Goal: Contribute content: Contribute content

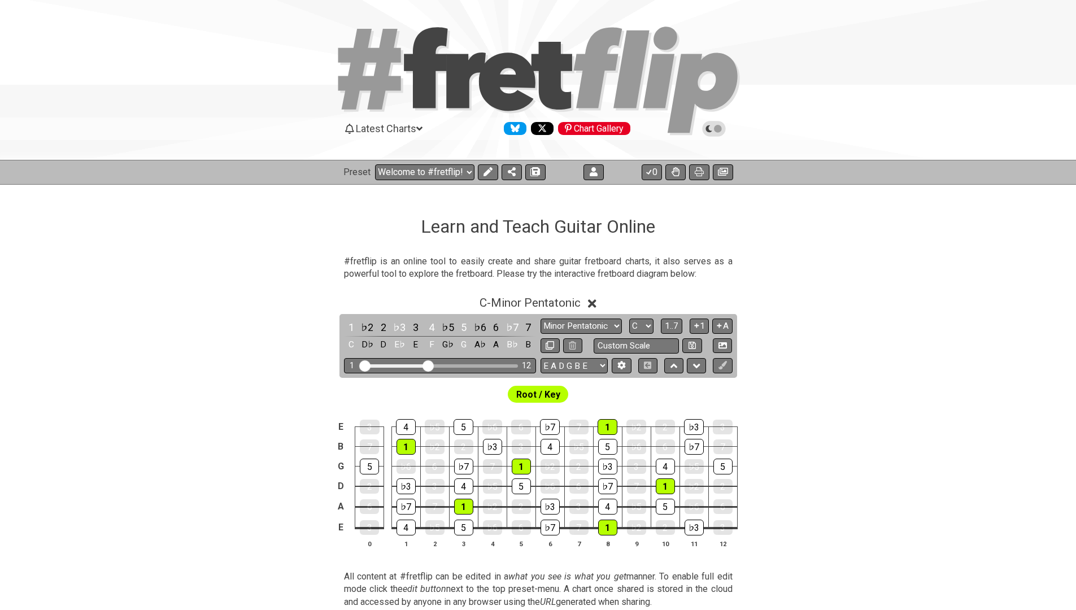
select select "C"
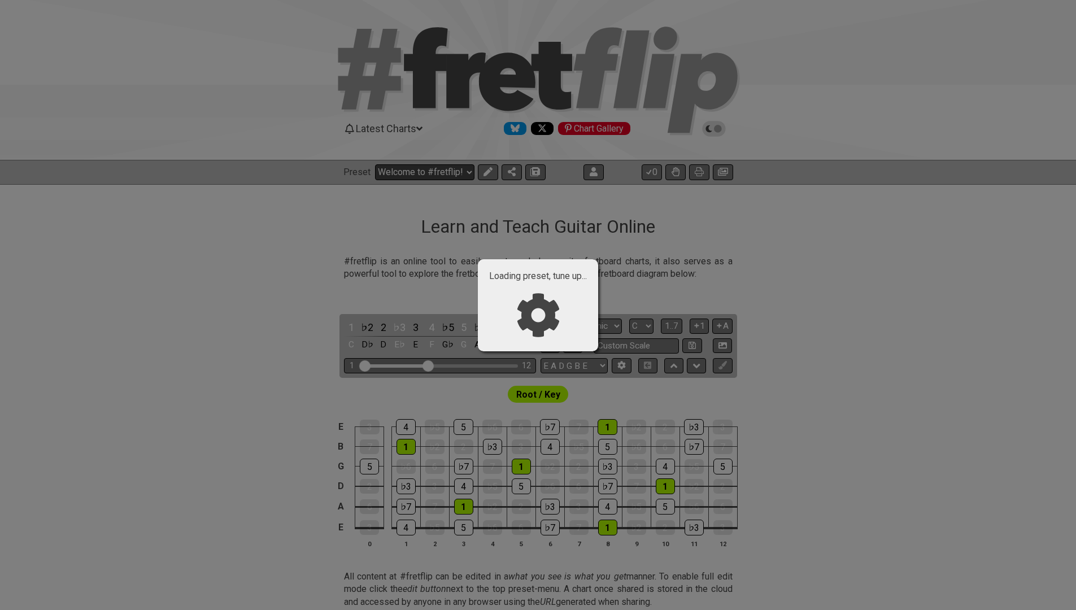
select select "/024XGJQ5L"
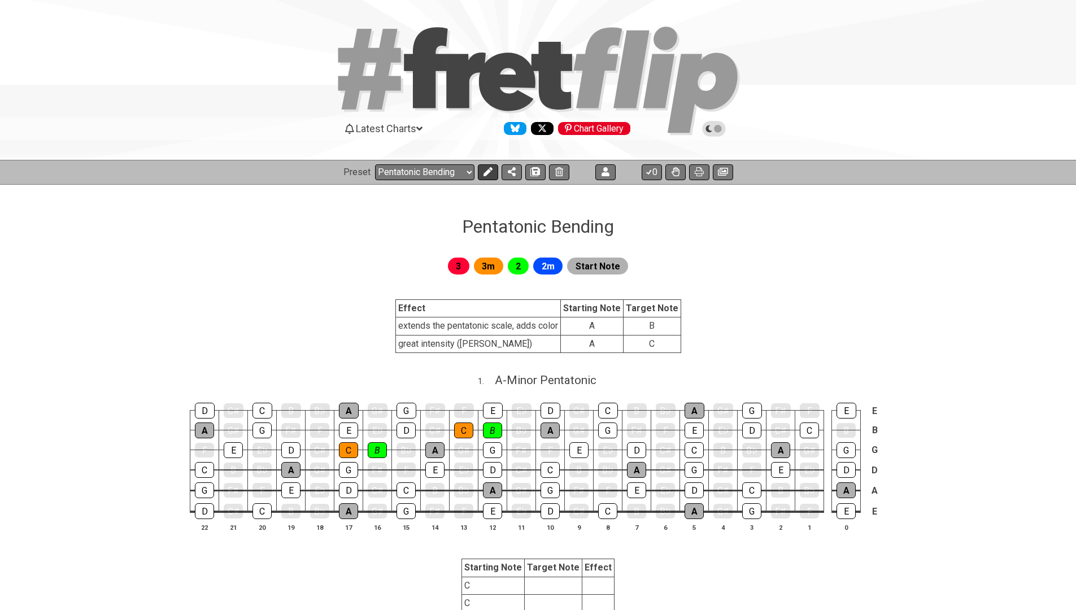
click at [491, 173] on icon at bounding box center [487, 171] width 9 height 9
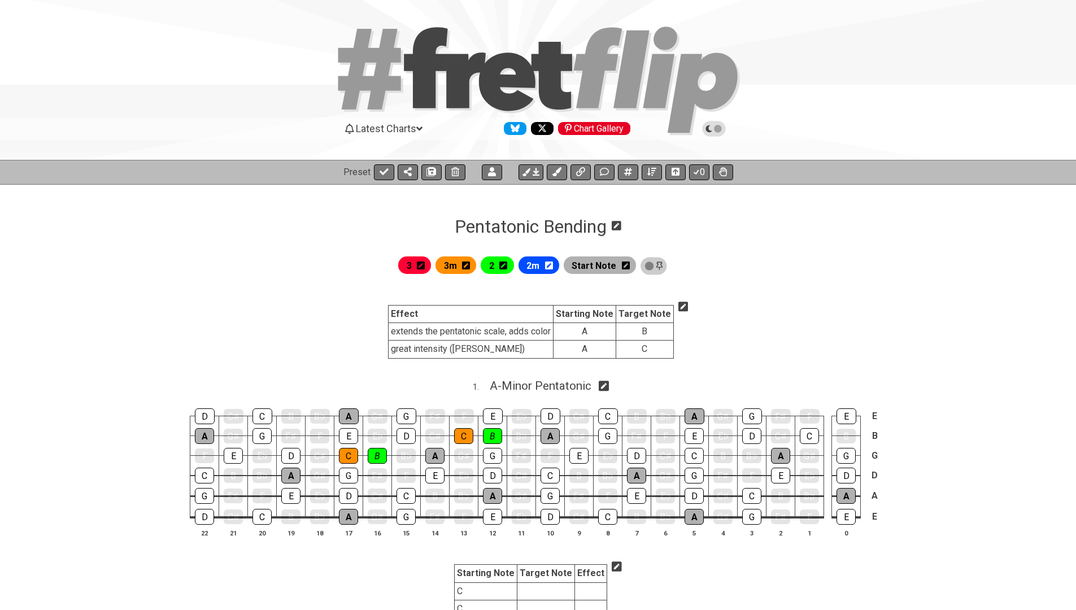
click at [681, 305] on icon at bounding box center [683, 307] width 10 height 10
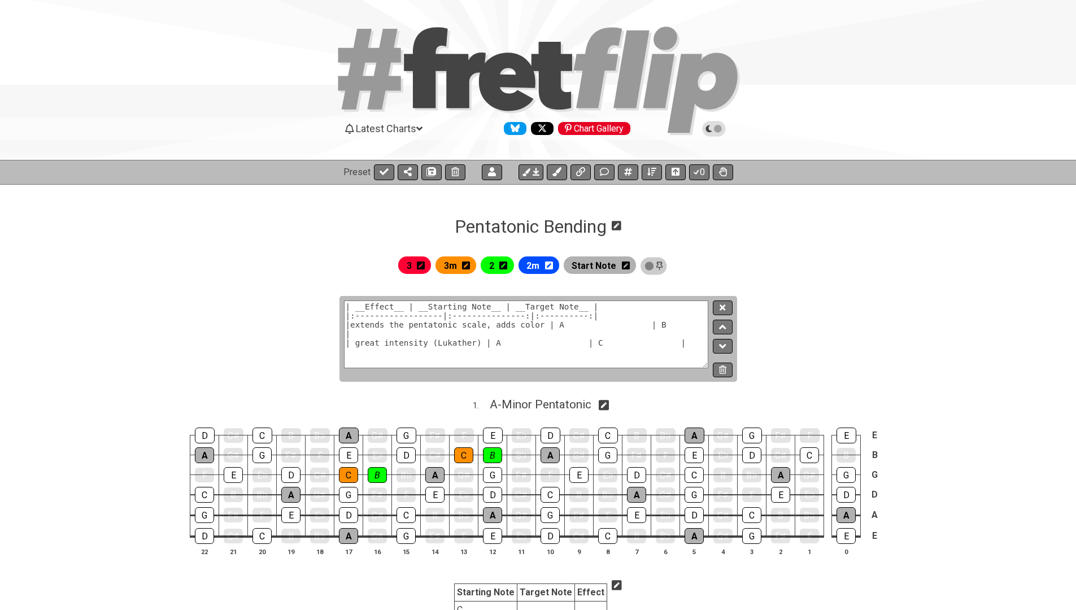
click at [581, 327] on textarea "| __Effect__ | __Starting Note__ | __Target Note__ | |:------------------|:----…" at bounding box center [526, 334] width 365 height 68
click at [653, 326] on textarea "| __Effect__ | __Starting Note__ | __Target Note__ | |:------------------|:----…" at bounding box center [526, 334] width 365 height 68
type textarea "| __Effect__ | __Starting Note__ | __Target Note__ | |:------------------|:----…"
click at [727, 306] on button at bounding box center [722, 307] width 19 height 15
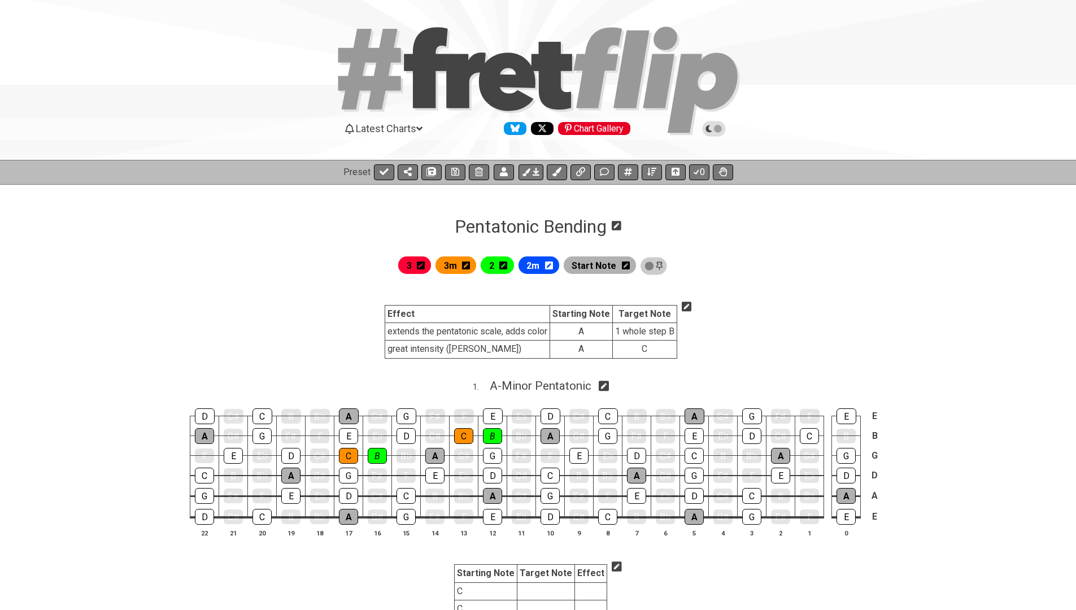
click at [685, 304] on icon at bounding box center [687, 307] width 10 height 10
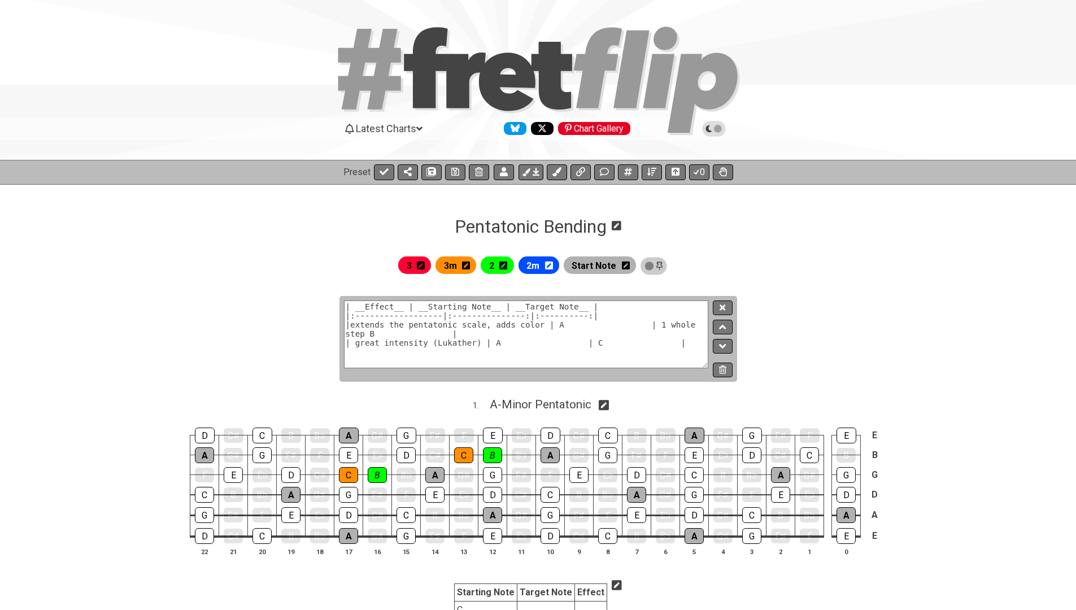
click at [369, 332] on textarea "| __Effect__ | __Starting Note__ | __Target Note__ | |:------------------|:----…" at bounding box center [526, 334] width 365 height 68
type textarea "| __Effect__ | __Starting Note__ | __Target Note__ | |:------------------|:----…"
click at [719, 303] on button at bounding box center [722, 307] width 19 height 15
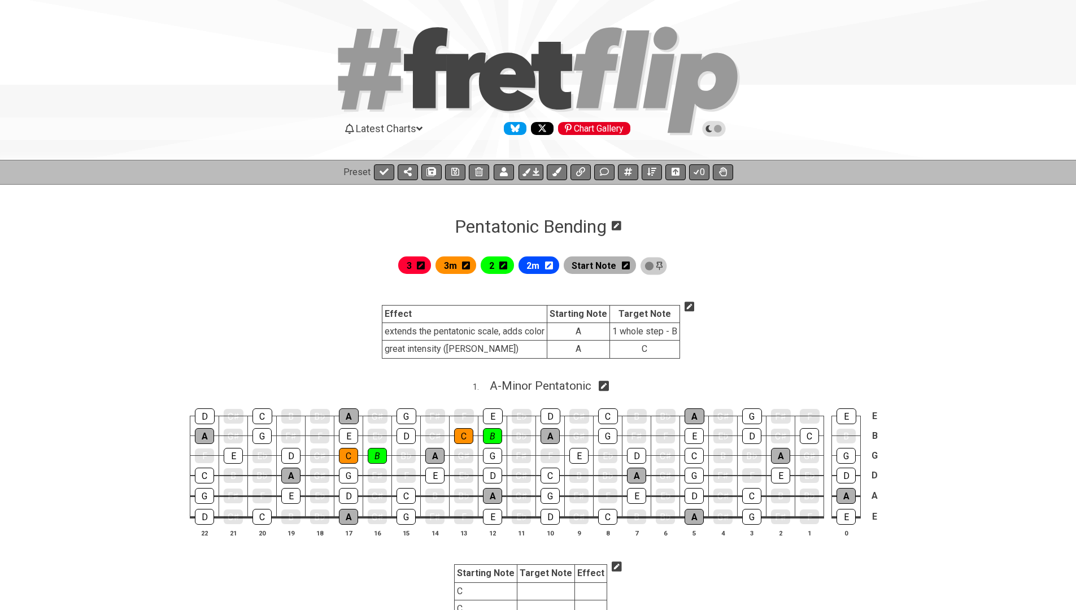
click at [684, 309] on icon at bounding box center [689, 307] width 10 height 10
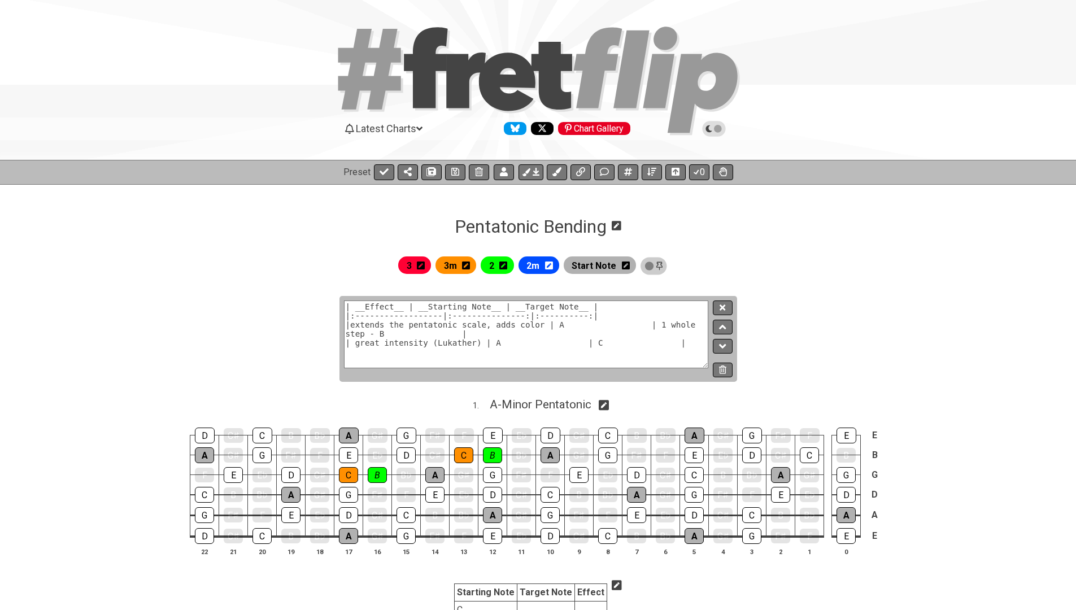
click at [374, 330] on textarea "| __Effect__ | __Starting Note__ | __Target Note__ | |:------------------|:----…" at bounding box center [526, 334] width 365 height 68
click at [656, 321] on textarea "| __Effect__ | __Starting Note__ | __Target Note__ | |:------------------|:----…" at bounding box center [526, 334] width 365 height 68
click at [374, 335] on textarea "| __Effect__ | __Starting Note__ | __Target Note__ | |:------------------|:----…" at bounding box center [526, 334] width 365 height 68
type textarea "| __Effect__ | __Starting Note__ | __Target Note__ | |:------------------|:----…"
click at [722, 304] on icon at bounding box center [722, 307] width 6 height 8
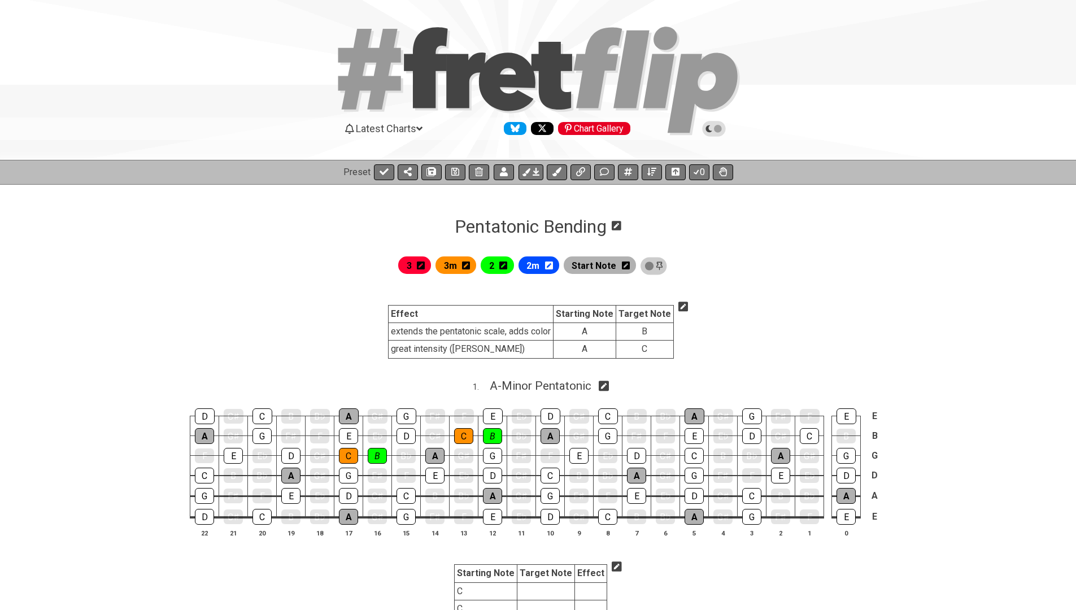
click at [682, 304] on icon at bounding box center [683, 307] width 10 height 10
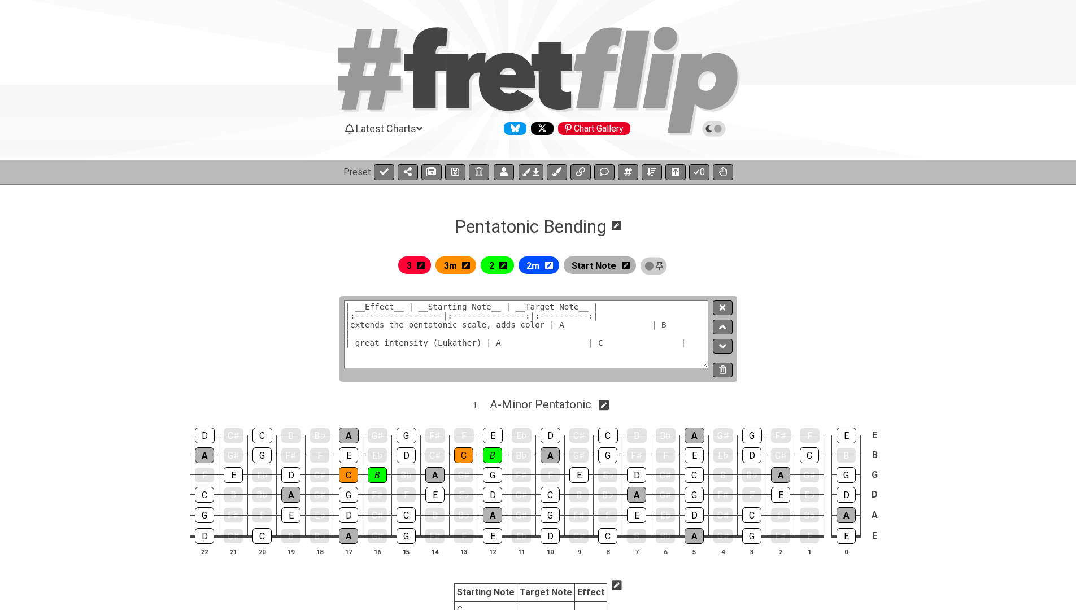
click at [355, 324] on textarea "| __Effect__ | __Starting Note__ | __Target Note__ | |:------------------|:----…" at bounding box center [526, 334] width 365 height 68
type textarea "| __Effect__ | __Starting Note__ | __Target Note__ | |:------------------|:----…"
click at [458, 168] on button at bounding box center [455, 172] width 20 height 16
click at [390, 172] on button at bounding box center [384, 172] width 20 height 16
select select "/024XGJQ5L"
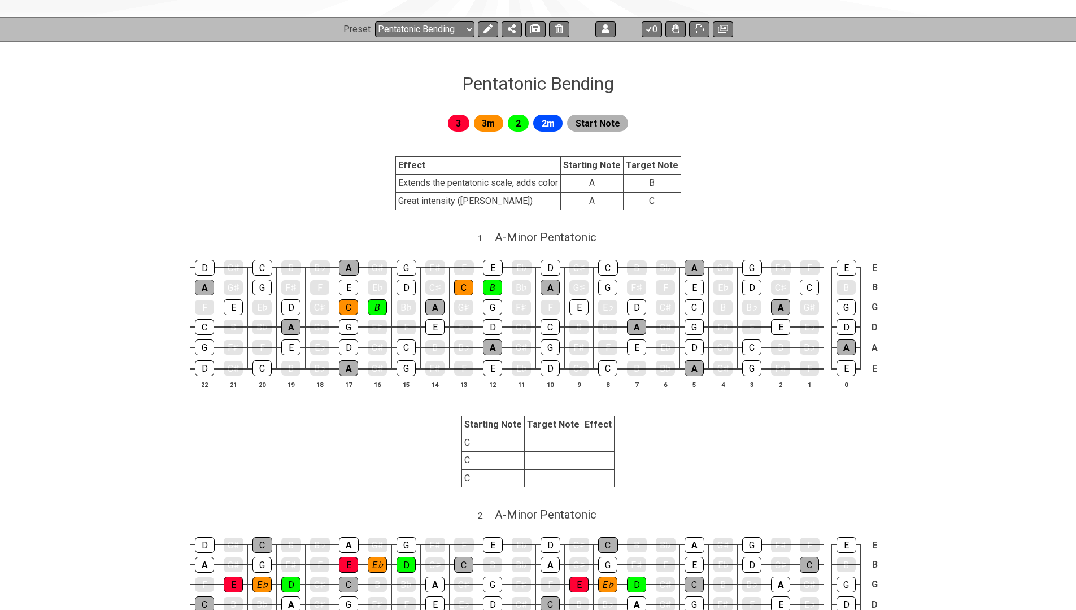
scroll to position [146, 0]
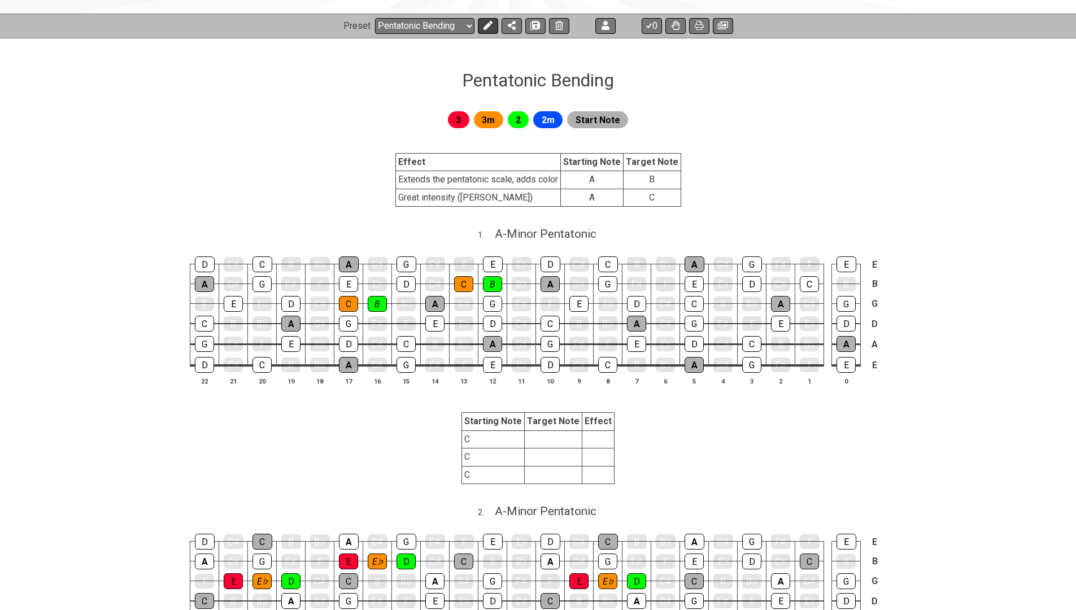
click at [488, 23] on icon at bounding box center [487, 25] width 9 height 9
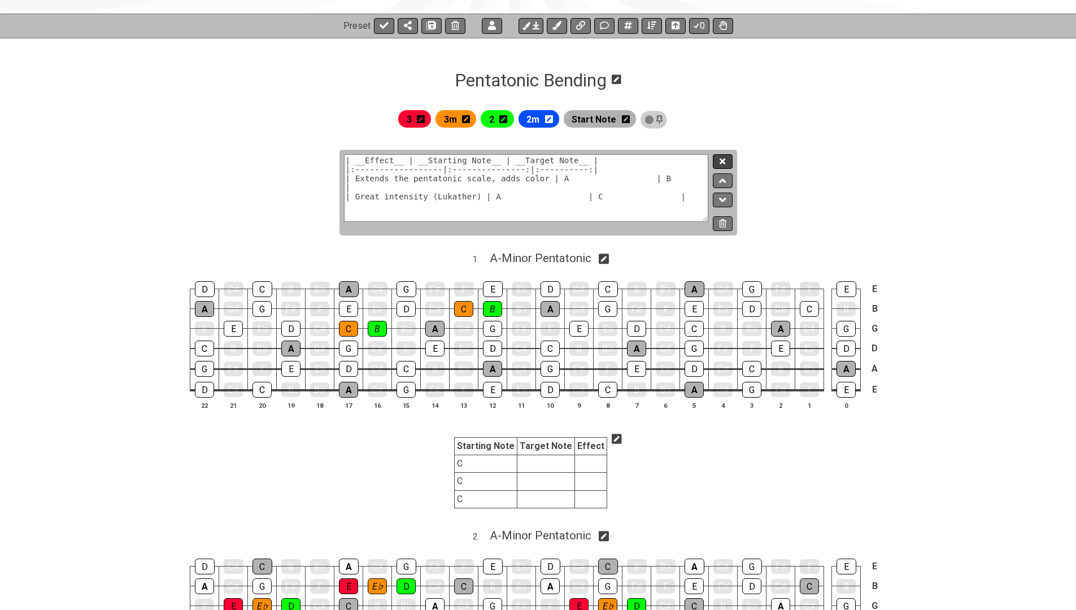
click at [726, 158] on button at bounding box center [722, 161] width 19 height 15
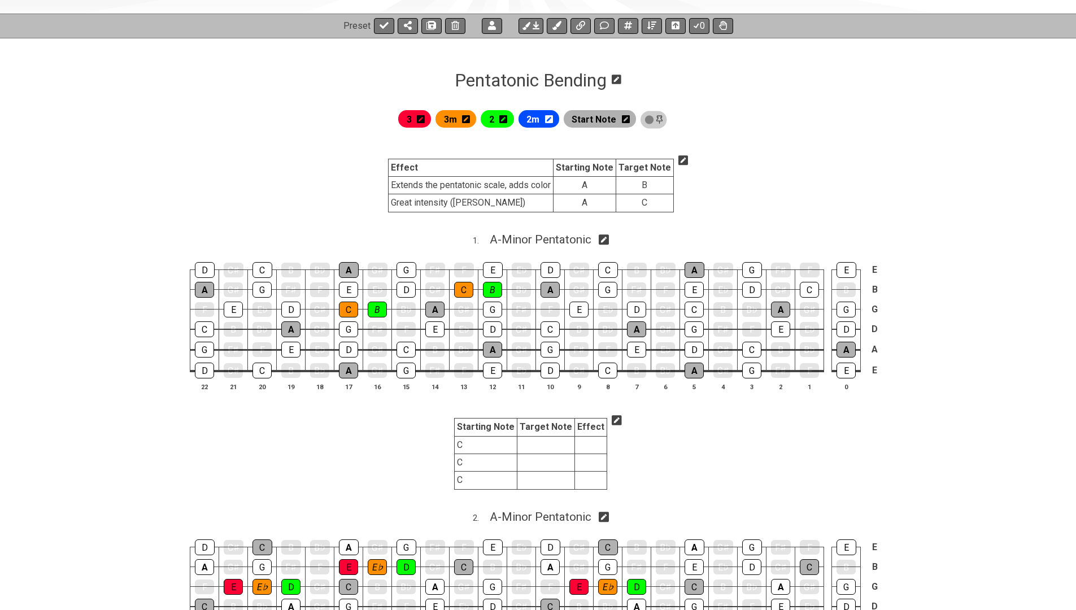
click at [678, 161] on icon at bounding box center [683, 160] width 10 height 10
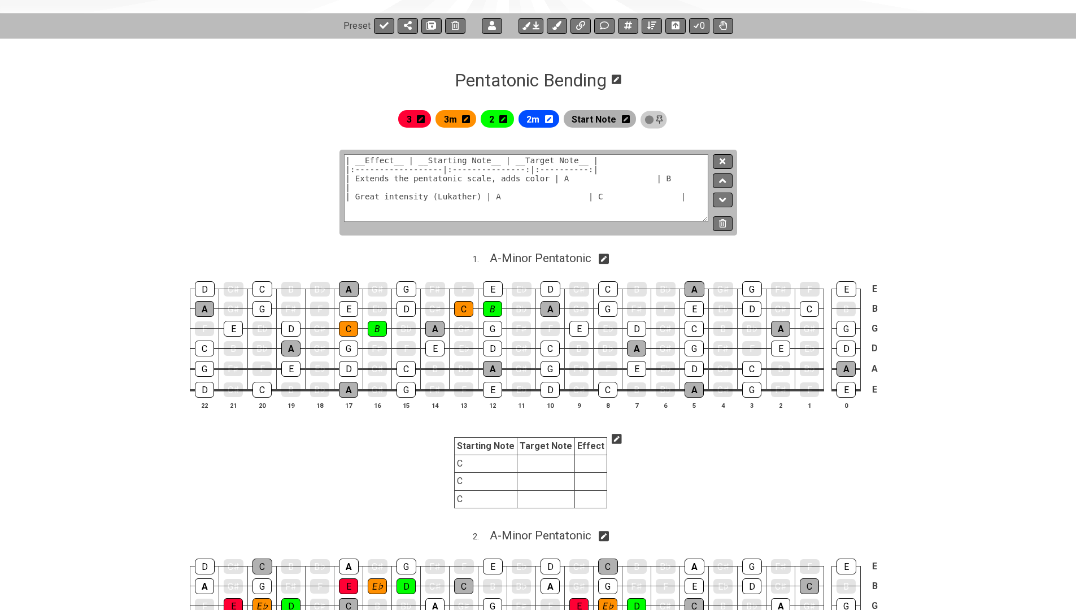
click at [642, 183] on textarea "| __Effect__ | __Starting Note__ | __Target Note__ | |:------------------|:----…" at bounding box center [526, 188] width 365 height 68
click at [613, 434] on icon at bounding box center [617, 439] width 10 height 10
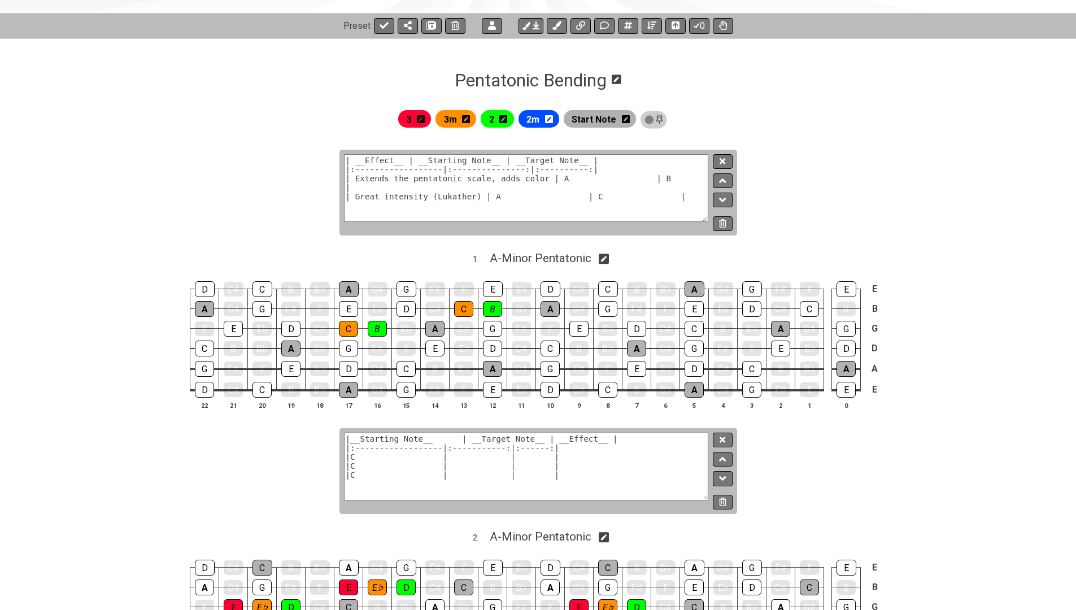
click at [573, 470] on textarea "|__Starting Note__ | __Target Note__ | __Effect__ | |:------------------|:-----…" at bounding box center [526, 467] width 365 height 68
click at [374, 455] on textarea "| __Effect__ | __Starting Note__ | __Target Note__ | |:------------------|:----…" at bounding box center [526, 467] width 365 height 68
click at [569, 455] on textarea "| __Effect__ | __Starting Note__ | __Target Note__ | |:------------------|:----…" at bounding box center [526, 467] width 365 height 68
click at [564, 453] on textarea "| __Effect__ | __Starting Note__ | __Target Note__ | |:------------------|:----…" at bounding box center [526, 467] width 365 height 68
click at [671, 457] on textarea "| __Effect__ | __Starting Note__ | __Target Note__ | |:------------------|:----…" at bounding box center [526, 467] width 365 height 68
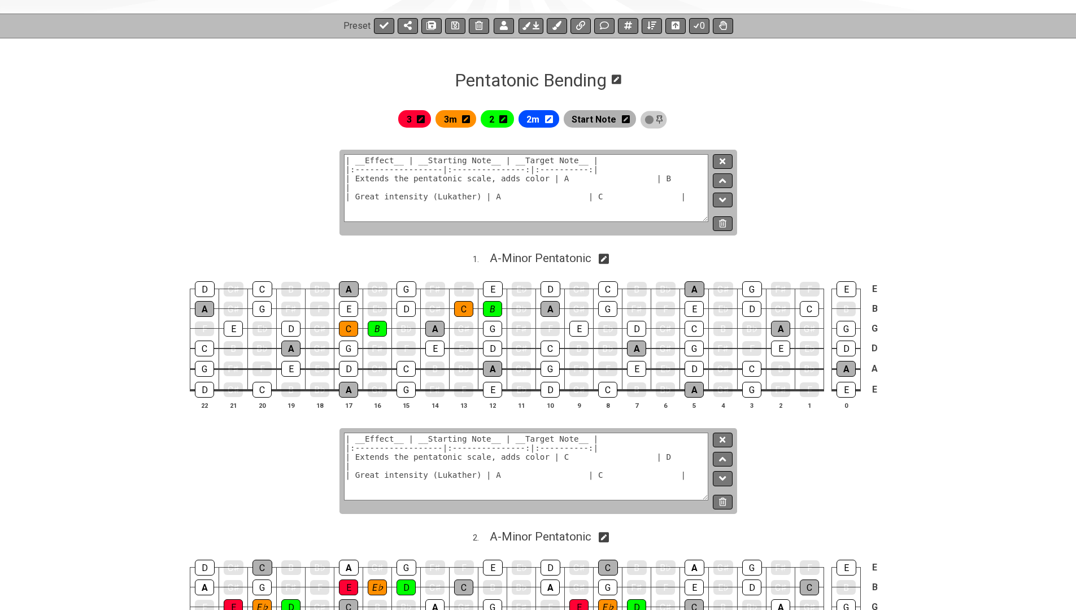
click at [499, 469] on textarea "| __Effect__ | __Starting Note__ | __Target Note__ | |:------------------|:----…" at bounding box center [526, 467] width 365 height 68
click at [677, 457] on textarea "| __Effect__ | __Starting Note__ | __Target Note__ | |:------------------|:----…" at bounding box center [526, 467] width 365 height 68
click at [408, 445] on textarea "| __Effect__ | __Starting Note__ | __Target Note__ | |:------------------|:----…" at bounding box center [526, 467] width 365 height 68
click at [572, 456] on textarea "| __Effect__ | __Starting Note__ | __Target Note__ | |:-----------|:-----------…" at bounding box center [526, 467] width 365 height 68
click at [483, 462] on textarea "| __Effect__ | __Starting Note__ | __Target Note__ | |:-----------|:-----------…" at bounding box center [526, 467] width 365 height 68
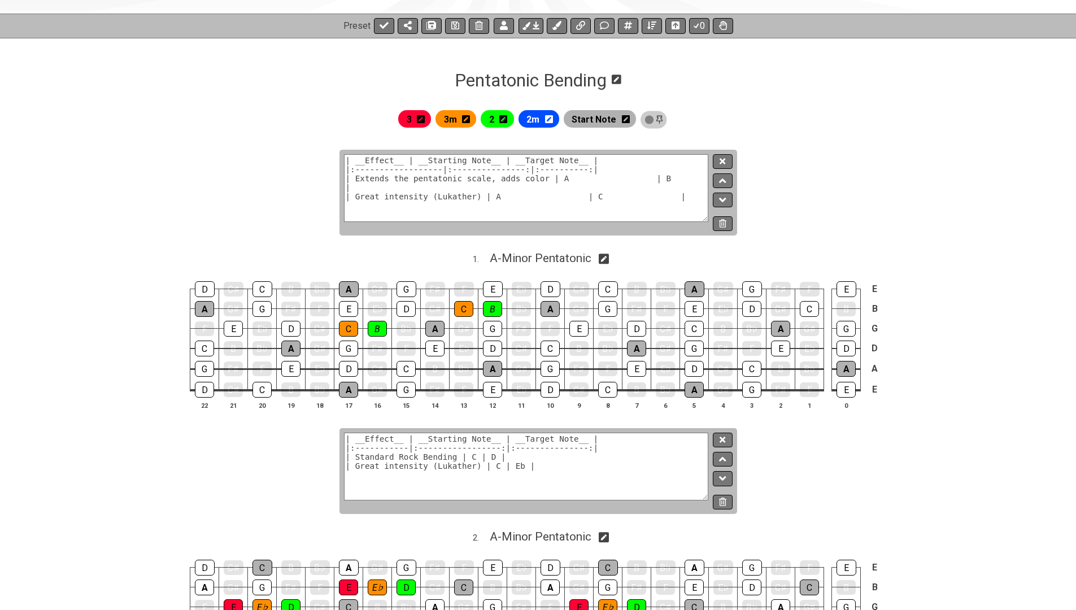
drag, startPoint x: 356, startPoint y: 463, endPoint x: 477, endPoint y: 464, distance: 121.4
click at [477, 464] on textarea "| __Effect__ | __Starting Note__ | __Target Note__ | |:-----------|:-----------…" at bounding box center [526, 467] width 365 height 68
type textarea "| __Effect__ | __Starting Note__ | __Target Note__ | |:-----------|:-----------…"
click at [723, 439] on icon at bounding box center [722, 439] width 6 height 8
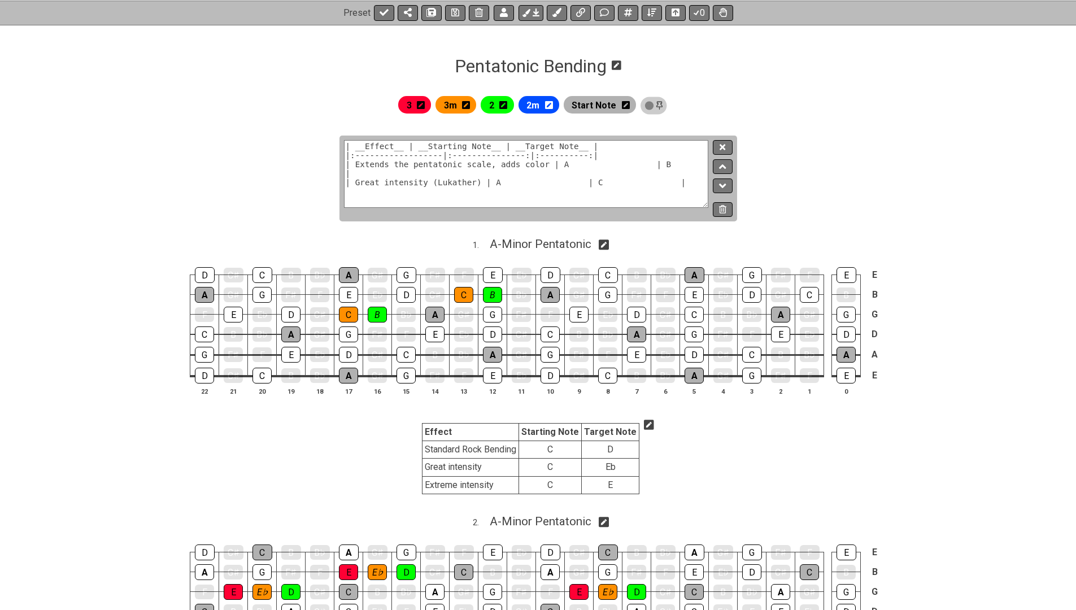
scroll to position [152, 0]
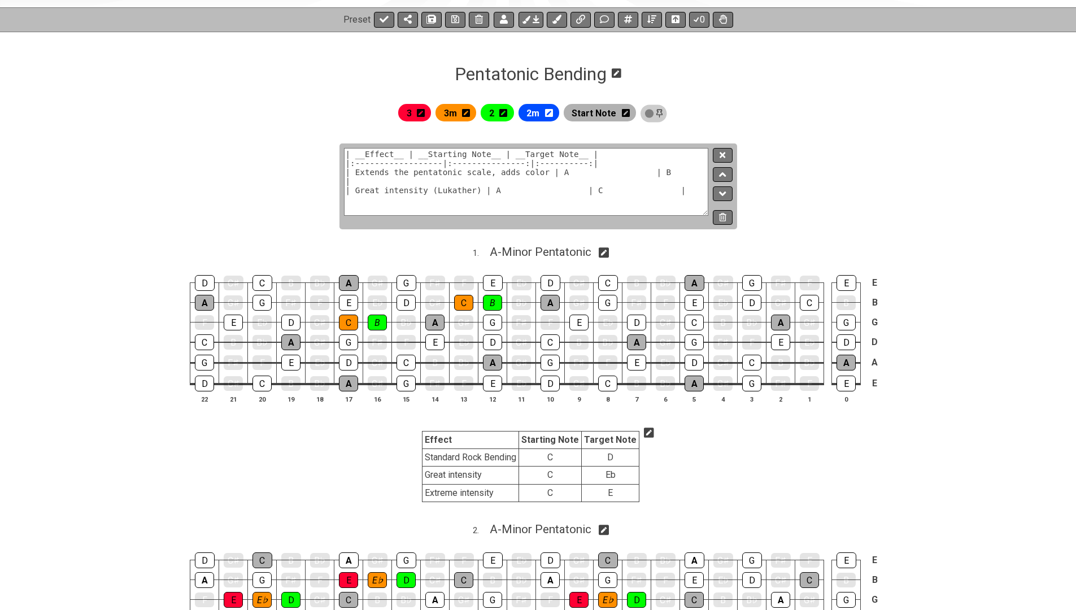
click at [576, 177] on textarea "| __Effect__ | __Starting Note__ | __Target Note__ | |:------------------|:----…" at bounding box center [526, 182] width 365 height 68
click at [570, 175] on textarea "| __Effect__ | __Starting Note__ | __Target Note__ | |:------------------|:----…" at bounding box center [526, 182] width 365 height 68
click at [505, 180] on textarea "| __Effect__ | __Starting Note__ | __Target Note__ | |:------------------|:----…" at bounding box center [526, 182] width 365 height 68
type textarea "| __Effect__ | __Starting Note__ | __Target Note__ | |:------------------|:----…"
click at [724, 151] on icon at bounding box center [722, 155] width 6 height 8
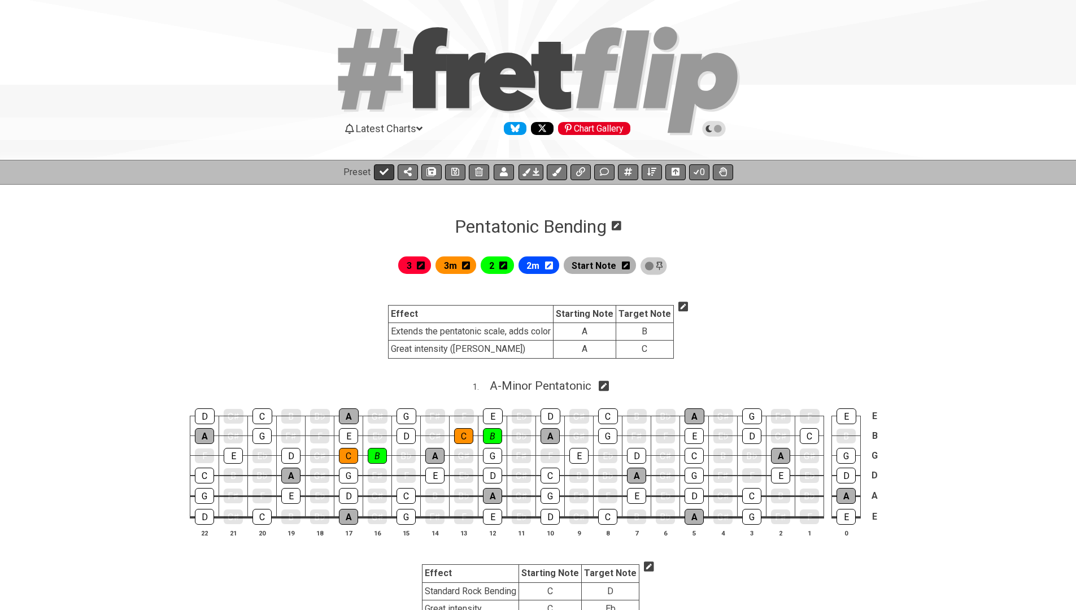
scroll to position [0, 0]
click at [380, 173] on icon at bounding box center [384, 171] width 9 height 7
select select "/024XGJQ5L"
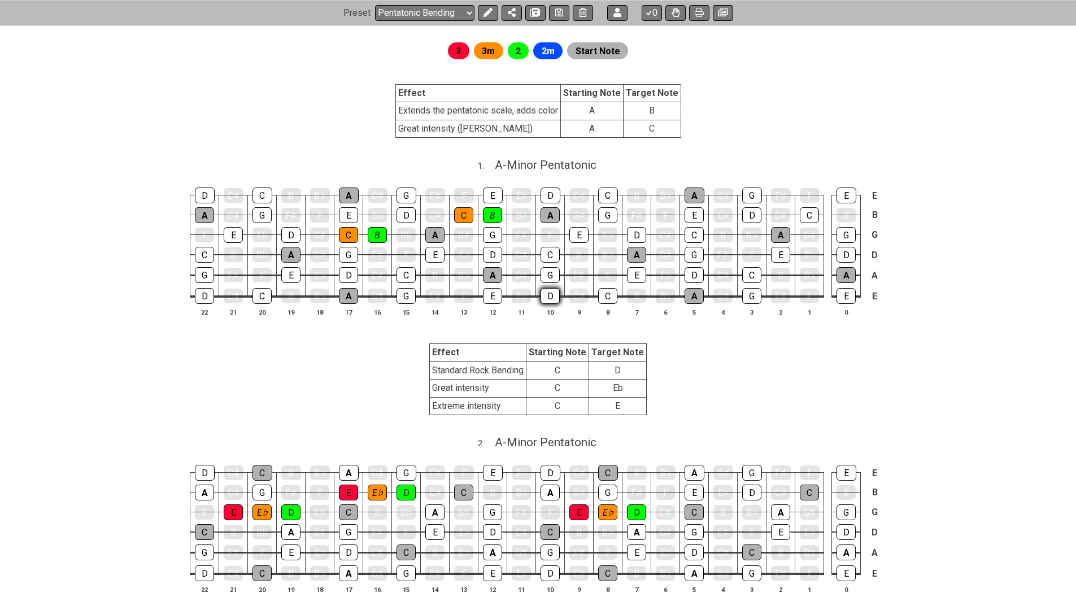
scroll to position [202, 0]
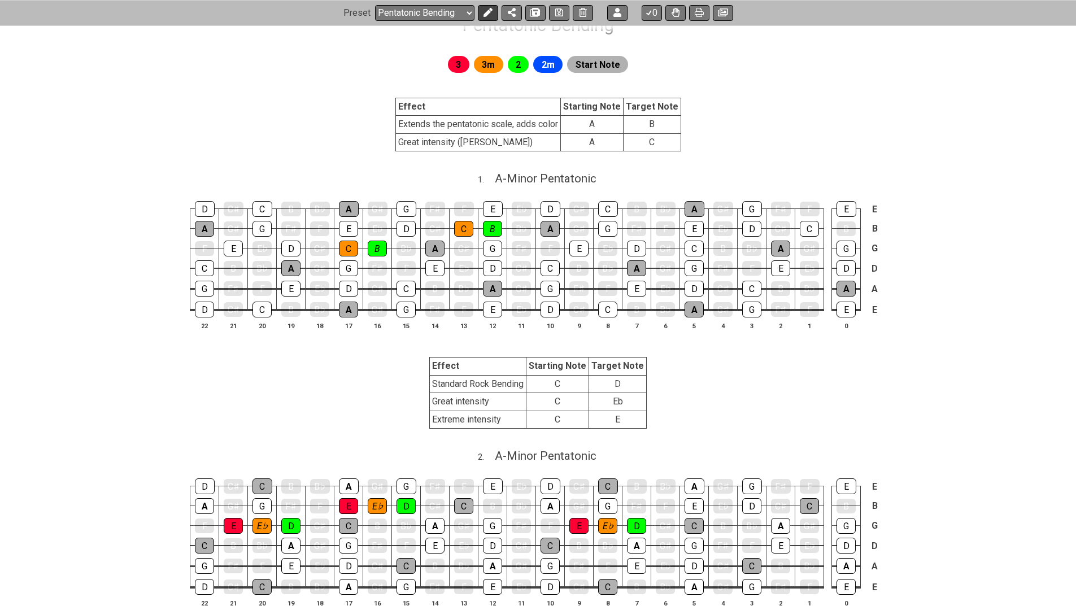
click at [490, 11] on icon at bounding box center [487, 12] width 9 height 9
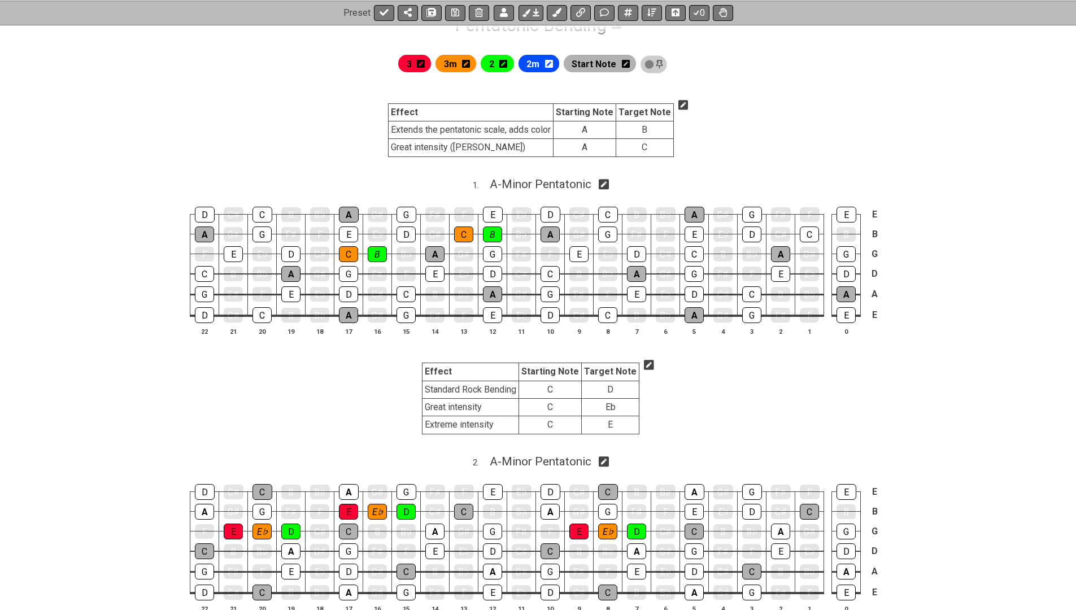
click at [679, 106] on icon at bounding box center [683, 104] width 10 height 11
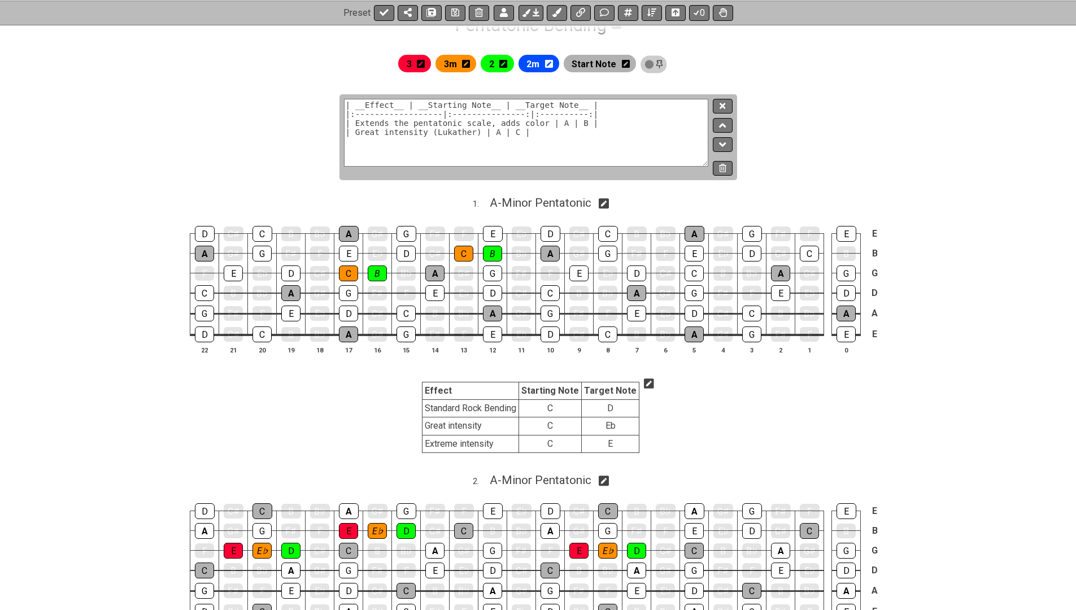
click at [612, 141] on textarea "| __Effect__ | __Starting Note__ | __Target Note__ | |:------------------|:----…" at bounding box center [526, 133] width 365 height 68
click at [397, 117] on textarea "| __Effect__ | __Starting Note__ | __Target Note__ | |:------------------|:----…" at bounding box center [526, 133] width 365 height 68
type textarea "| __Effect__ | __Starting Note__ | __Target Note__ | |:-----------|:-----------…"
click at [728, 108] on button at bounding box center [722, 106] width 19 height 15
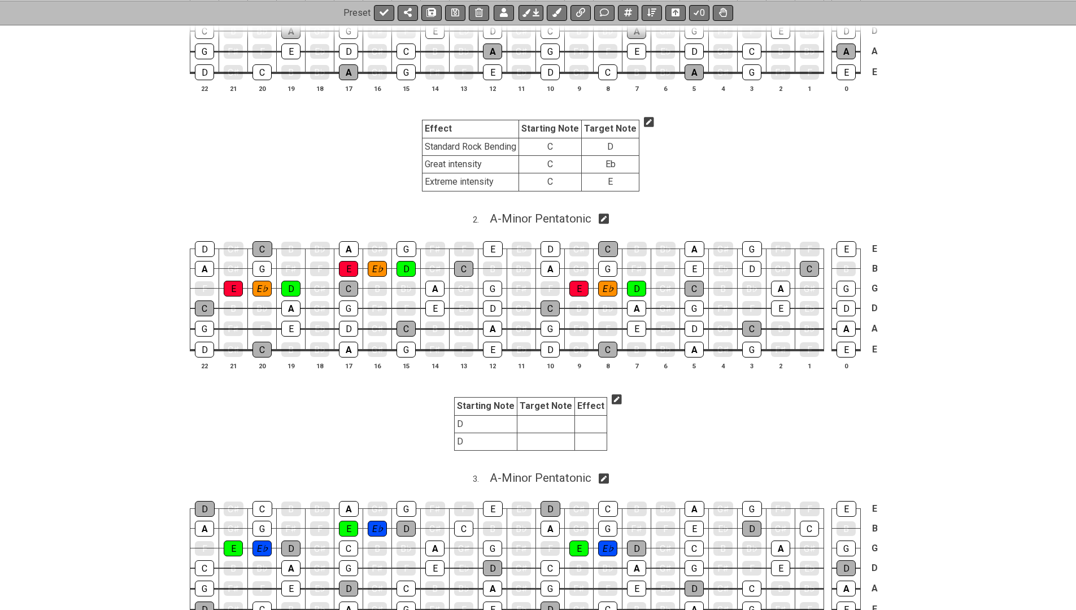
scroll to position [502, 0]
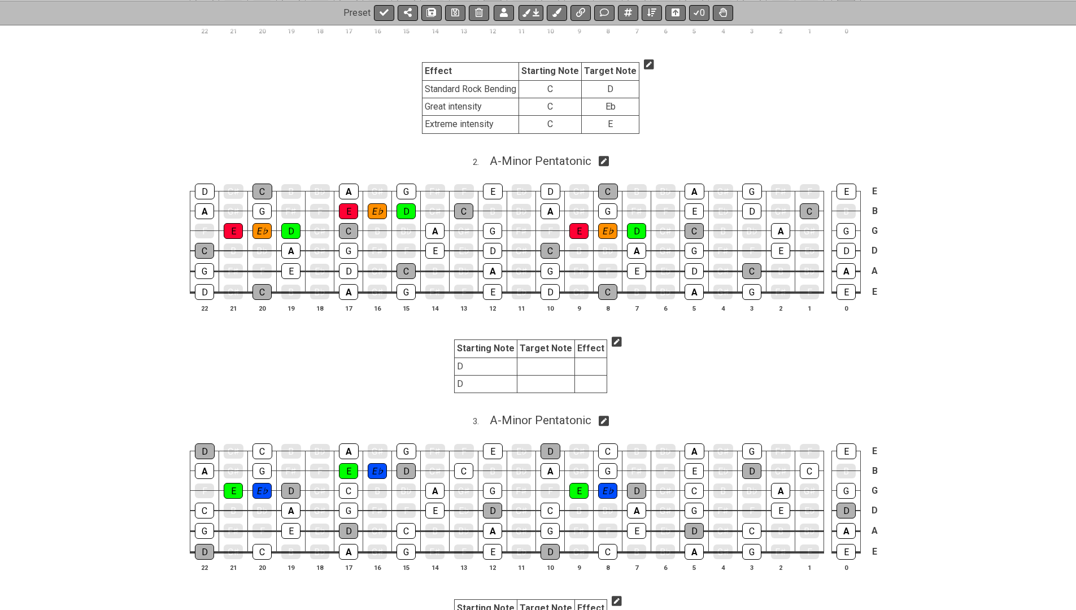
click at [612, 336] on icon at bounding box center [617, 341] width 10 height 11
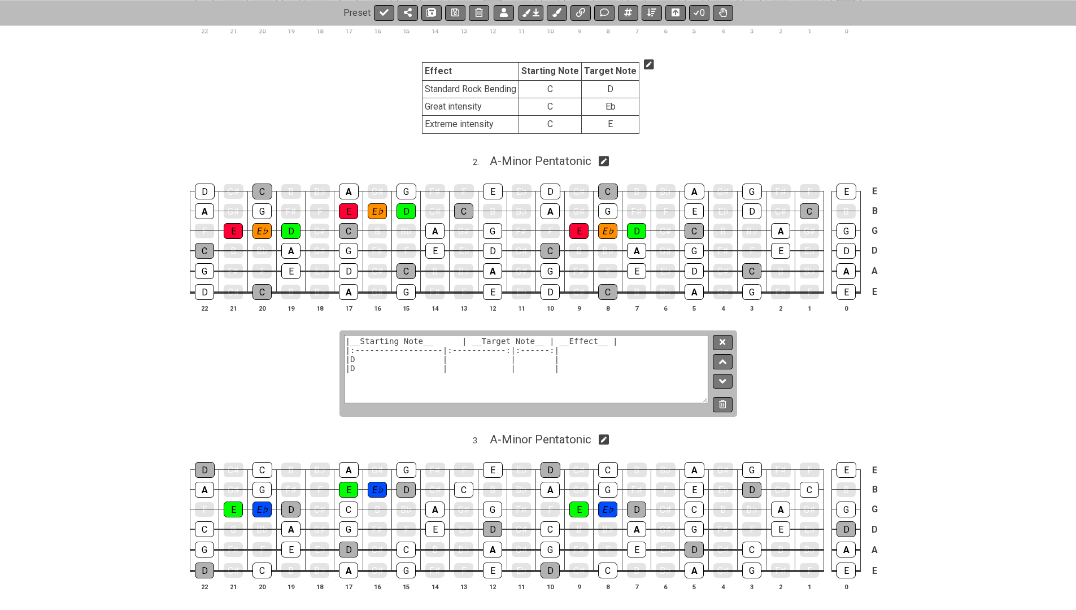
click at [606, 340] on textarea "|__Starting Note__ | __Target Note__ | __Effect__ | |:------------------|:-----…" at bounding box center [526, 369] width 365 height 68
paste textarea "__Effect__ | __Starting Note__ | __Target Note__ | |:-----------|:-------------…"
click at [547, 355] on textarea "| __Effect__ | __Starting Note__ | __Target Note__ | |:-----------|:-----------…" at bounding box center [526, 369] width 365 height 68
click at [404, 372] on textarea "| __Effect__ | __Starting Note__ | __Target Note__ | |:-----------|:-----------…" at bounding box center [526, 369] width 365 height 68
click at [381, 352] on textarea "| __Effect__ | __Starting Note__ | __Target Note__ | |:-----------|:-----------…" at bounding box center [526, 369] width 365 height 68
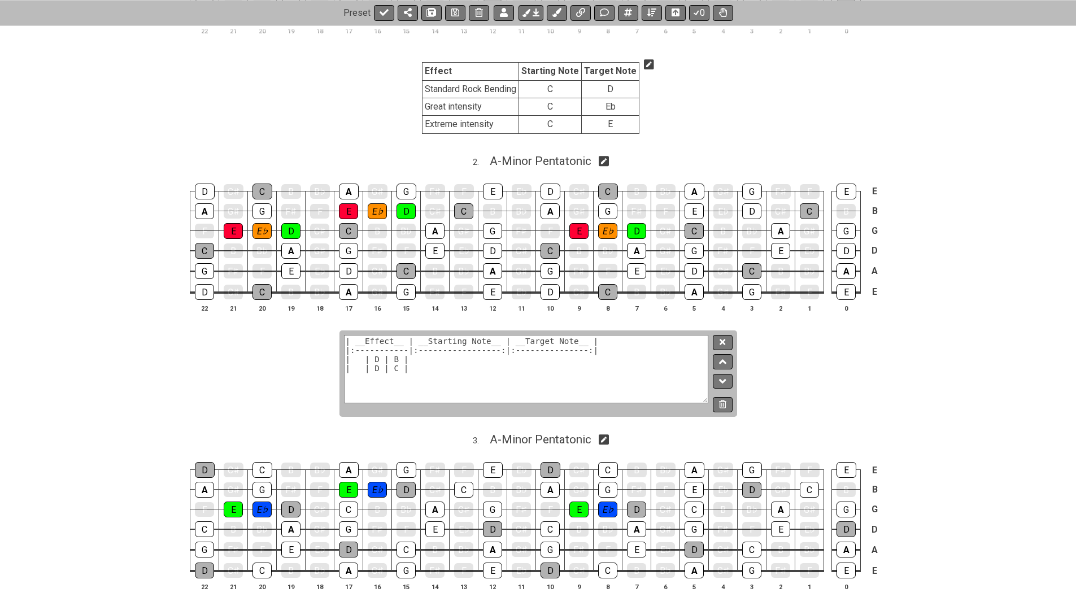
click at [398, 354] on textarea "| __Effect__ | __Starting Note__ | __Target Note__ | |:-----------|:-----------…" at bounding box center [526, 369] width 365 height 68
type textarea "| __Effect__ | __Starting Note__ | __Target Note__ | |:-----------|:-----------…"
click at [438, 376] on textarea "| __Effect__ | __Starting Note__ | __Target Note__ | |:-----------|:-----------…" at bounding box center [526, 369] width 365 height 68
click at [721, 338] on icon at bounding box center [722, 342] width 6 height 8
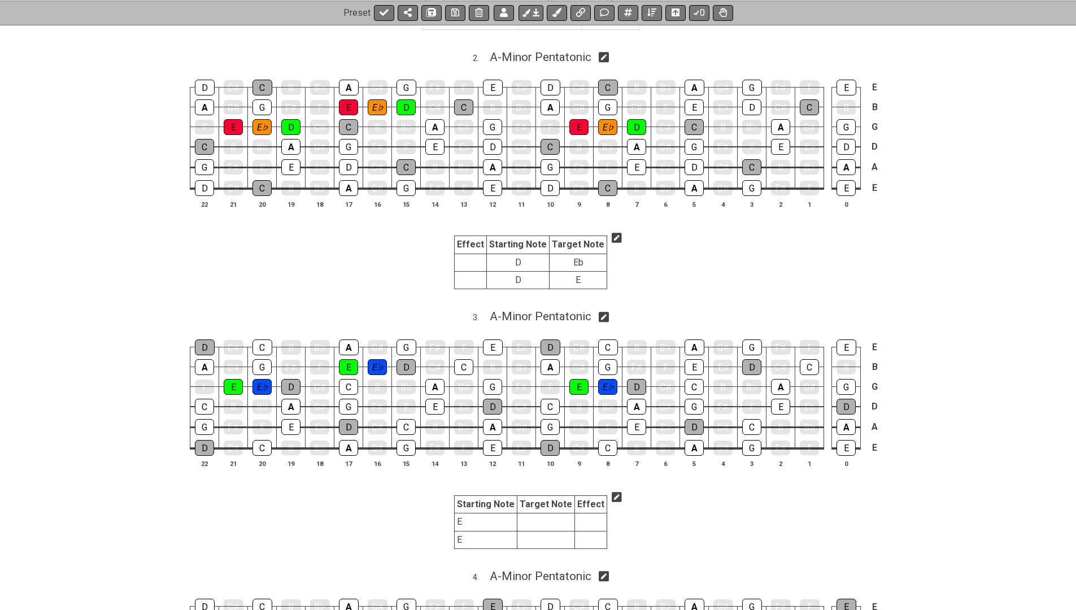
scroll to position [619, 0]
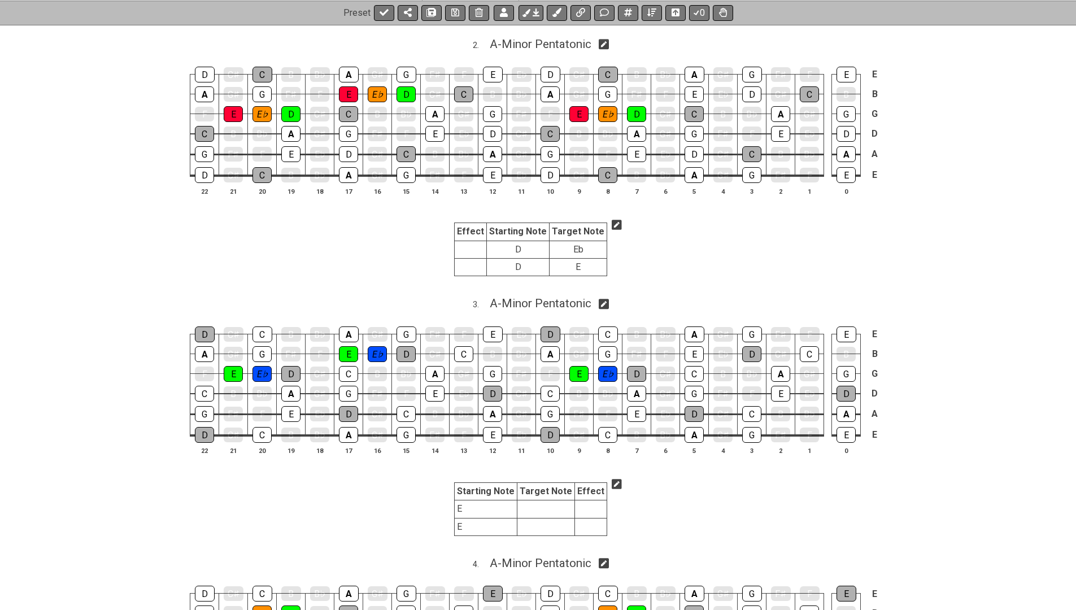
click at [613, 478] on icon at bounding box center [617, 483] width 10 height 11
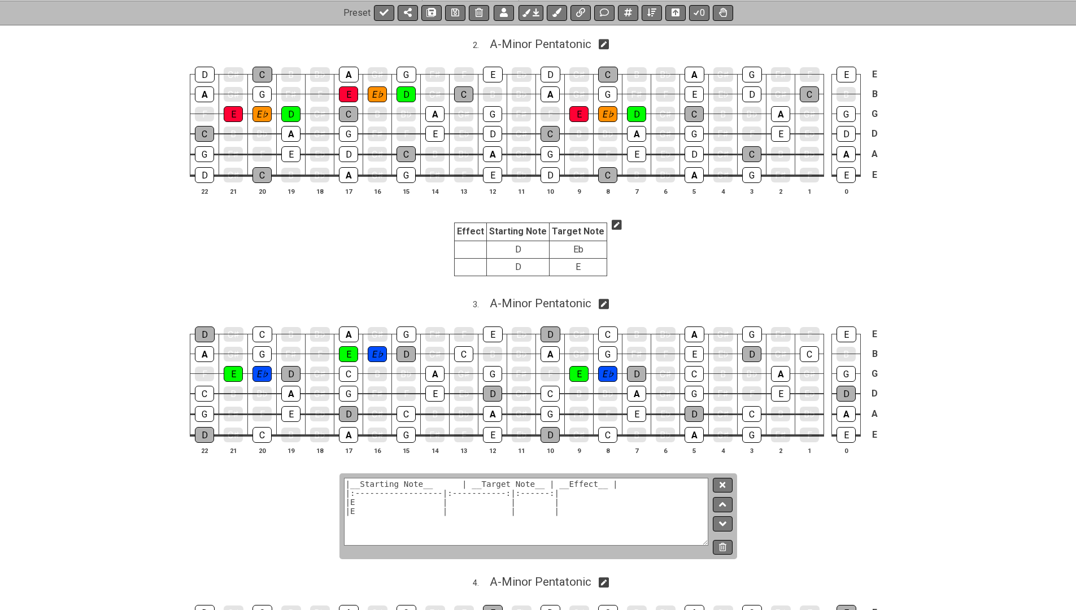
click at [390, 494] on textarea "|__Starting Note__ | __Target Note__ | __Effect__ | |:------------------|:-----…" at bounding box center [526, 512] width 365 height 68
paste textarea "__Effect__ | __Starting Note__ | __Target Note__ | |:-----------|:-------------…"
click at [376, 492] on textarea "| __Effect__ | __Starting Note__ | __Target Note__ | |:-----------|:-----------…" at bounding box center [526, 512] width 365 height 68
type textarea "| __Effect__ | __Starting Note__ | __Target Note__ | |:-----------|:-----------…"
click at [721, 478] on button at bounding box center [722, 485] width 19 height 15
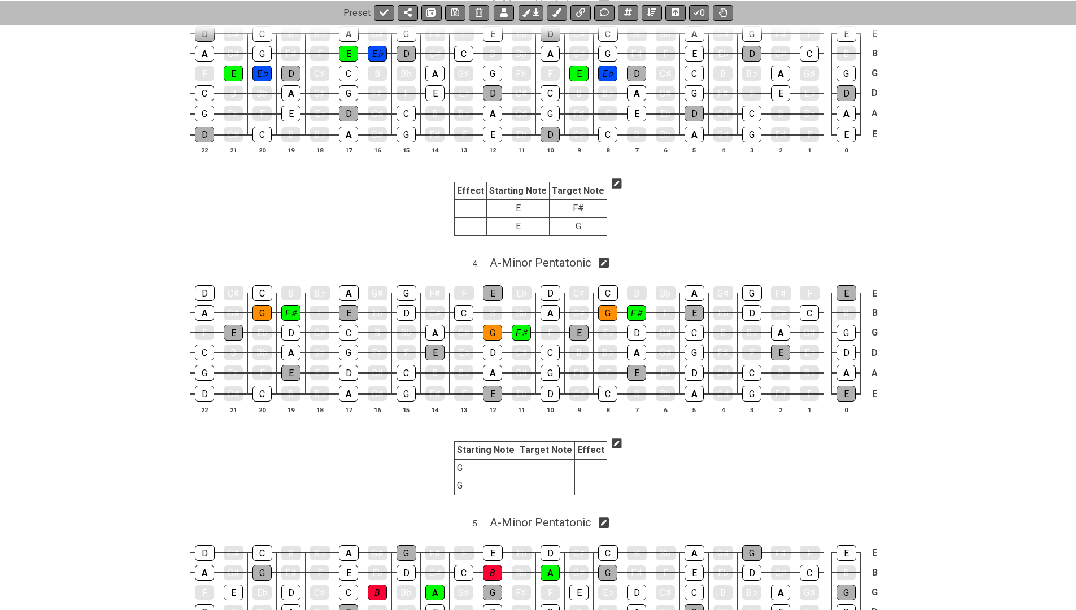
scroll to position [938, 0]
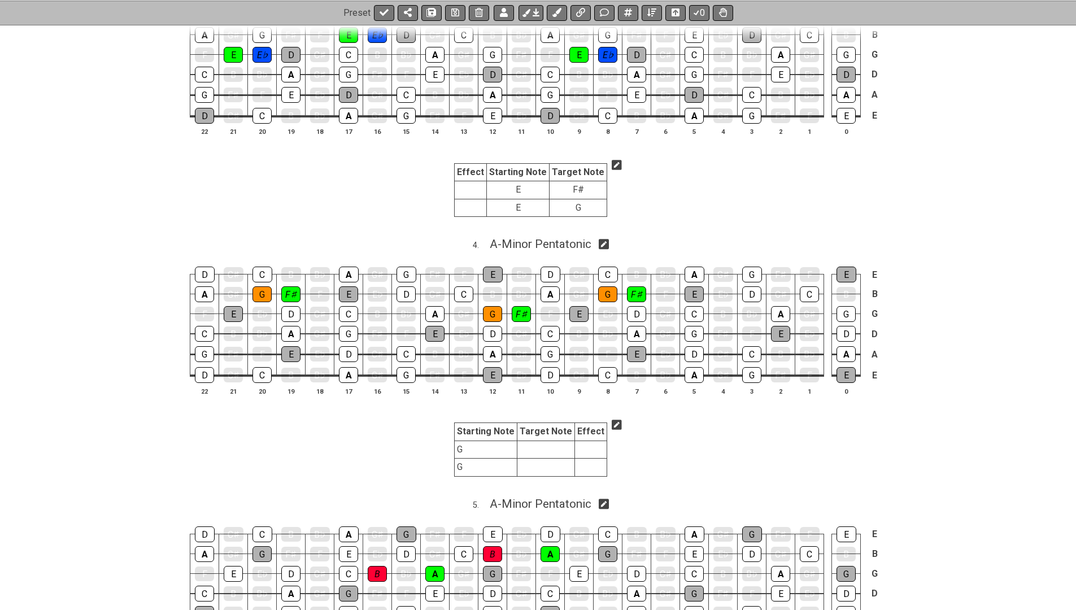
click at [612, 420] on icon at bounding box center [617, 425] width 10 height 10
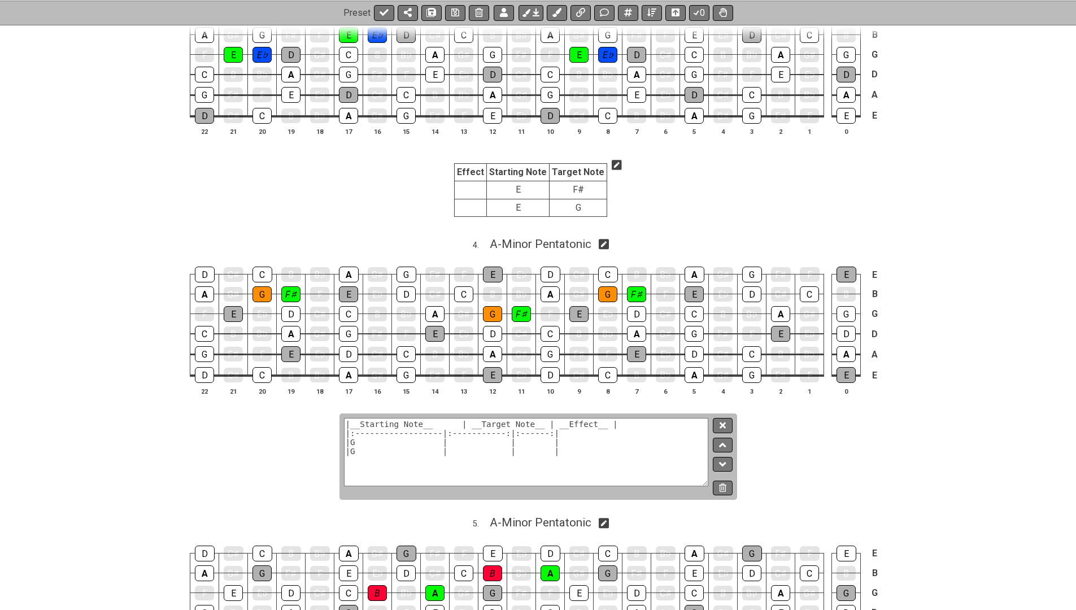
click at [535, 418] on textarea "|__Starting Note__ | __Target Note__ | __Effect__ | |:------------------|:-----…" at bounding box center [526, 452] width 365 height 68
paste textarea "__Effect__ | __Starting Note__ | __Target Note__ | |:-----------|:-------------…"
click at [374, 425] on textarea "| __Effect__ | __Starting Note__ | __Target Note__ | |:-----------|:-----------…" at bounding box center [526, 452] width 365 height 68
type textarea "| __Effect__ | __Starting Note__ | __Target Note__ | |:-----------|:-----------…"
click at [721, 421] on icon at bounding box center [722, 425] width 6 height 8
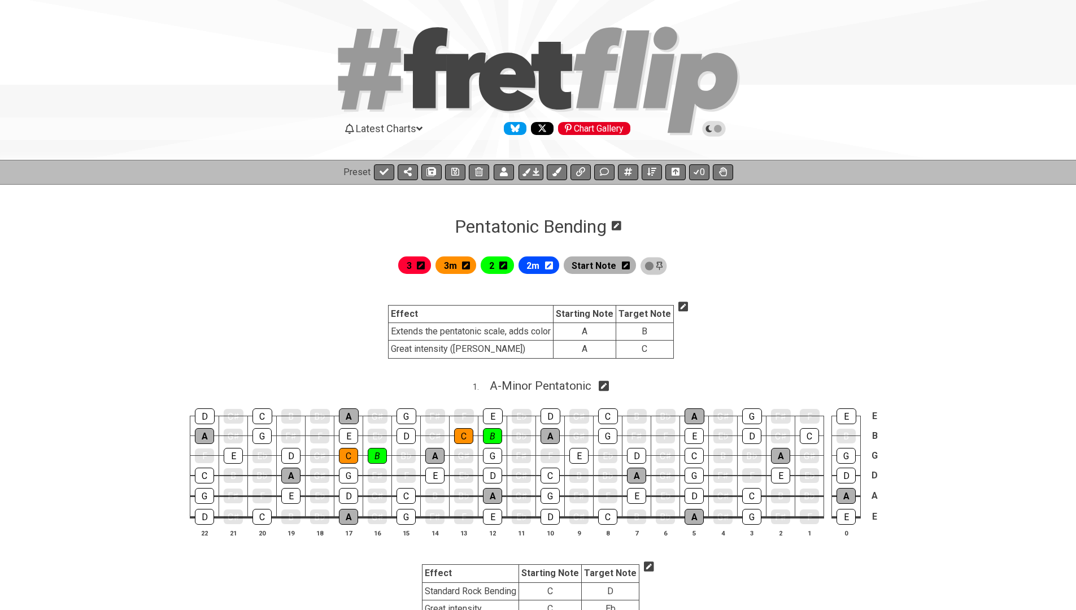
scroll to position [0, 0]
click at [382, 173] on icon at bounding box center [384, 171] width 9 height 7
select select "/024XGJQ5L"
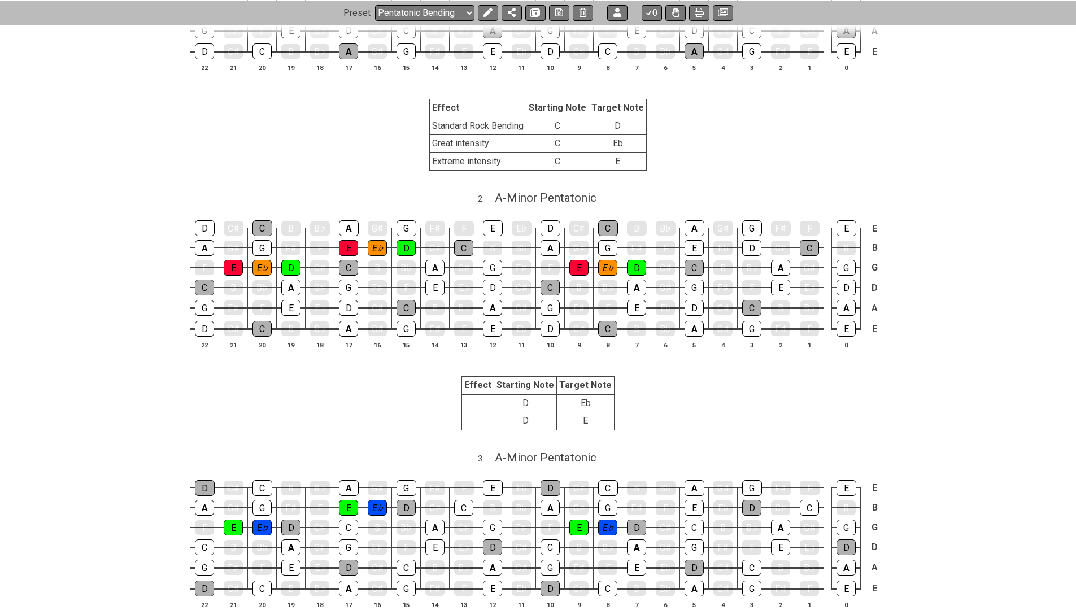
scroll to position [459, 0]
drag, startPoint x: 436, startPoint y: 126, endPoint x: 495, endPoint y: 131, distance: 59.0
click at [495, 131] on td "Standard Rock Bending" at bounding box center [478, 127] width 97 height 18
click at [487, 8] on icon at bounding box center [487, 12] width 9 height 9
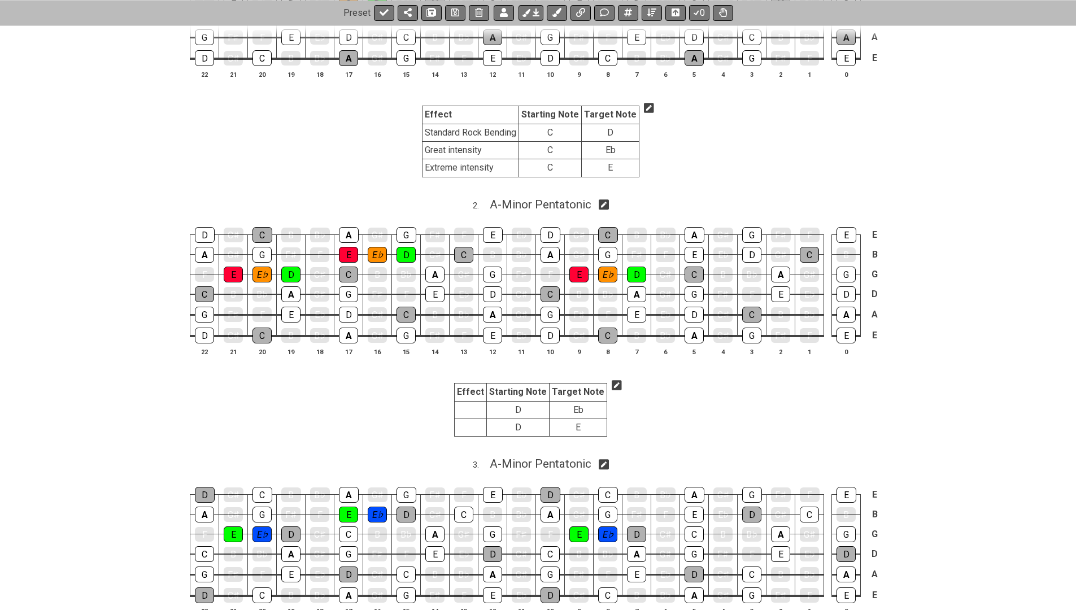
drag, startPoint x: 429, startPoint y: 125, endPoint x: 511, endPoint y: 133, distance: 82.2
click at [511, 133] on td "Standard Rock Bending" at bounding box center [470, 133] width 97 height 18
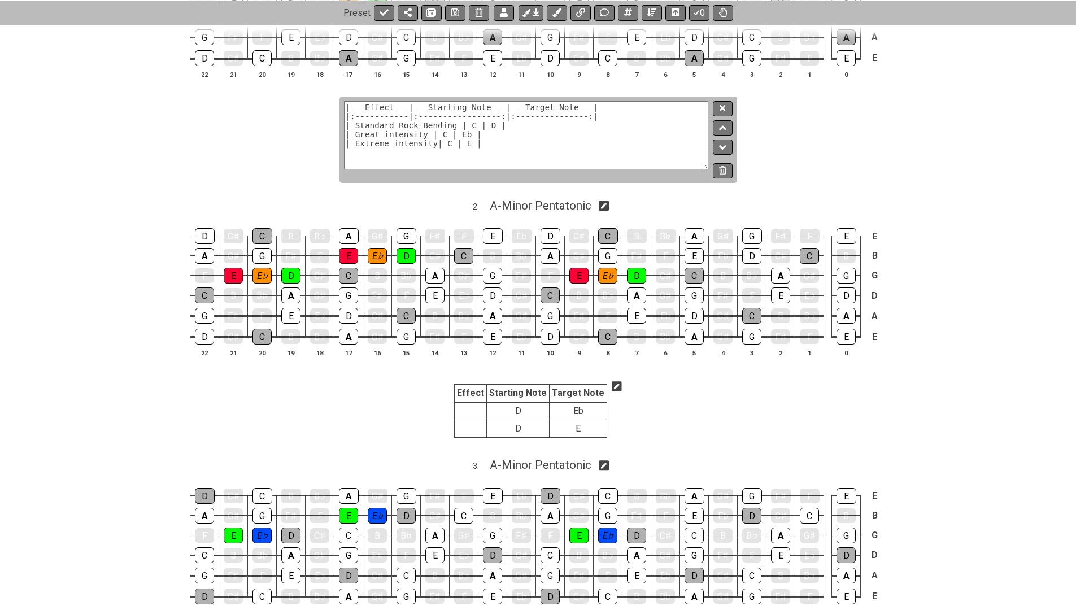
drag, startPoint x: 355, startPoint y: 123, endPoint x: 455, endPoint y: 123, distance: 100.0
click at [455, 123] on textarea "| __Effect__ | __Starting Note__ | __Target Note__ | |:-----------|:-----------…" at bounding box center [526, 135] width 365 height 68
click at [725, 106] on icon at bounding box center [722, 108] width 6 height 6
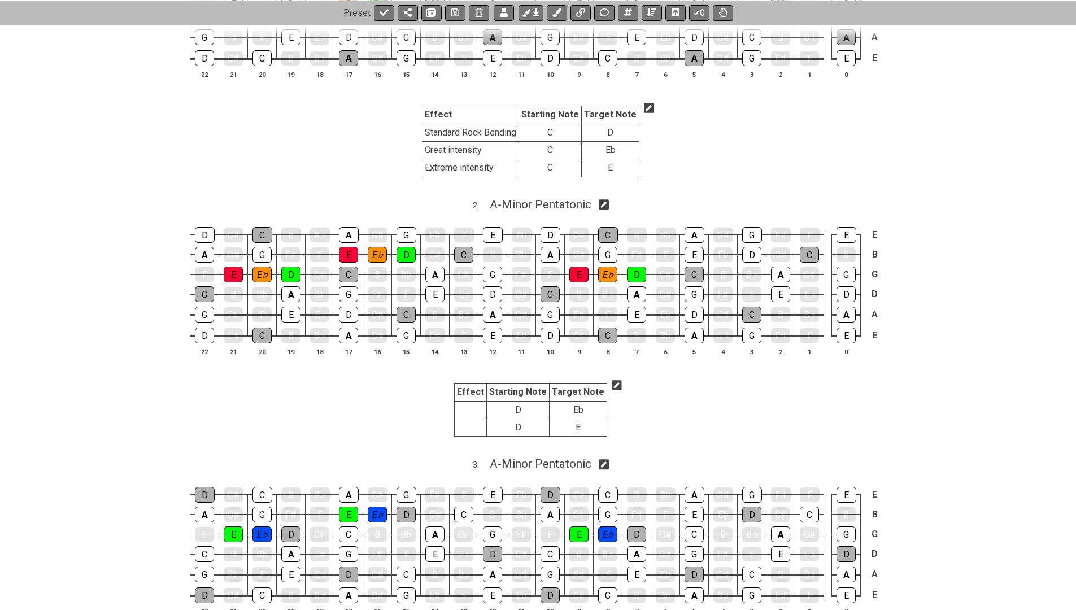
click at [612, 380] on icon at bounding box center [617, 385] width 10 height 10
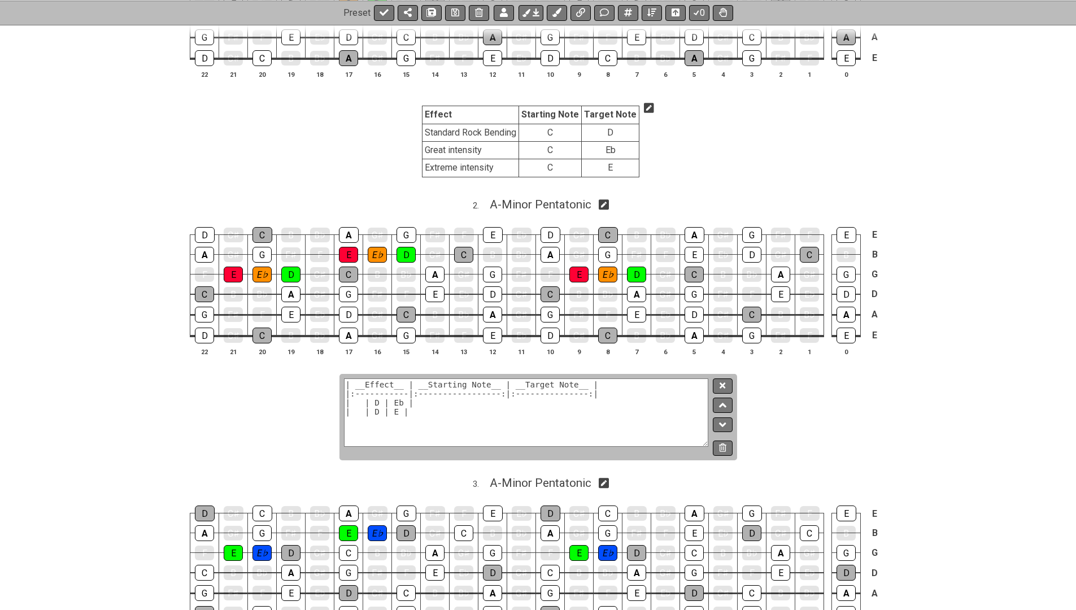
click at [357, 404] on textarea "| __Effect__ | __Starting Note__ | __Target Note__ | |:-----------|:-----------…" at bounding box center [526, 412] width 365 height 68
paste textarea "Standard Rock Bending"
type textarea "| __Effect__ | __Starting Note__ | __Target Note__ | |:-----------|:-----------…"
click at [722, 381] on icon at bounding box center [722, 385] width 6 height 8
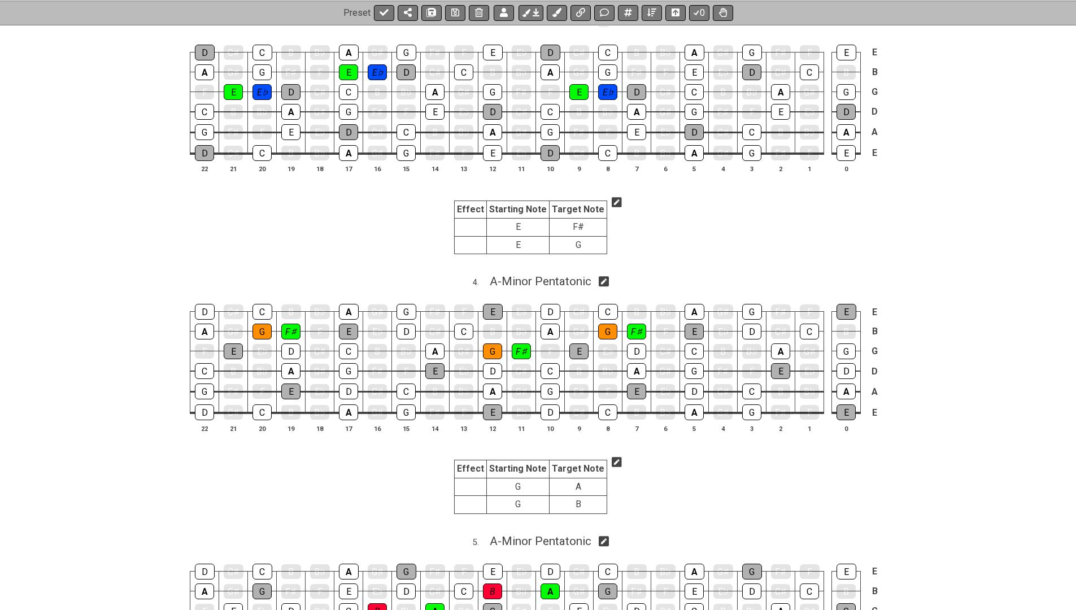
scroll to position [901, 0]
click at [612, 456] on icon at bounding box center [617, 461] width 10 height 11
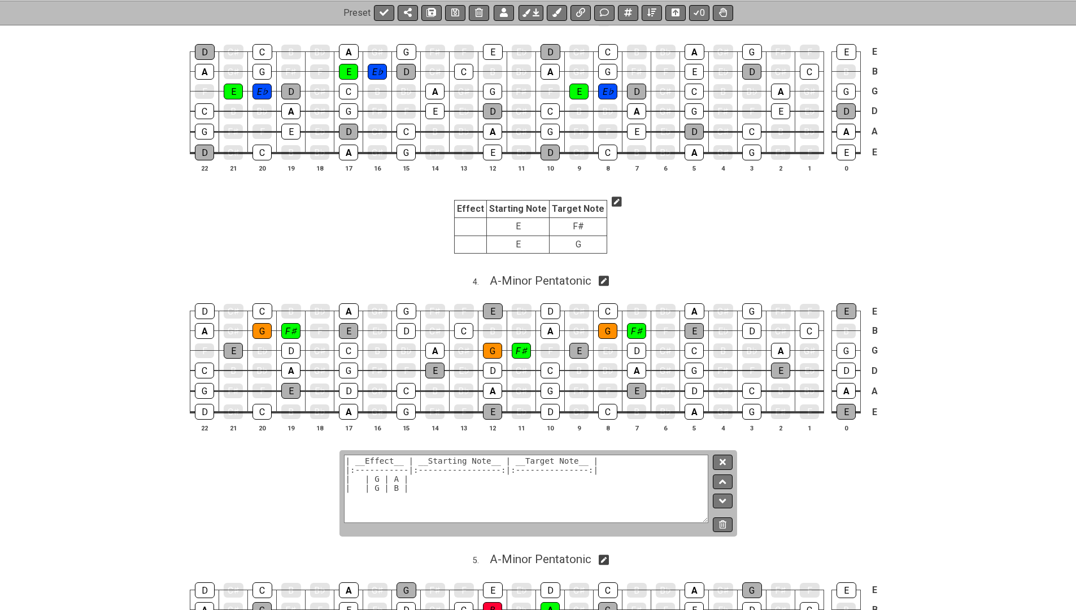
click at [357, 466] on textarea "| __Effect__ | __Starting Note__ | __Target Note__ | |:-----------|:-----------…" at bounding box center [526, 489] width 365 height 68
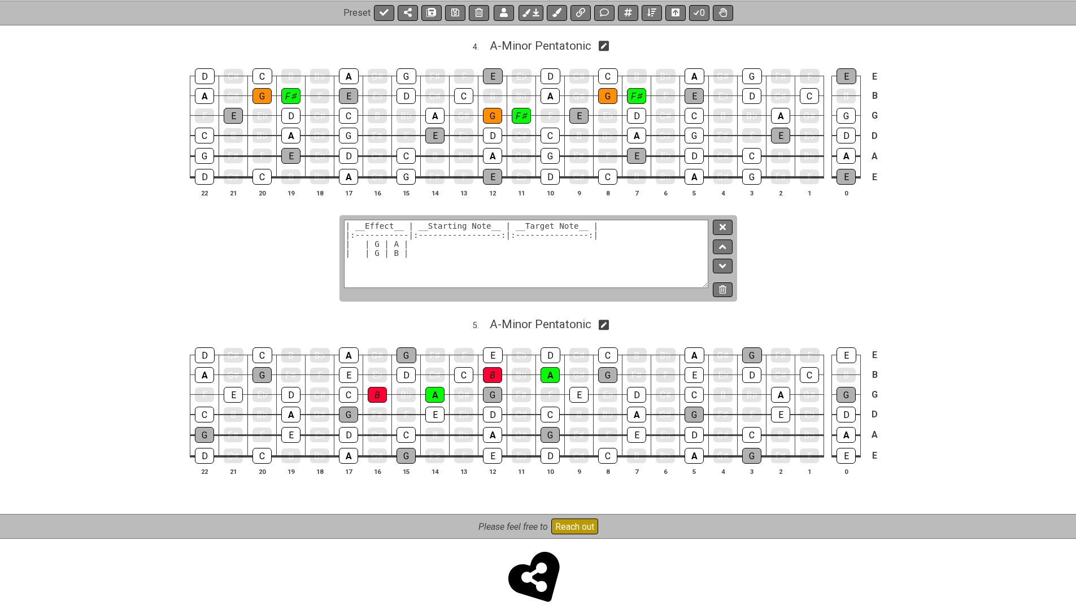
scroll to position [1134, 0]
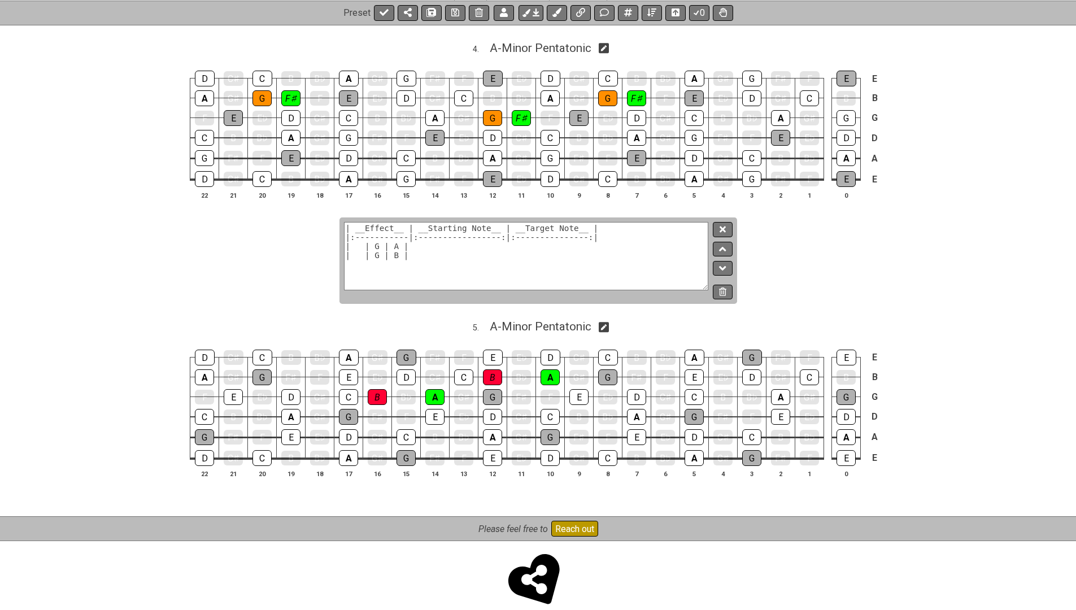
click at [359, 236] on textarea "| __Effect__ | __Starting Note__ | __Target Note__ | |:-----------|:-----------…" at bounding box center [526, 256] width 365 height 68
paste textarea "Standard Rock Bending"
type textarea "| __Effect__ | __Starting Note__ | __Target Note__ | |:-----------|:-----------…"
click at [721, 222] on button at bounding box center [722, 229] width 19 height 15
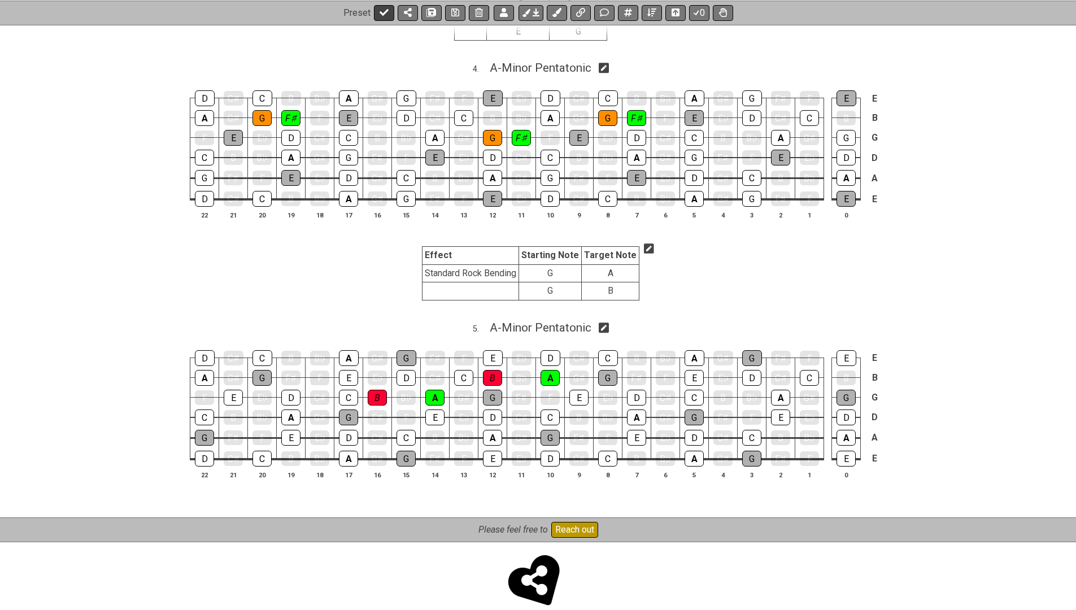
click at [386, 11] on icon at bounding box center [384, 12] width 9 height 9
select select "/024XGJQ5L"
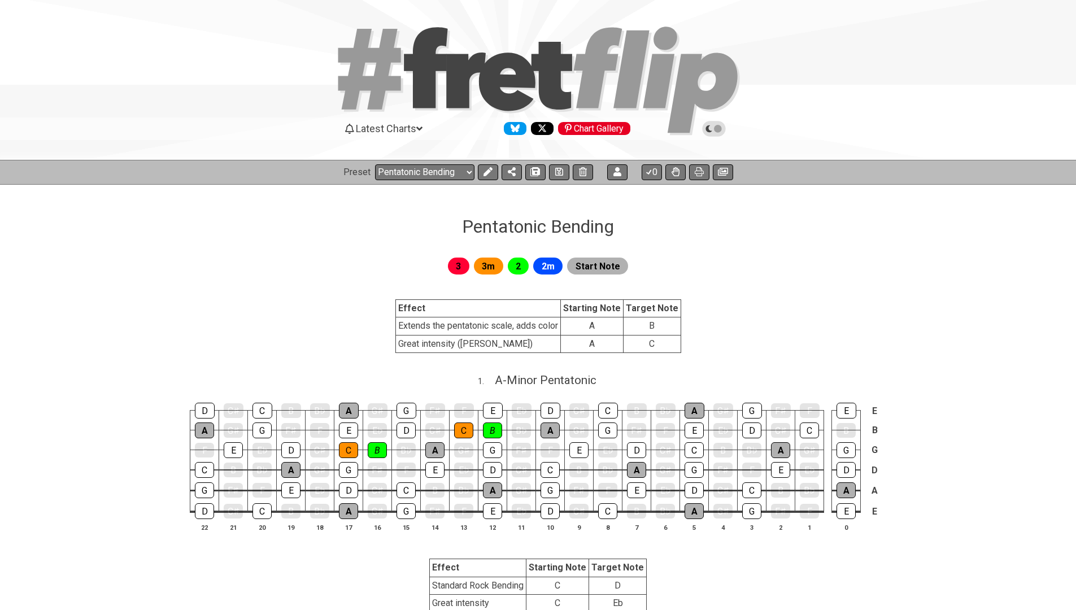
scroll to position [0, 0]
click at [484, 176] on button at bounding box center [488, 172] width 20 height 16
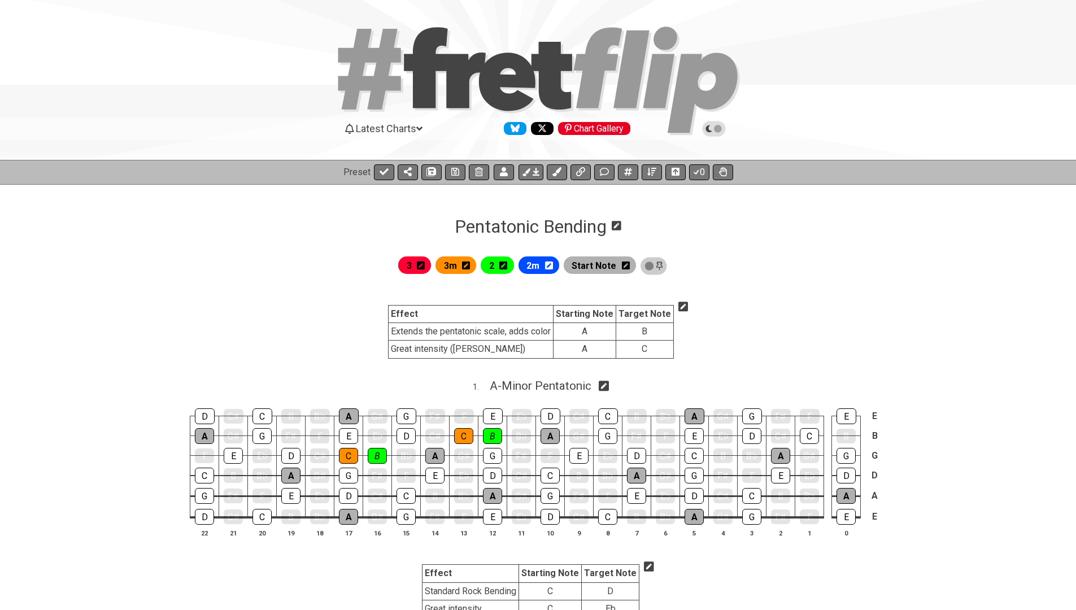
click at [679, 306] on icon at bounding box center [683, 307] width 10 height 10
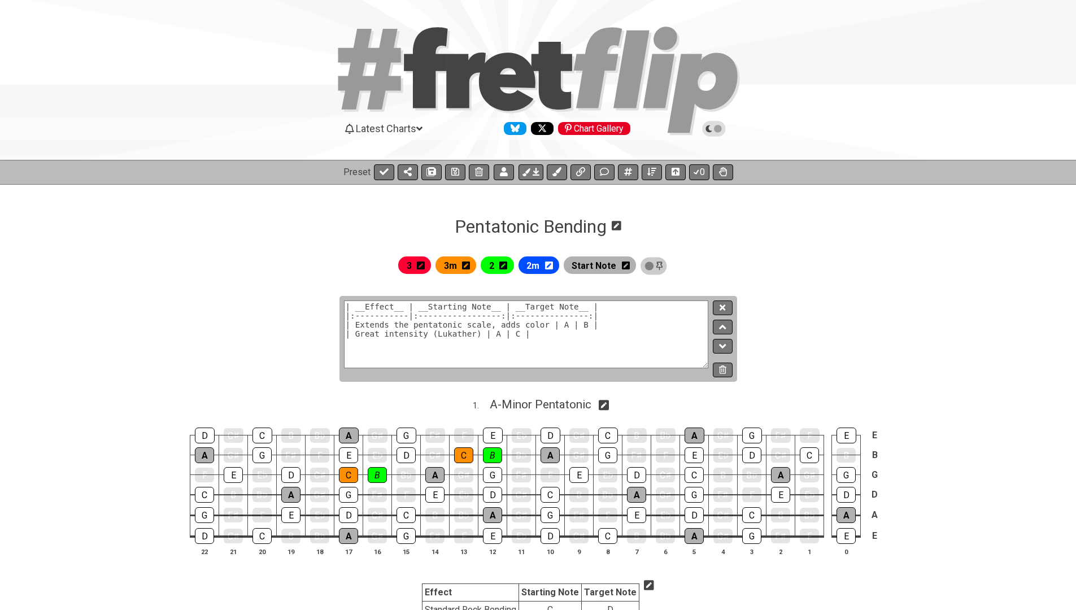
drag, startPoint x: 357, startPoint y: 325, endPoint x: 546, endPoint y: 324, distance: 188.6
click at [546, 324] on textarea "| __Effect__ | __Starting Note__ | __Target Note__ | |:-----------|:-----------…" at bounding box center [526, 334] width 365 height 68
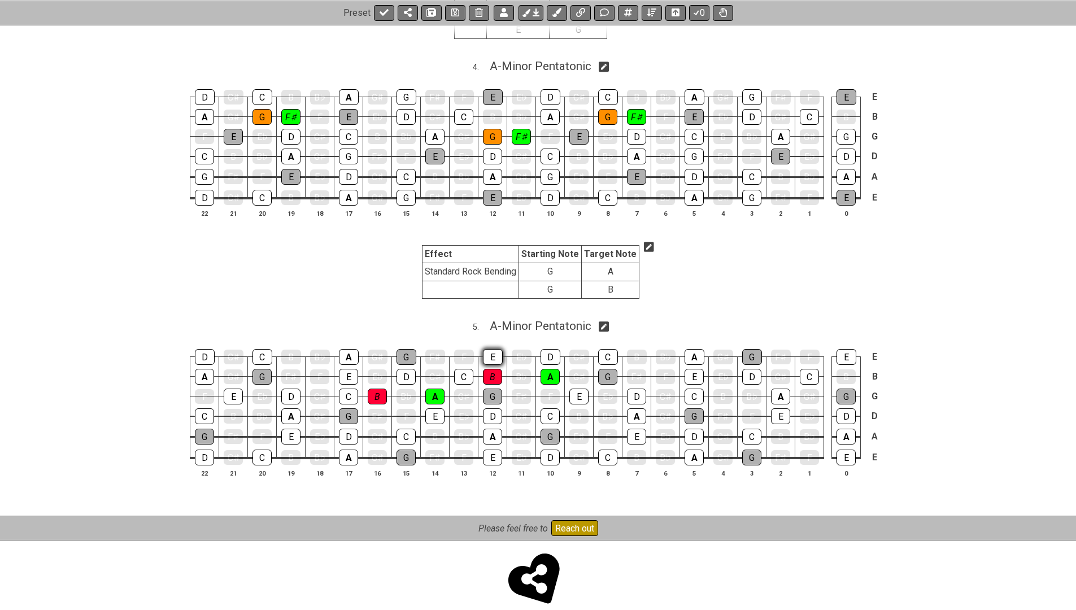
scroll to position [1134, 0]
click at [648, 242] on icon at bounding box center [649, 247] width 10 height 11
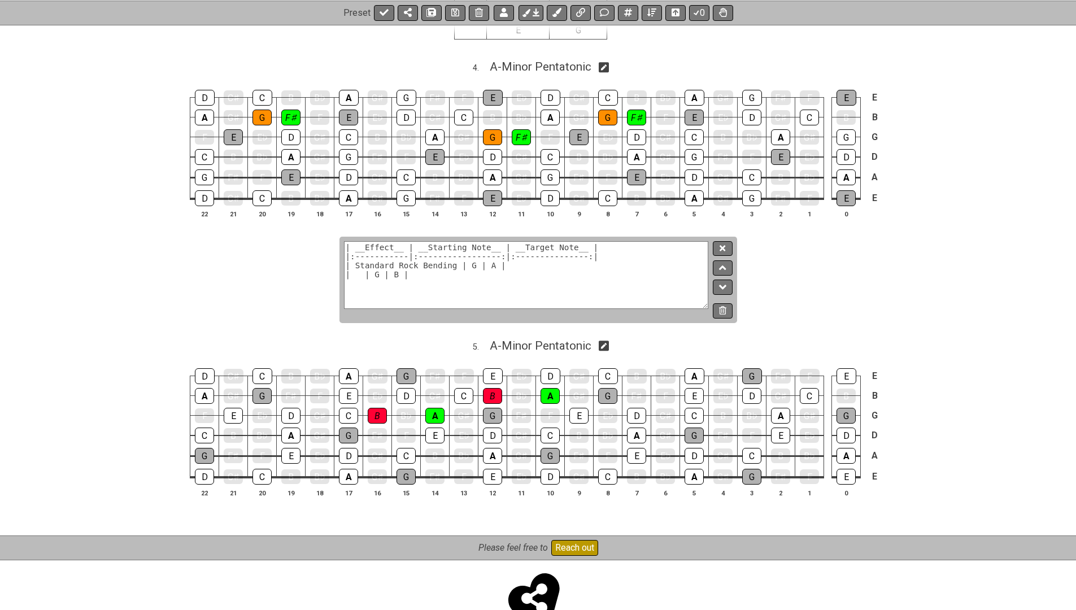
click at [356, 260] on textarea "| __Effect__ | __Starting Note__ | __Target Note__ | |:-----------|:-----------…" at bounding box center [526, 275] width 365 height 68
paste textarea "Extends the pentatonic scale, adds color"
type textarea "| __Effect__ | __Starting Note__ | __Target Note__ | |:-----------|:-----------…"
click at [723, 245] on icon at bounding box center [722, 248] width 6 height 6
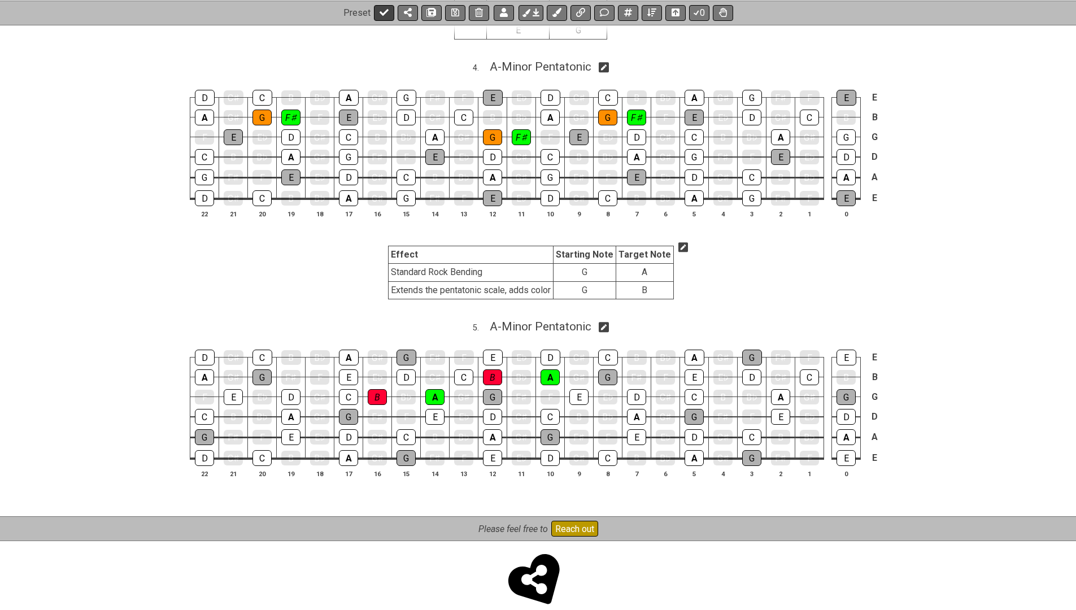
click at [383, 9] on icon at bounding box center [384, 12] width 9 height 9
select select "/024XGJQ5L"
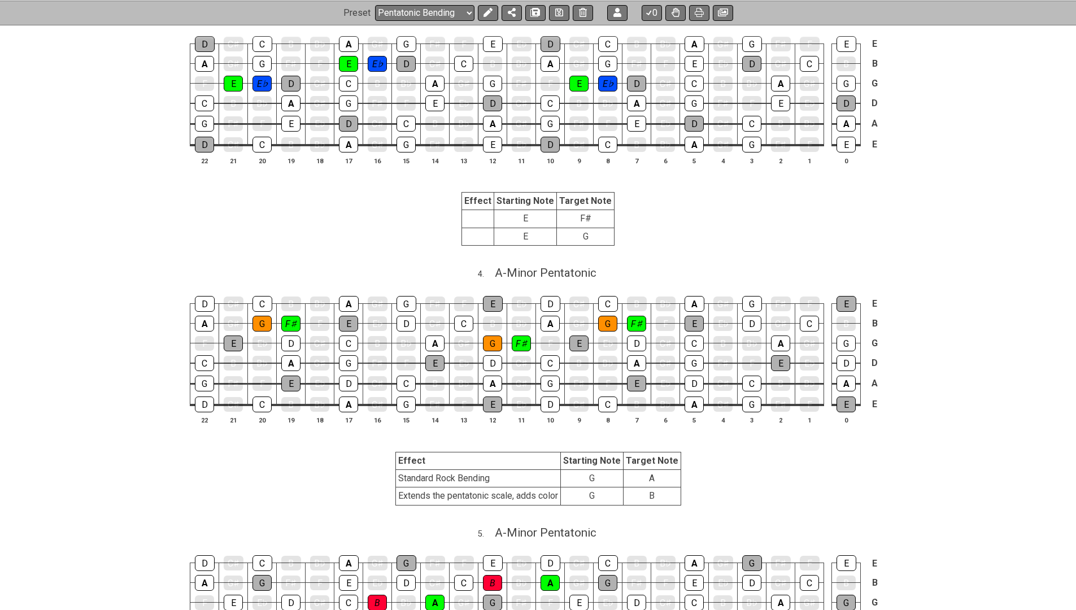
scroll to position [897, 0]
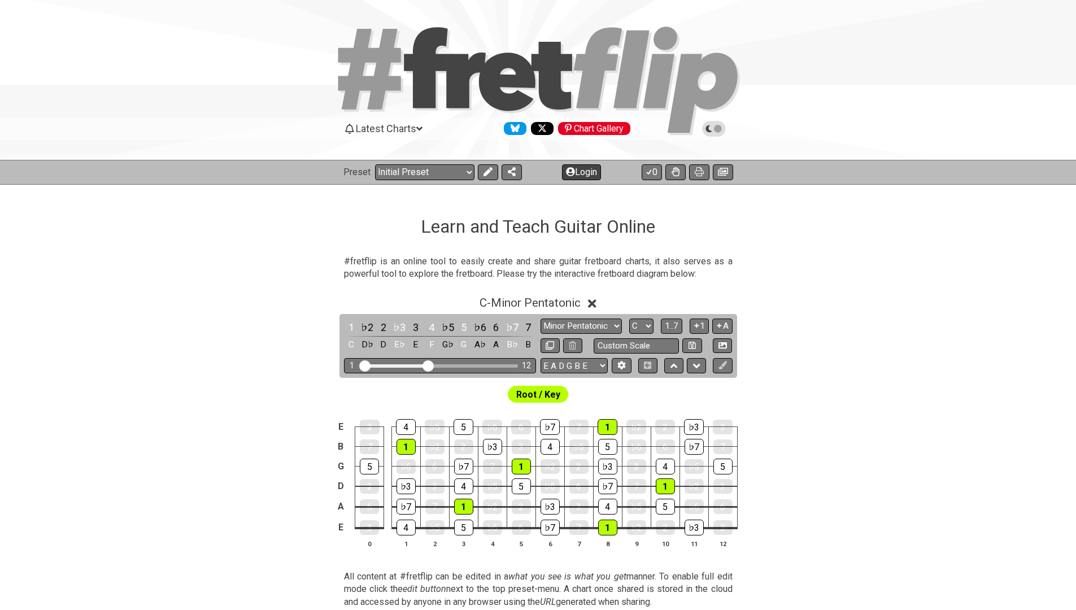
click at [566, 172] on icon at bounding box center [570, 171] width 9 height 9
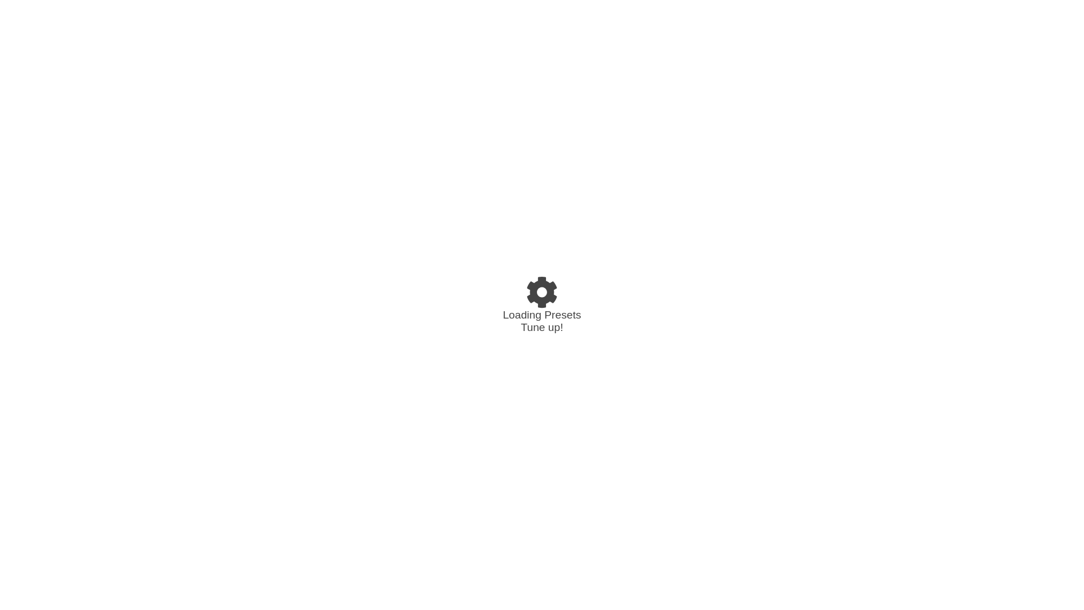
select select "C"
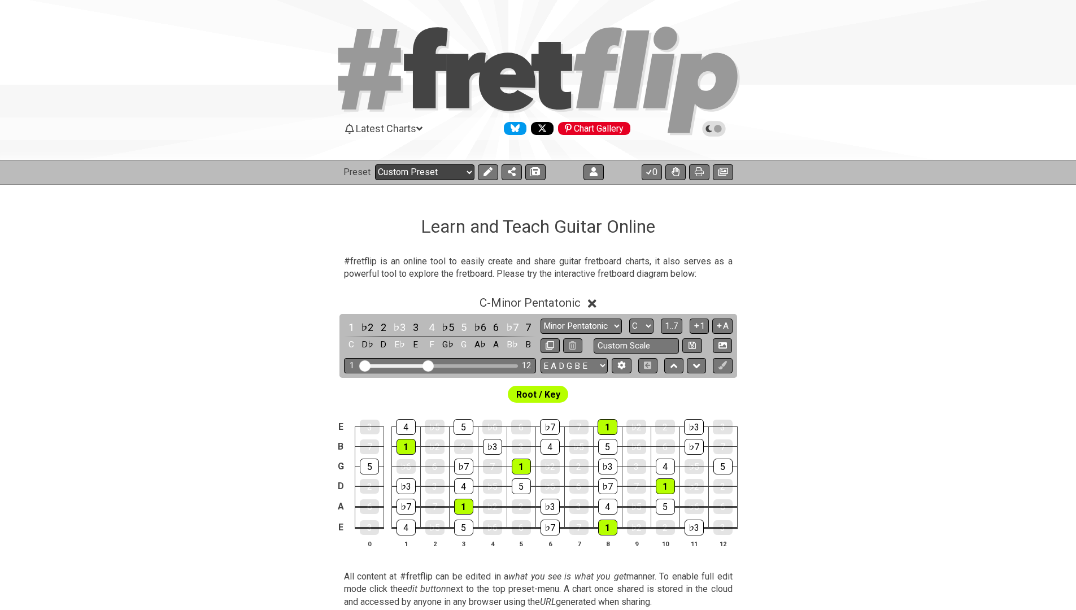
select select "/welcome"
select select "C"
select select "A"
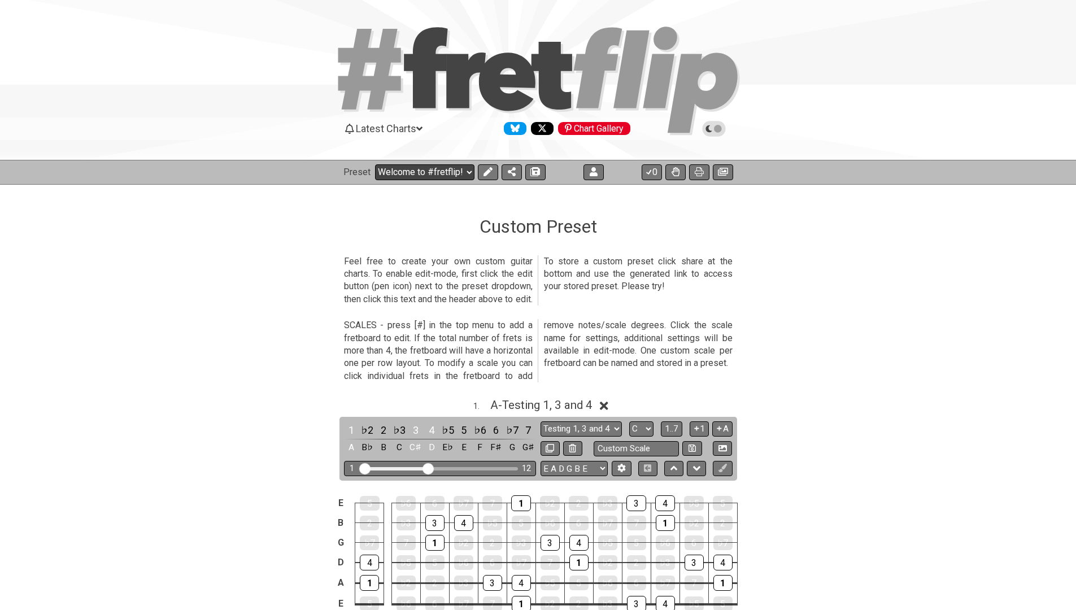
select select "/user-defined"
select select "Testing 1, 3 and 4"
select select "A"
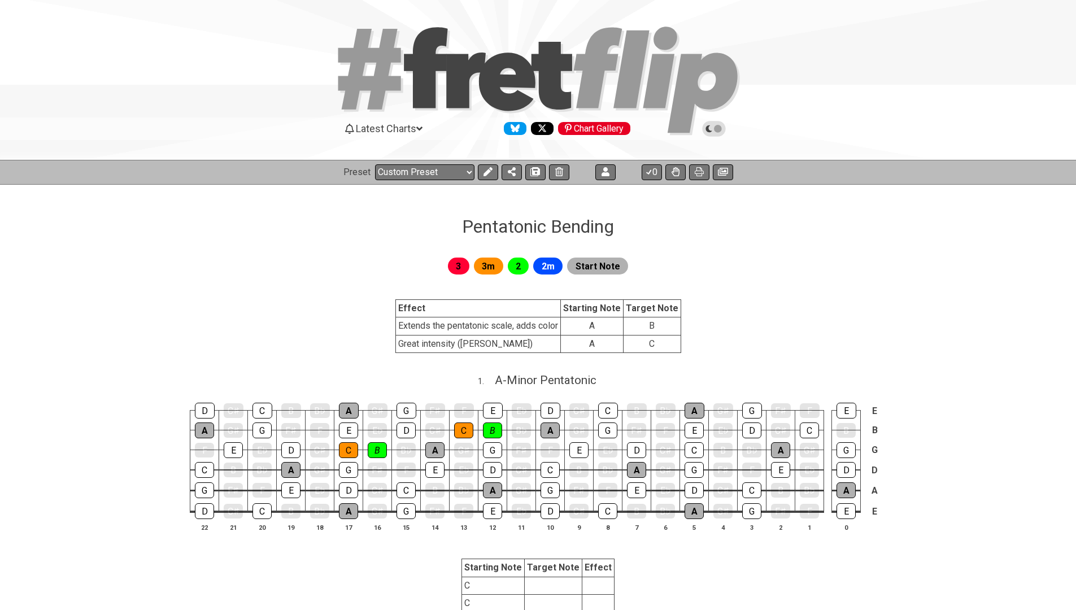
select select "/024XGJQ5L"
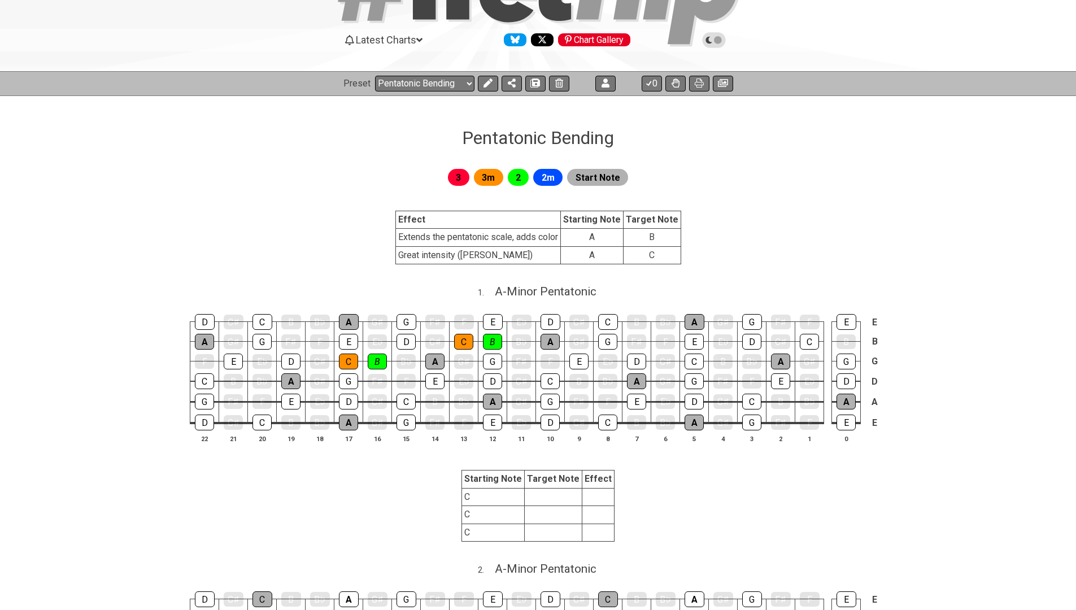
scroll to position [88, 0]
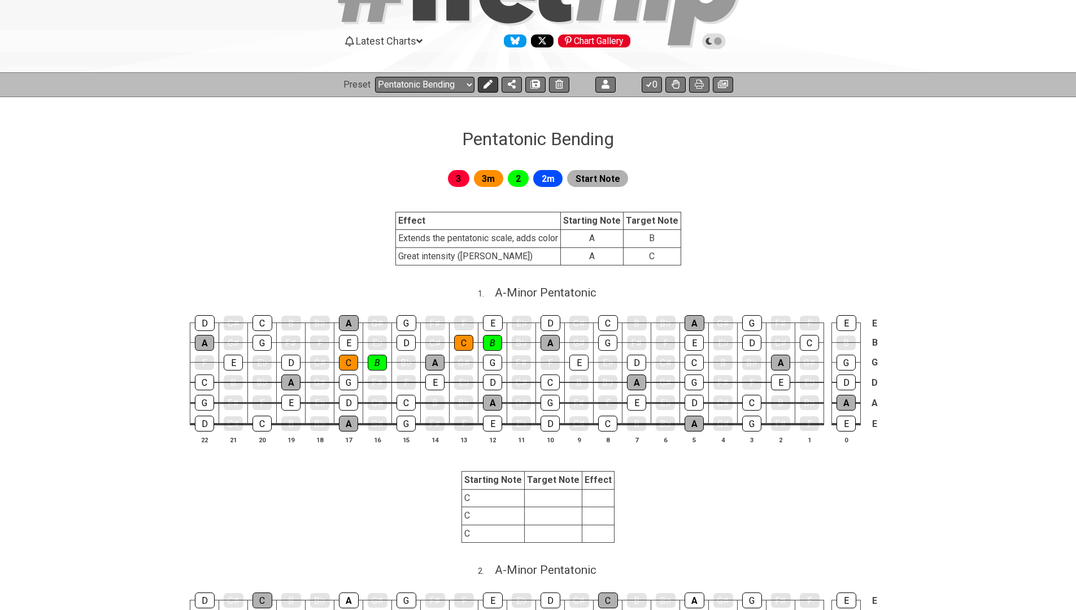
click at [483, 84] on icon at bounding box center [487, 84] width 9 height 9
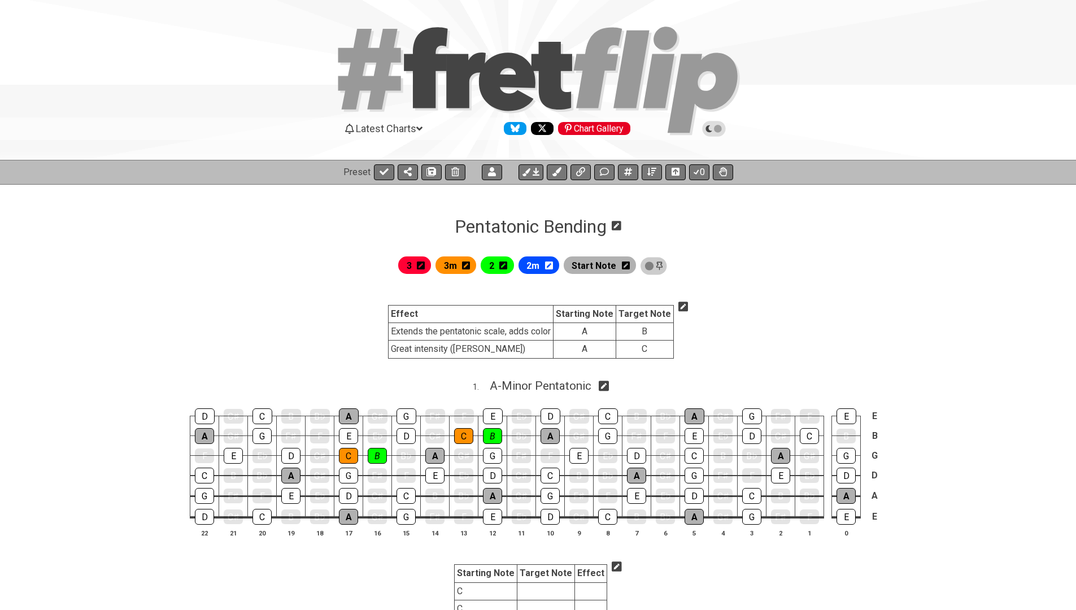
scroll to position [0, 0]
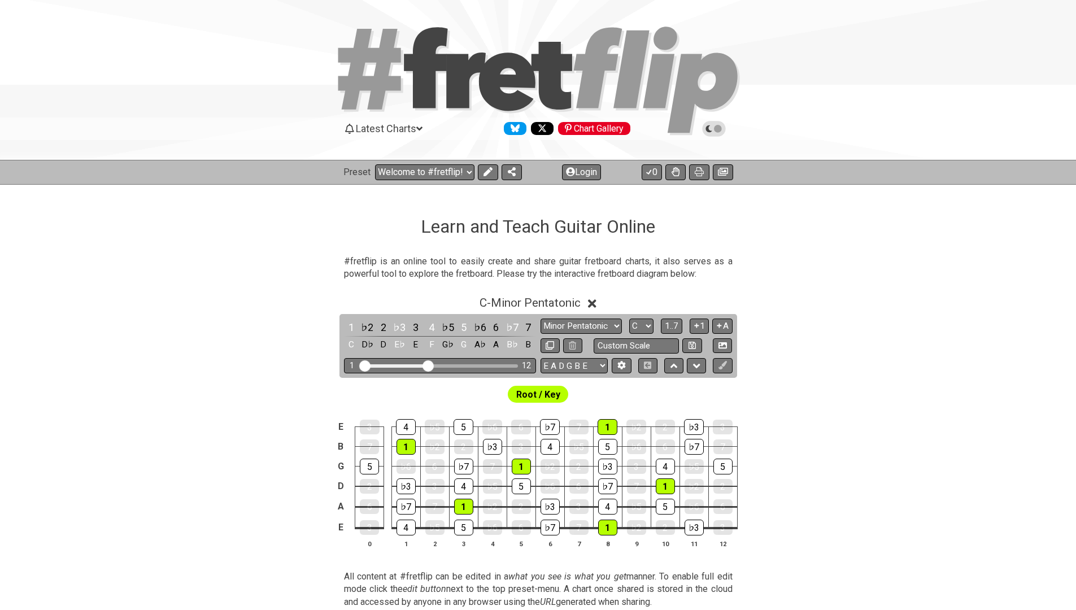
select select "C"
click at [448, 163] on div "Preset Welcome to #fretflip! Initial Preset Custom Preset Minor Pentatonic Majo…" at bounding box center [538, 172] width 1076 height 25
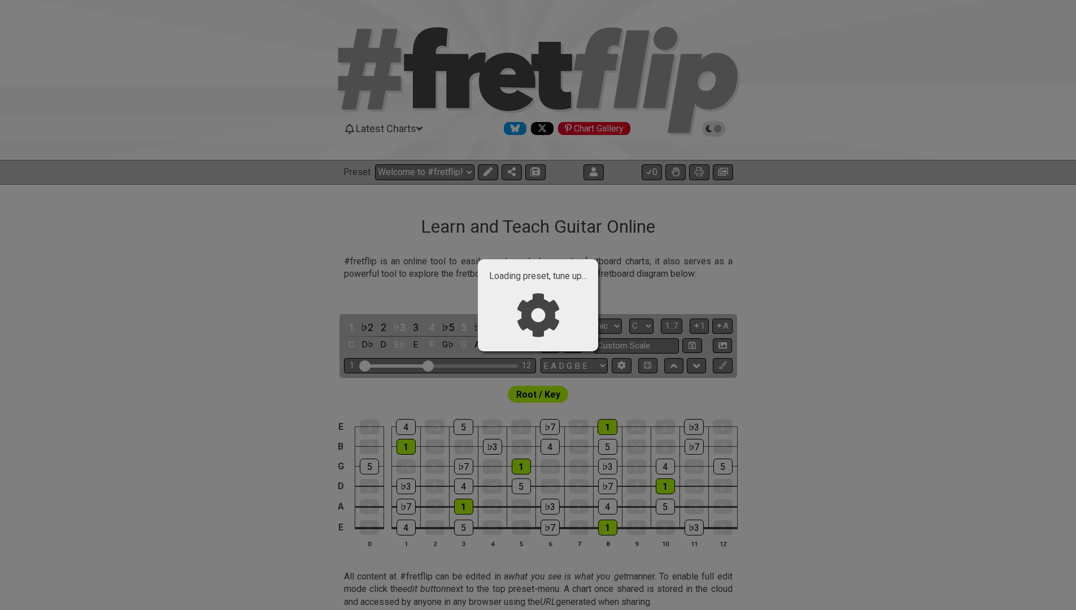
select select "/024XGJQ5L"
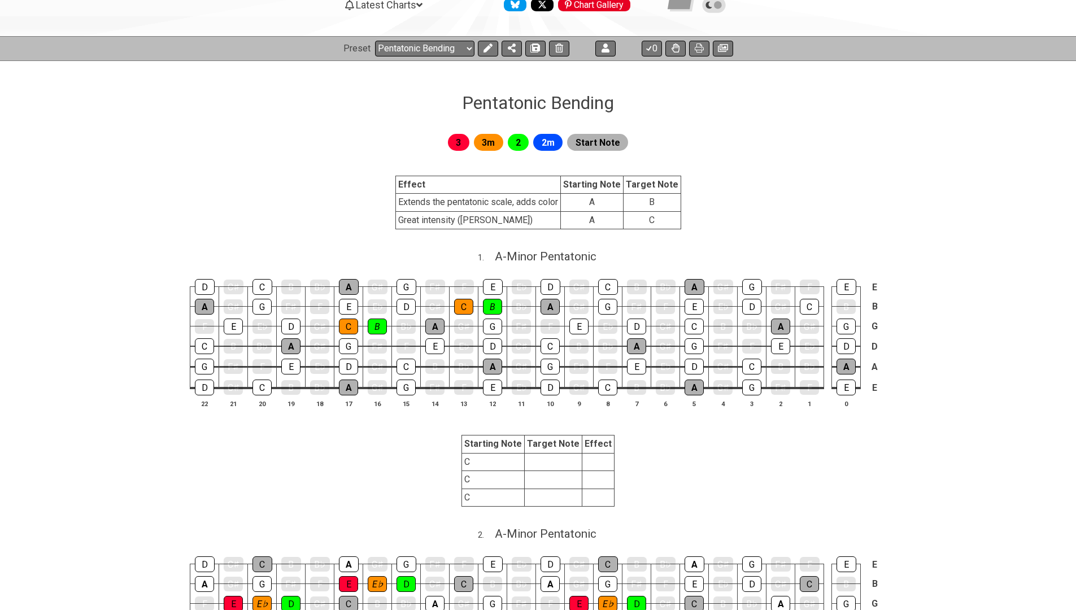
scroll to position [86, 0]
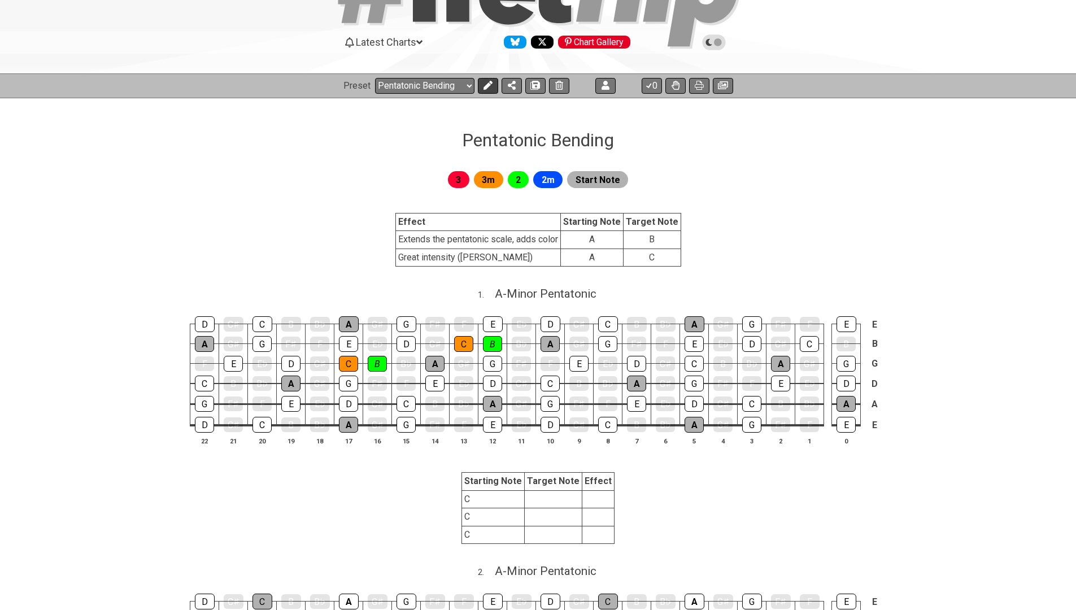
click at [485, 84] on icon at bounding box center [487, 85] width 9 height 9
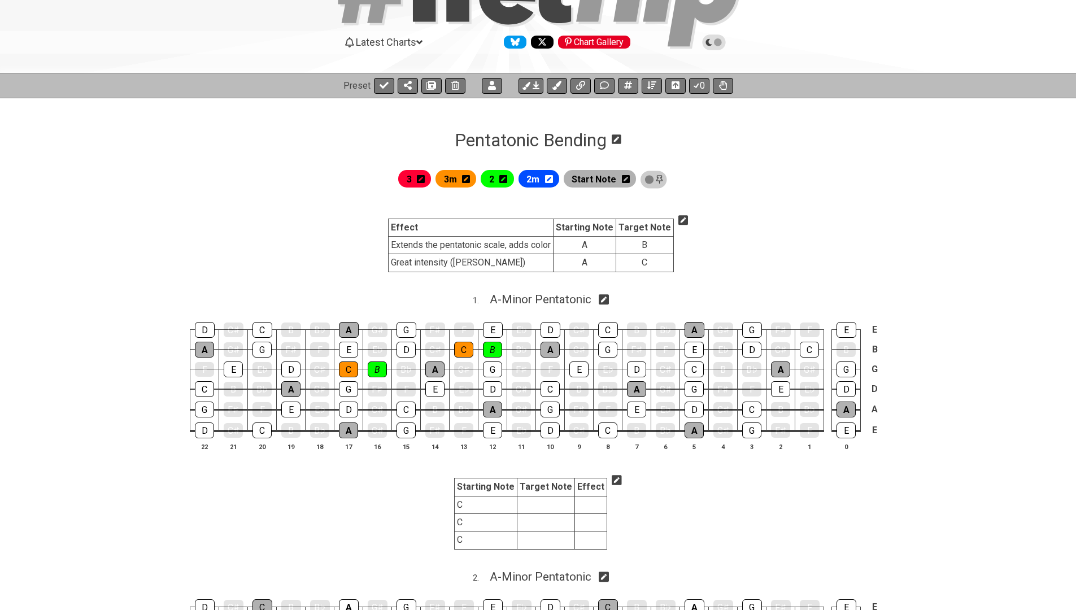
click at [680, 223] on icon at bounding box center [683, 220] width 10 height 10
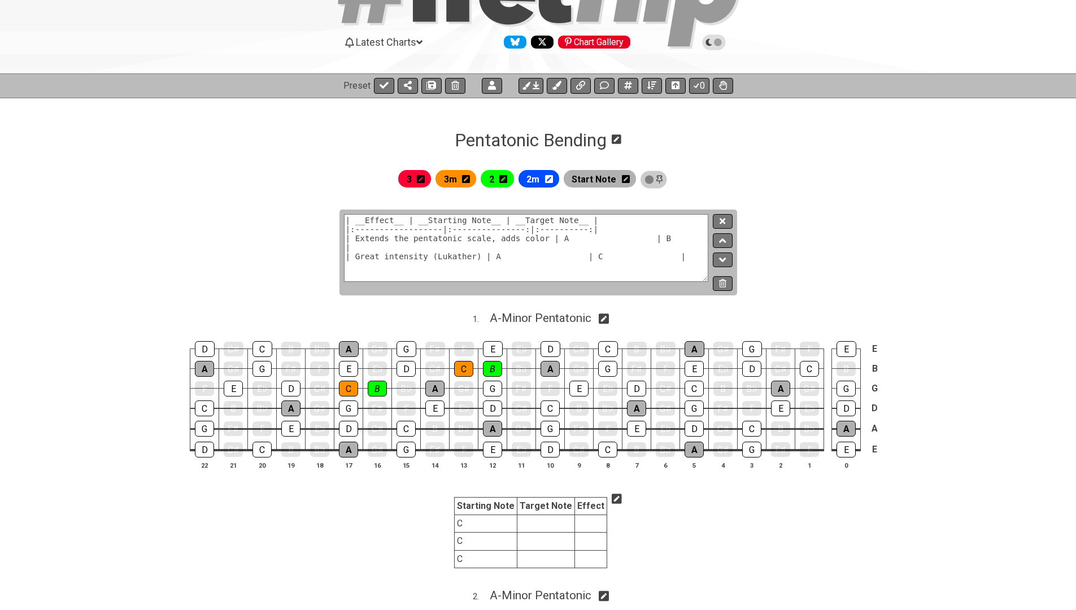
click at [677, 227] on textarea "| __Effect__ | __Starting Note__ | __Target Note__ | |:------------------|:----…" at bounding box center [526, 248] width 365 height 68
click at [402, 222] on textarea "| __Effect__ | __Starting Note__ | __Target Note__ | |:------------------|:----…" at bounding box center [526, 248] width 365 height 68
click at [396, 230] on textarea "| __Effect__ | __Starting Note__ | __Target Note__ | |:------------------|:----…" at bounding box center [526, 248] width 365 height 68
click at [420, 229] on textarea "| __Effect__ | __Starting Note__ | __Target Note__ | |:------------------|:----…" at bounding box center [526, 248] width 365 height 68
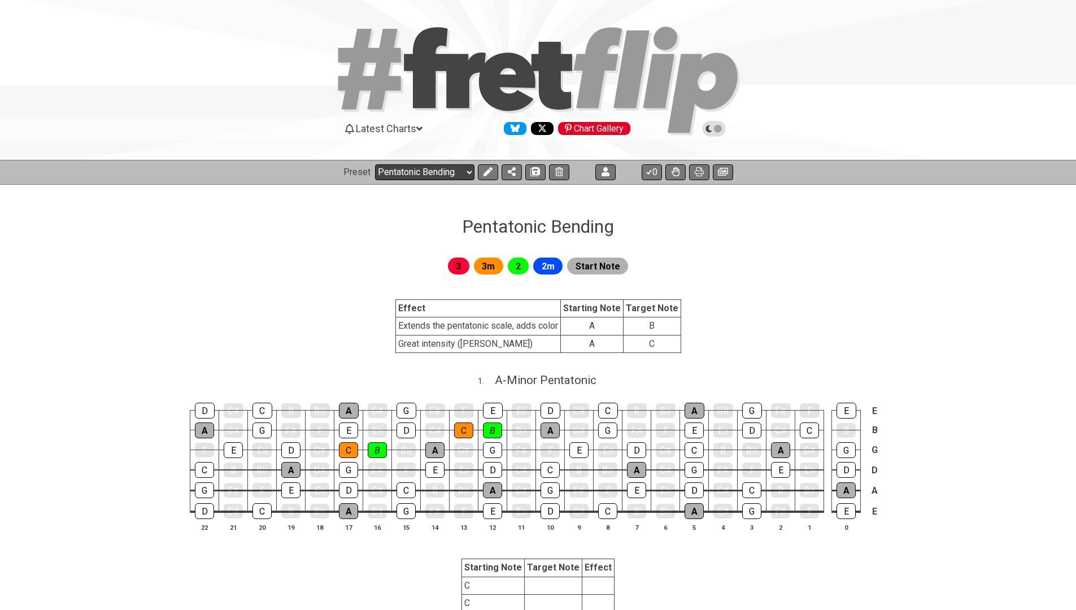
select select "/024XGJQ5L"
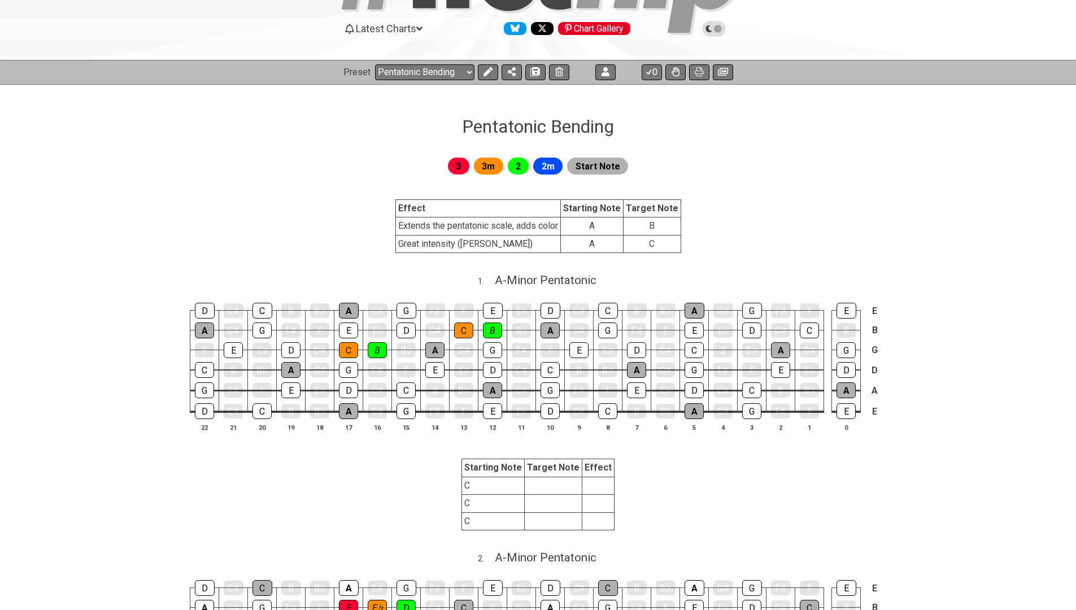
scroll to position [102, 0]
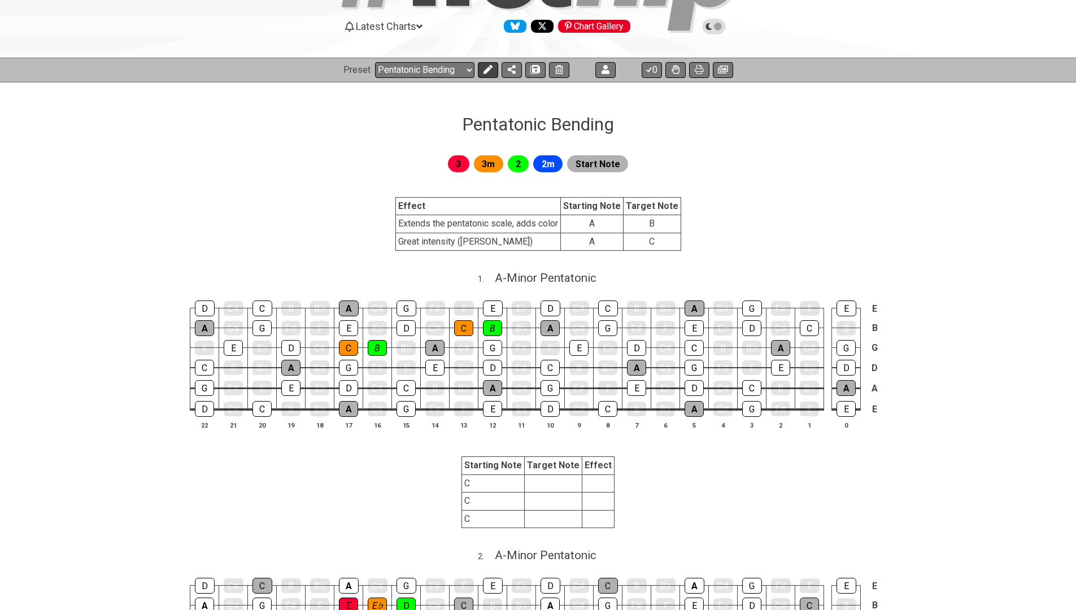
click at [485, 64] on button at bounding box center [488, 70] width 20 height 16
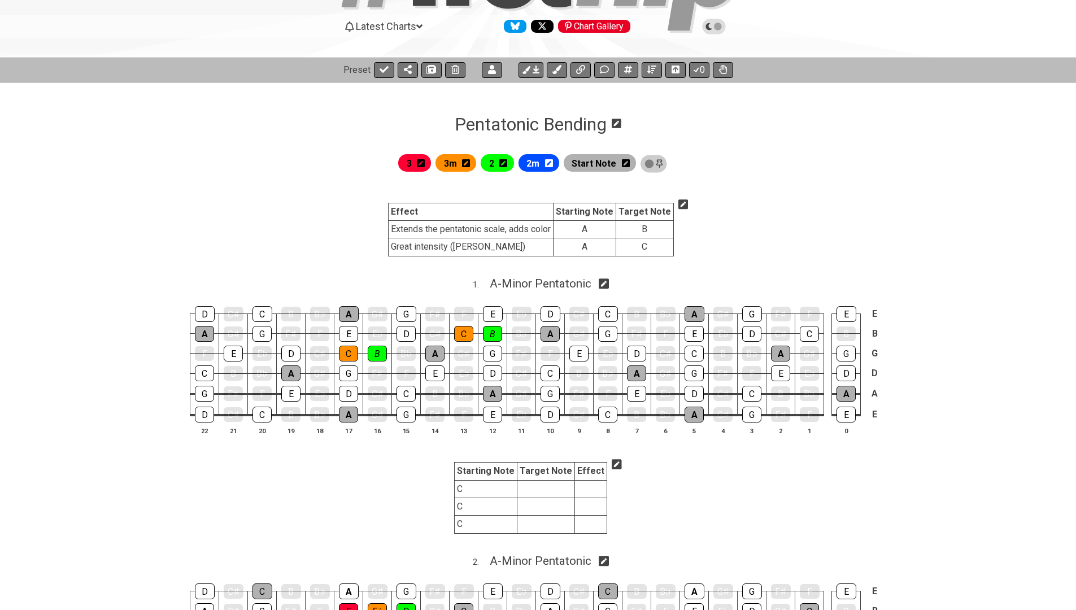
click at [682, 202] on icon at bounding box center [683, 204] width 10 height 10
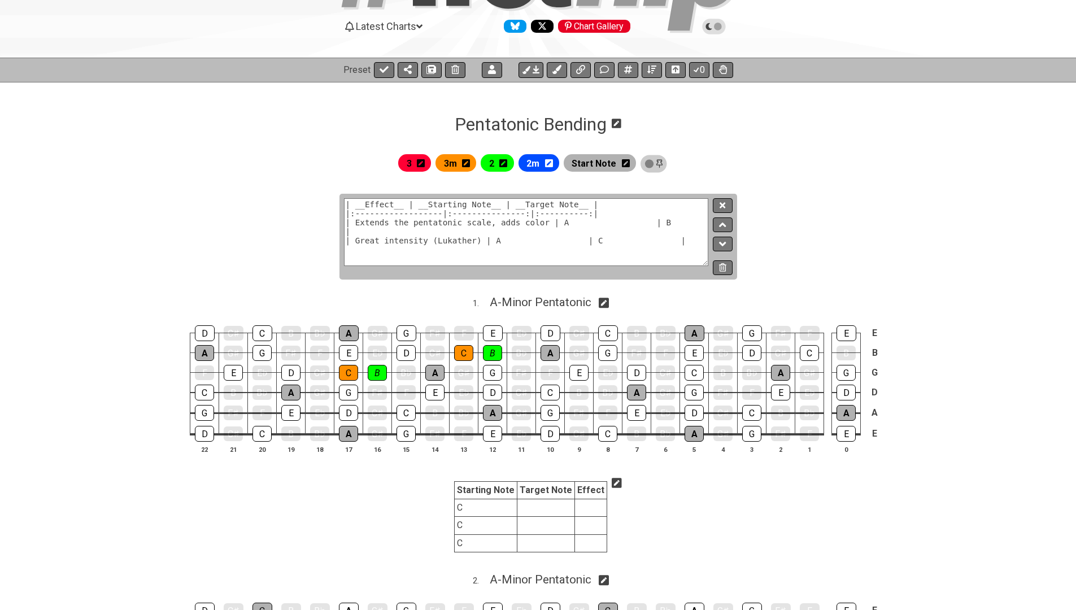
click at [420, 216] on textarea "| __Effect__ | __Starting Note__ | __Target Note__ | |:------------------|:----…" at bounding box center [526, 232] width 365 height 68
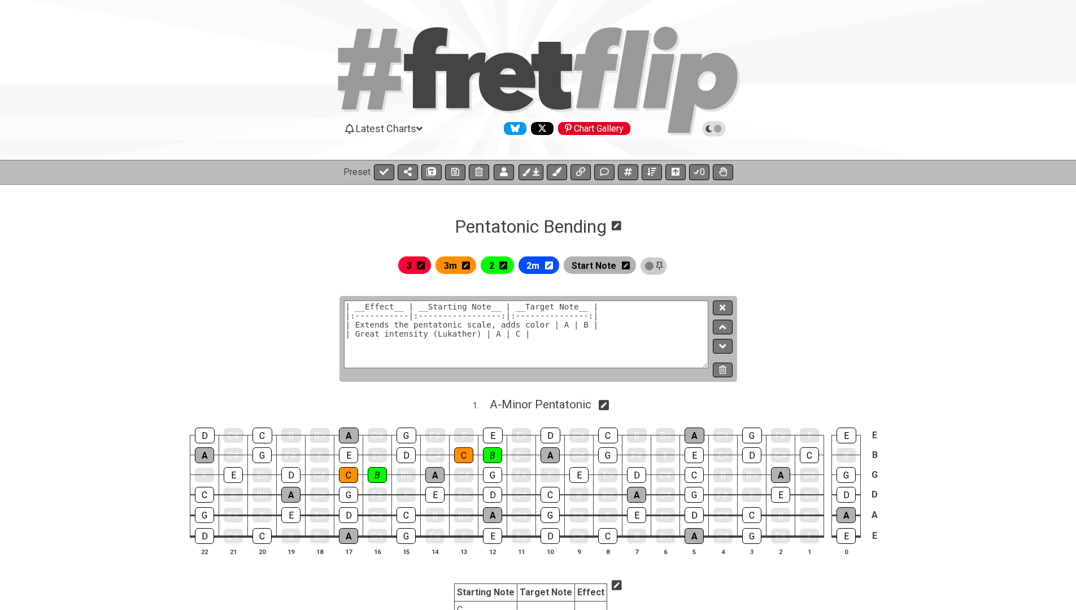
type textarea "| __Effect__ | __Starting Note__ | __Target Note__ | |:-----------|:-----------…"
click at [726, 310] on button at bounding box center [722, 307] width 19 height 15
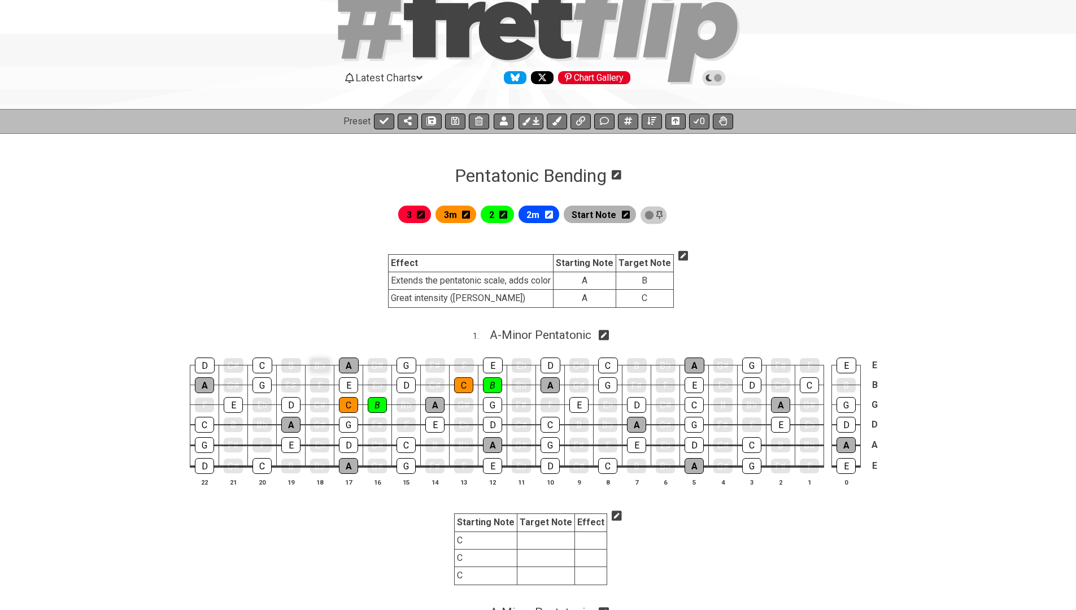
scroll to position [64, 0]
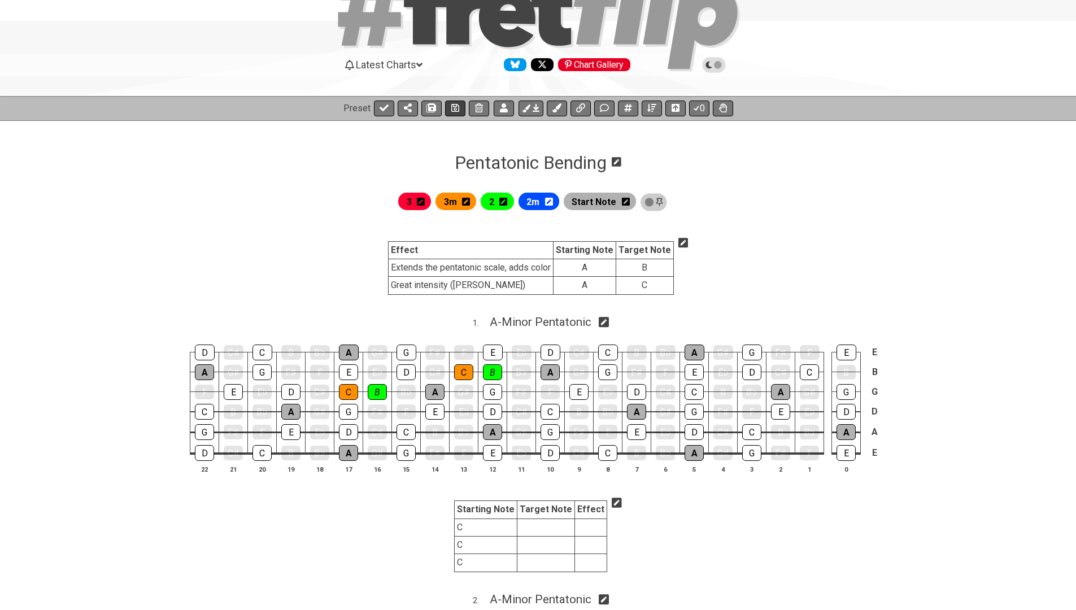
click at [449, 108] on button at bounding box center [455, 109] width 20 height 16
click at [376, 105] on button at bounding box center [384, 109] width 20 height 16
select select "/024XGJQ5L"
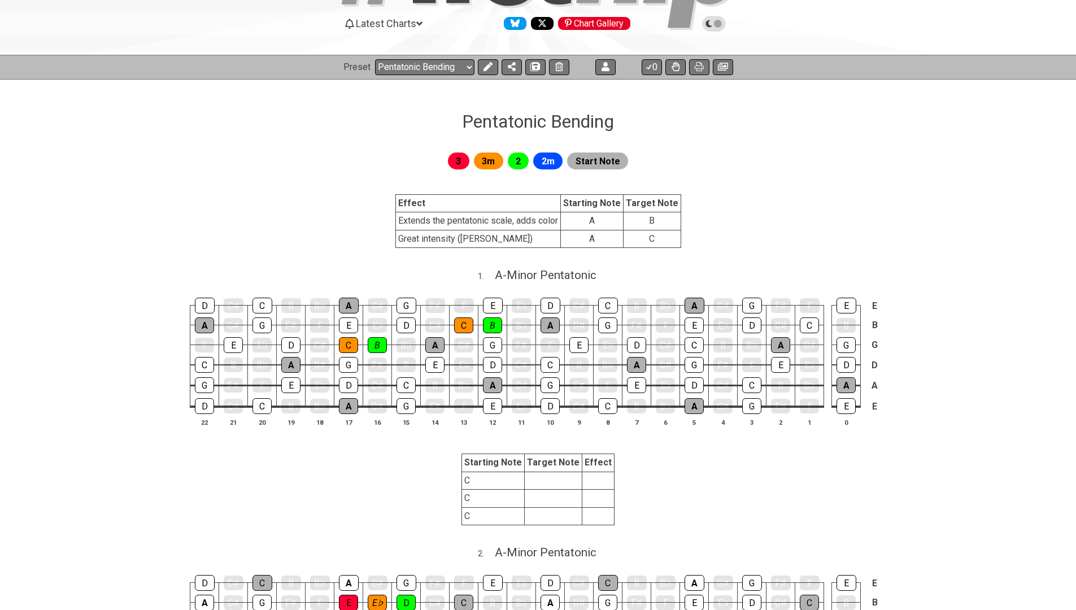
scroll to position [89, 0]
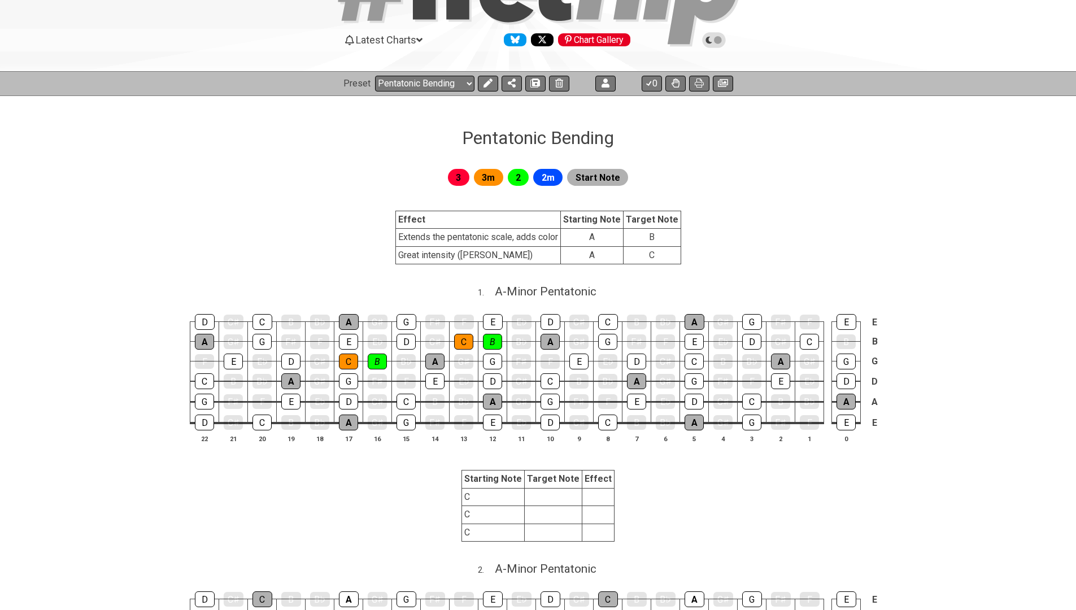
click at [482, 91] on div "Preset Welcome to #fretflip! Pentatonic Bending Custom Preset Pentatonic Bendin…" at bounding box center [538, 83] width 1076 height 25
click at [484, 87] on icon at bounding box center [487, 83] width 9 height 9
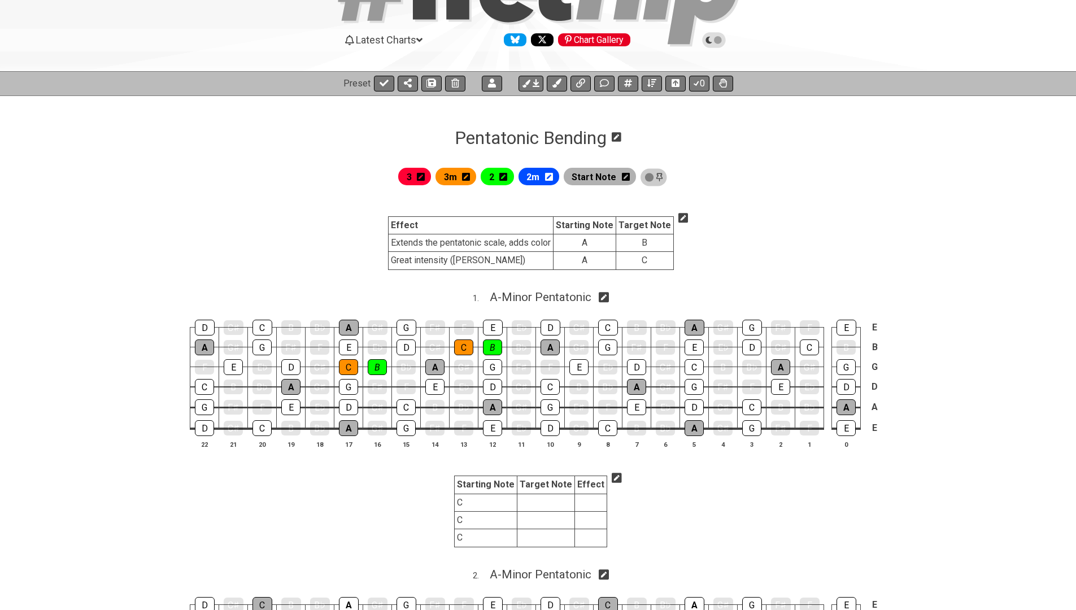
click at [678, 217] on icon at bounding box center [683, 218] width 10 height 10
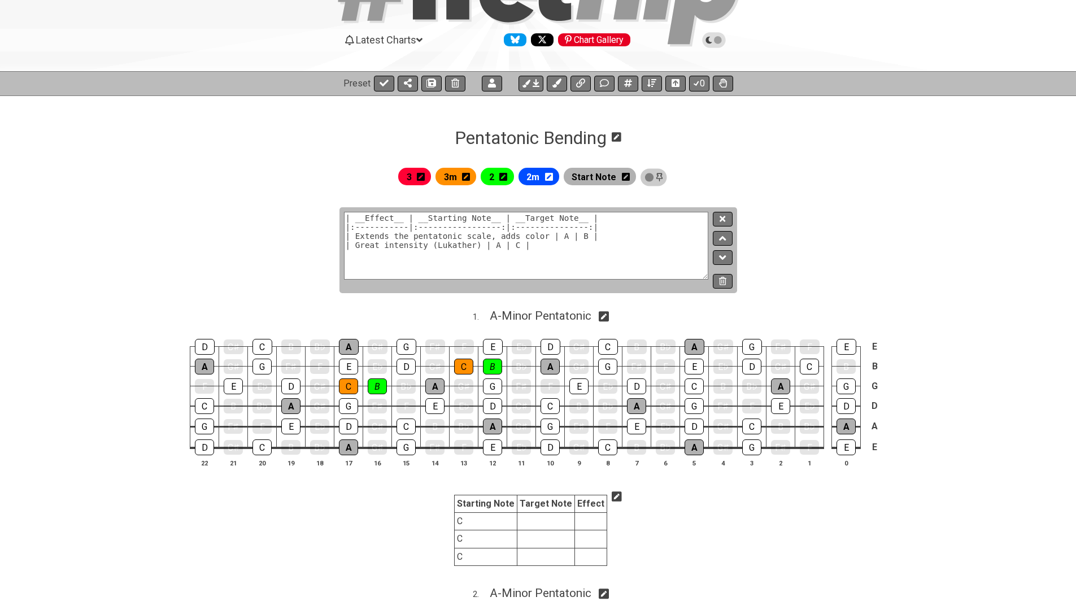
click at [647, 239] on textarea "| __Effect__ | __Starting Note__ | __Target Note__ | |:-----------|:-----------…" at bounding box center [526, 246] width 365 height 68
click at [723, 212] on button at bounding box center [722, 219] width 19 height 15
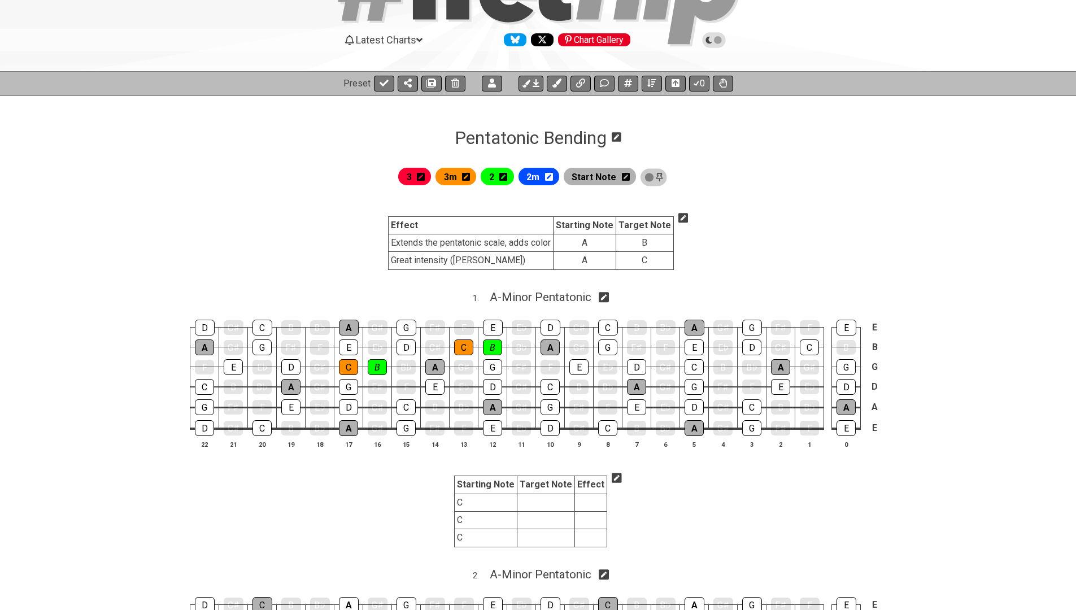
click at [612, 473] on icon at bounding box center [617, 478] width 10 height 10
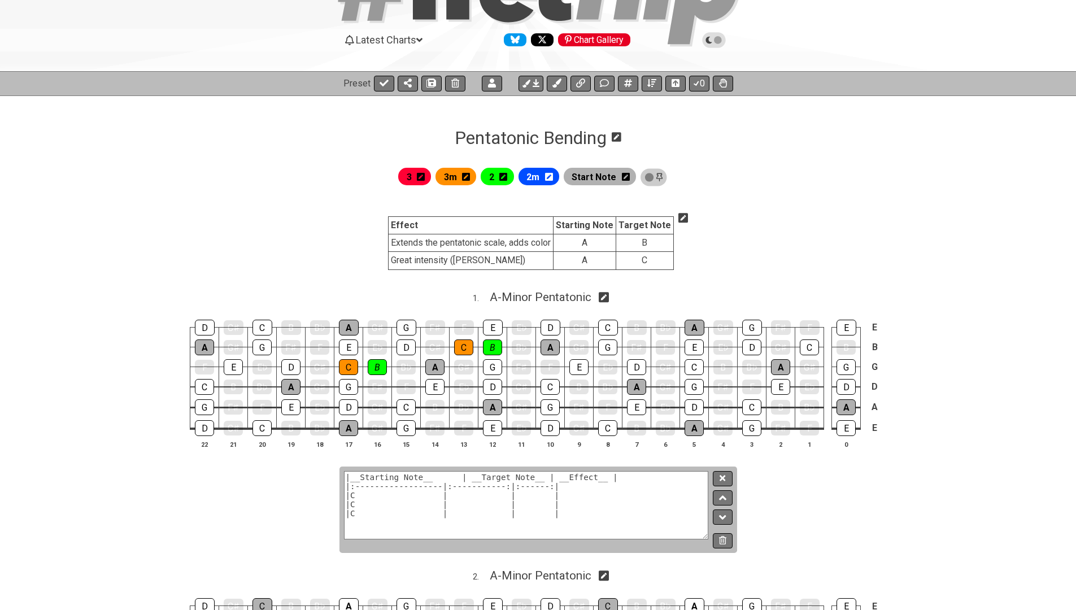
click at [590, 485] on textarea "|__Starting Note__ | __Target Note__ | __Effect__ | |:------------------|:-----…" at bounding box center [526, 505] width 365 height 68
click at [556, 489] on textarea "| __Effect__ | __Starting Note__ | __Target Note__ | |:-----------|:-----------…" at bounding box center [526, 505] width 365 height 68
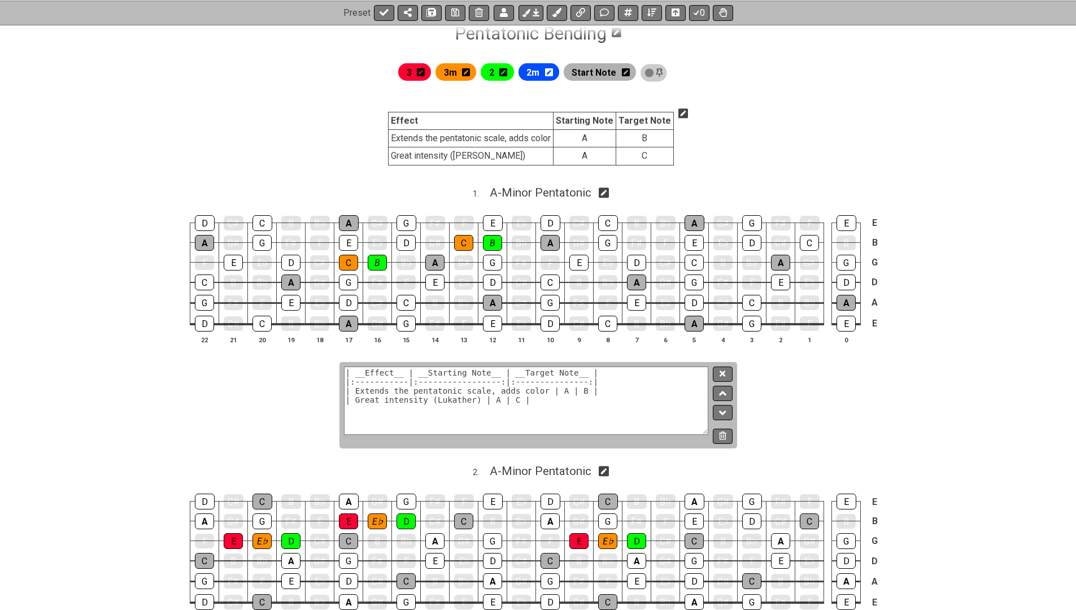
scroll to position [200, 0]
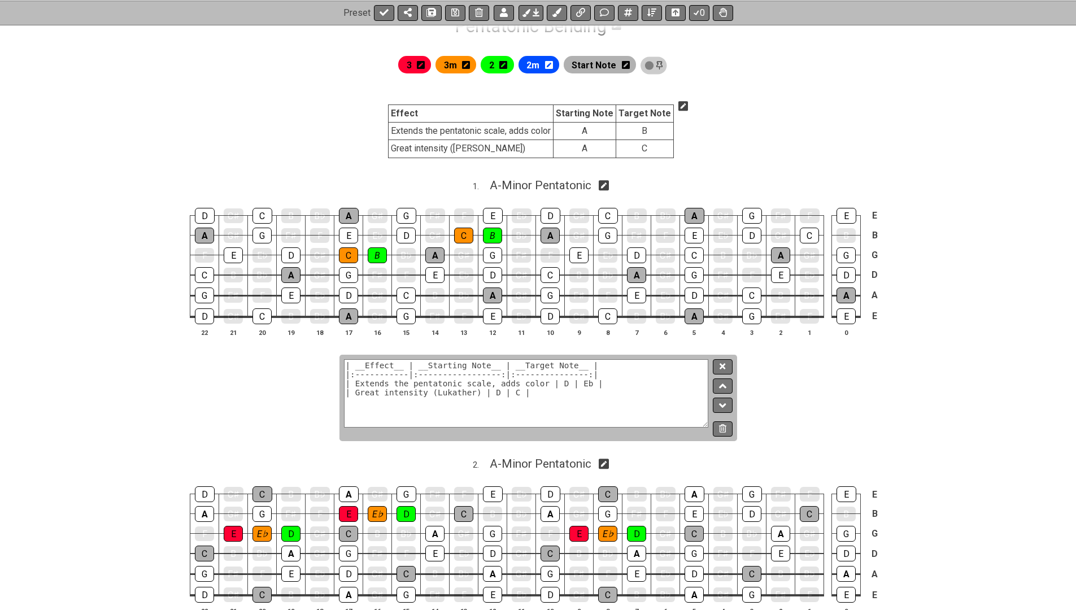
drag, startPoint x: 357, startPoint y: 381, endPoint x: 545, endPoint y: 377, distance: 188.1
click at [545, 377] on textarea "| __Effect__ | __Starting Note__ | __Target Note__ | |:-----------|:-----------…" at bounding box center [526, 393] width 365 height 68
type textarea "| __Effect__ | __Starting Note__ | __Target Note__ | |:-----------|:-----------…"
click at [729, 367] on button at bounding box center [722, 366] width 19 height 15
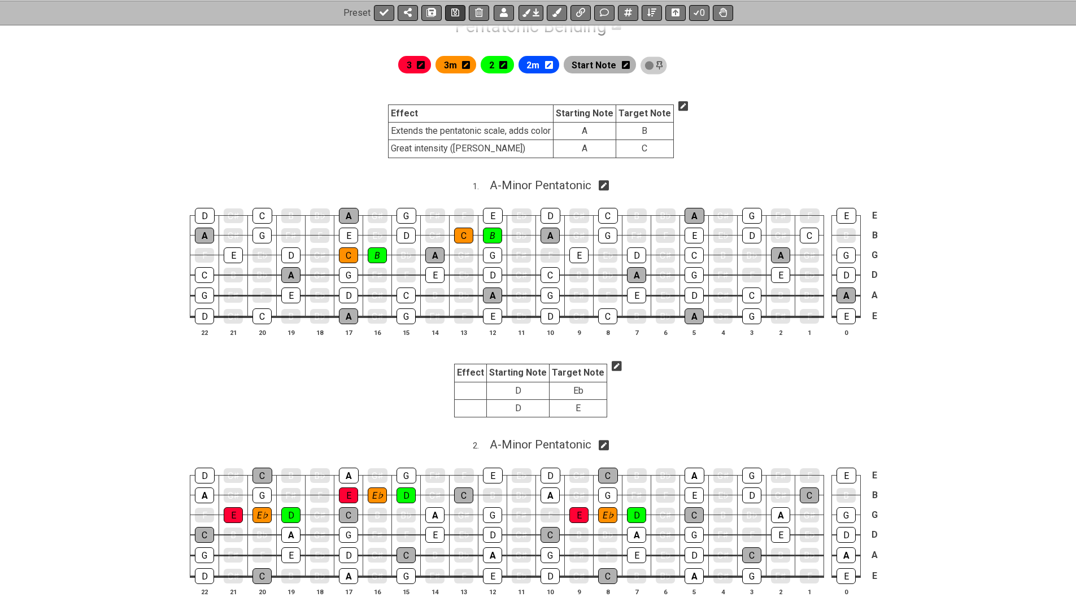
click at [453, 14] on icon at bounding box center [455, 12] width 8 height 8
click at [612, 366] on icon at bounding box center [617, 366] width 10 height 10
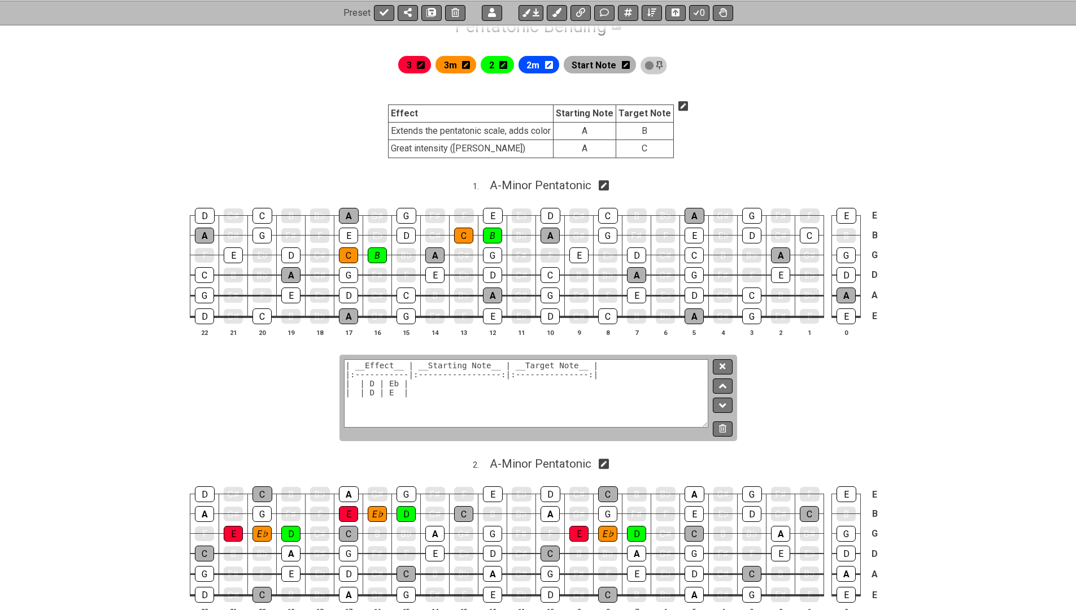
click at [590, 391] on textarea "| __Effect__ | __Starting Note__ | __Target Note__ | |:-----------|:-----------…" at bounding box center [526, 393] width 365 height 68
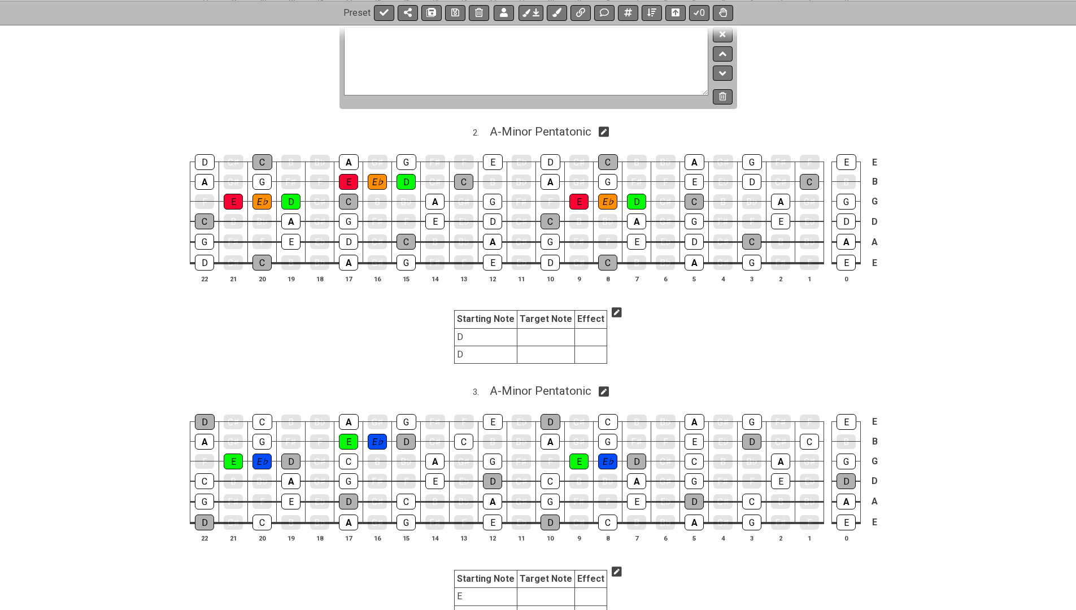
scroll to position [534, 0]
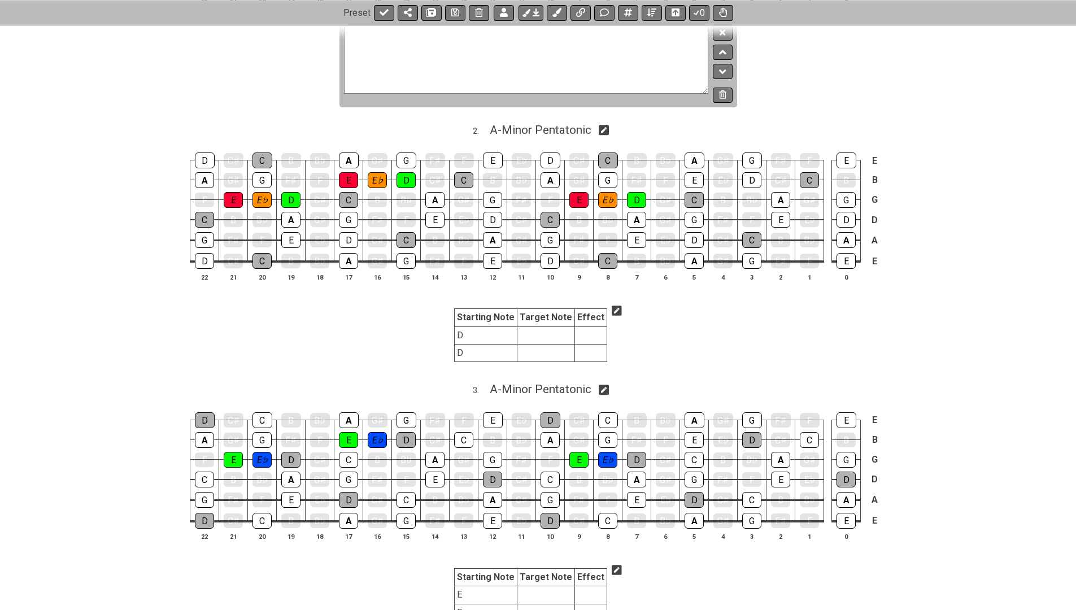
click at [612, 306] on icon at bounding box center [617, 311] width 10 height 10
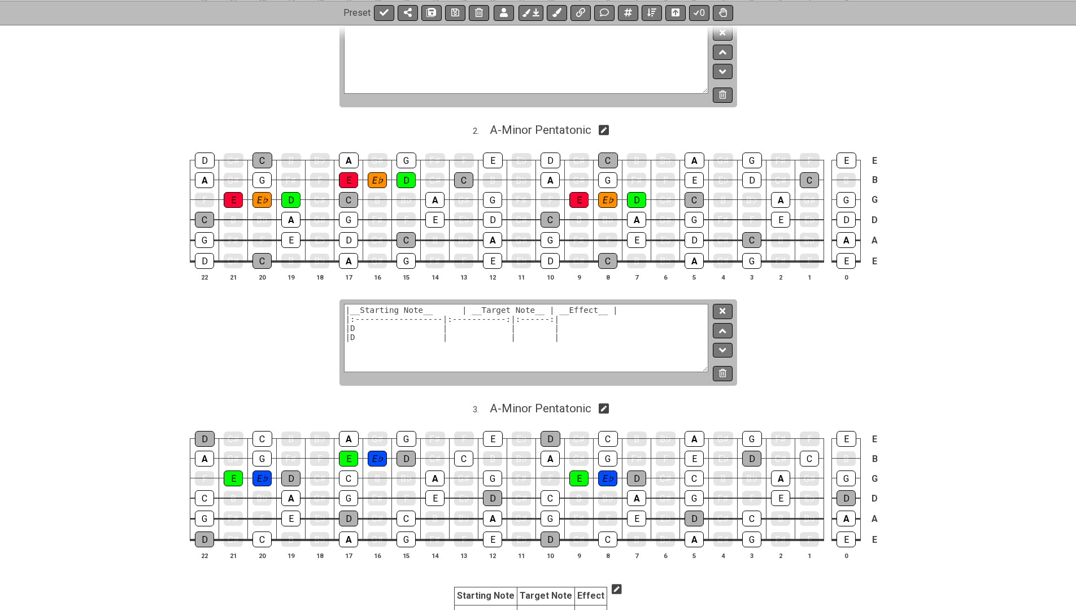
click at [561, 334] on textarea "|__Starting Note__ | __Target Note__ | __Effect__ | |:------------------|:-----…" at bounding box center [526, 338] width 365 height 68
paste textarea "__Effect__ | __Starting Note__ | __Target Note__ | |:-----------|:-------------…"
type textarea "| __Effect__ | __Starting Note__ | __Target Note__ | |:-----------|:-----------…"
click at [725, 308] on icon at bounding box center [722, 311] width 6 height 6
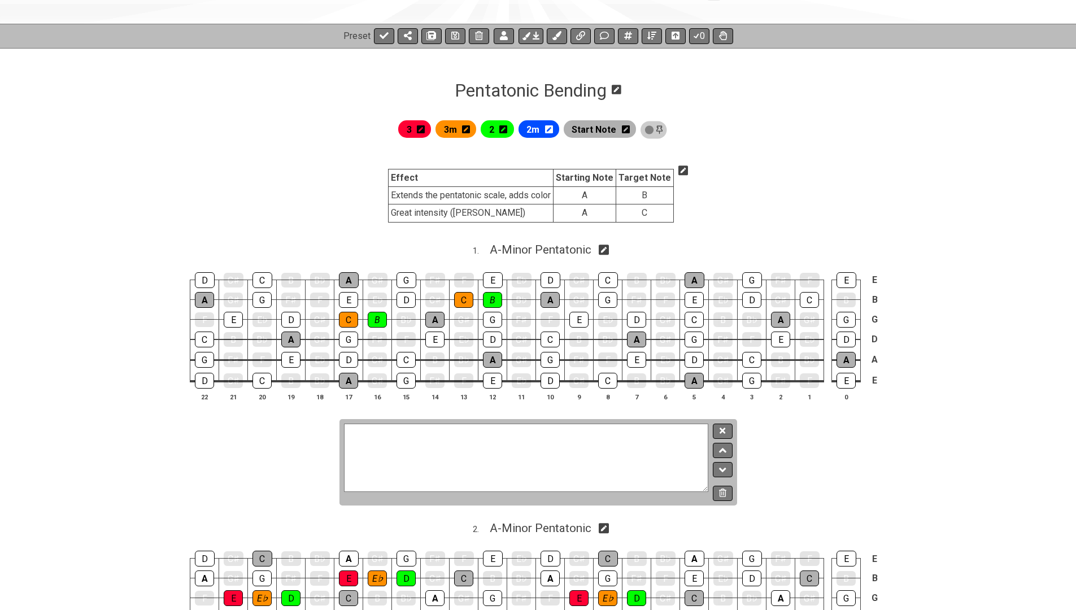
scroll to position [228, 0]
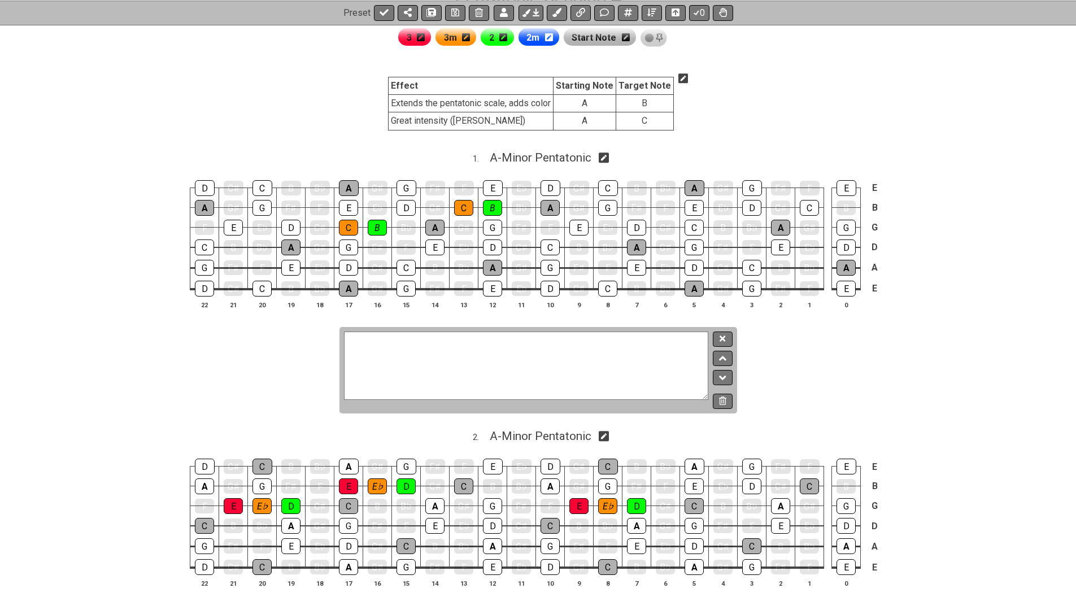
click at [417, 335] on textarea at bounding box center [526, 366] width 365 height 68
paste textarea "| __Effect__ | __Starting Note__ | __Target Note__ | |:-----------|:-----------…"
click at [372, 355] on textarea "| __Effect__ | __Starting Note__ | __Target Note__ | |:-----------|:-----------…" at bounding box center [526, 366] width 365 height 68
paste textarea "| | D | Eb |"
type textarea "| __Effect__ | __Starting Note__ | __Target Note__ | |:-----------|:-----------…"
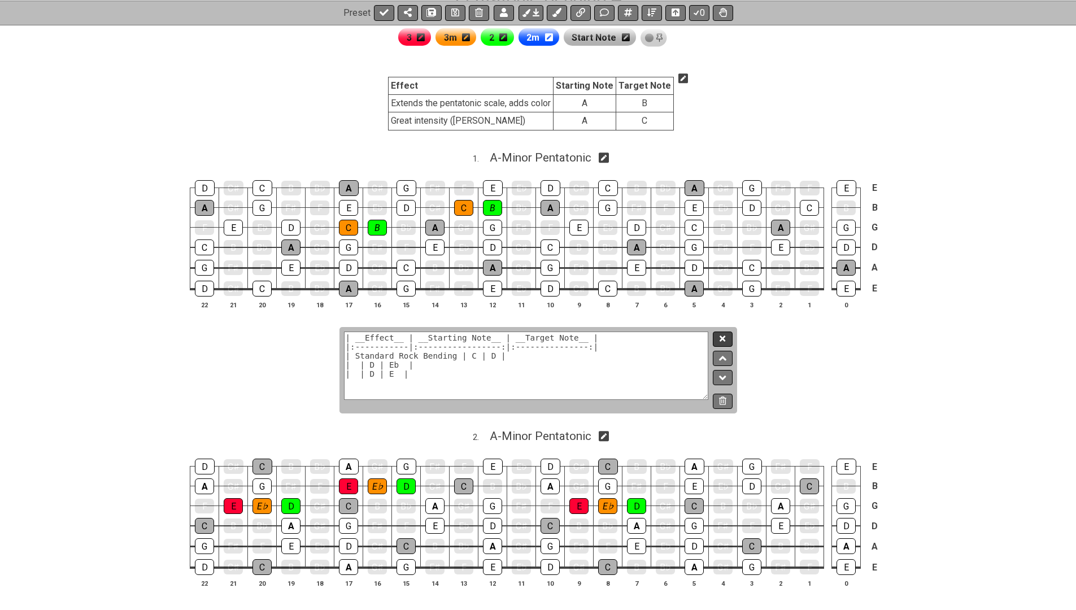
click at [719, 335] on button at bounding box center [722, 339] width 19 height 15
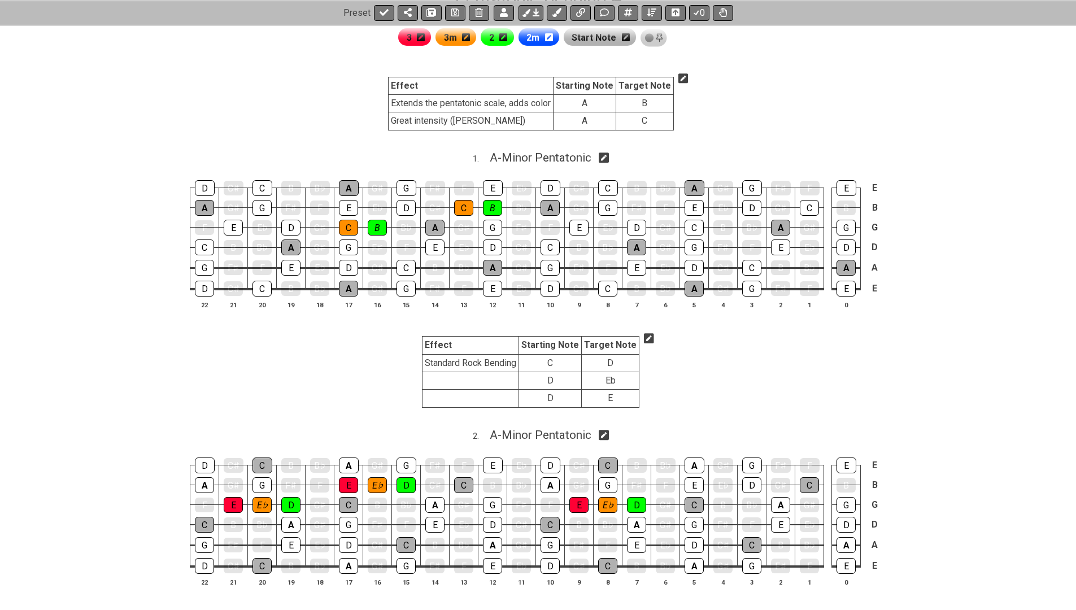
click at [645, 336] on icon at bounding box center [649, 338] width 10 height 11
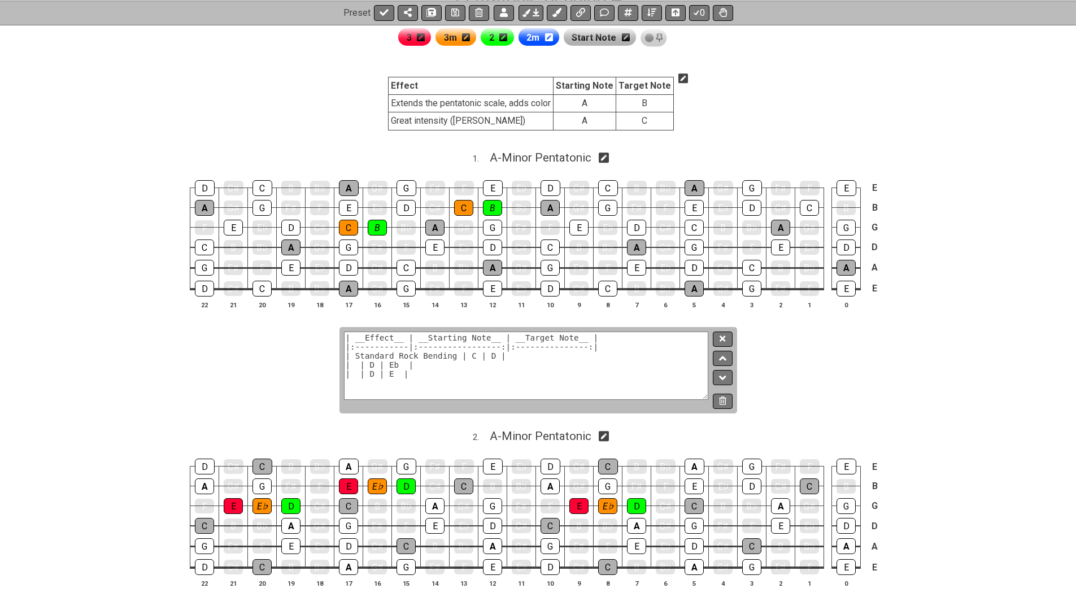
click at [353, 363] on textarea "| __Effect__ | __Starting Note__ | __Target Note__ | |:-----------|:-----------…" at bounding box center [526, 366] width 365 height 68
type textarea "| __Effect__ | __Starting Note__ | __Target Note__ | |:-----------|:-----------…"
click at [680, 75] on icon at bounding box center [683, 78] width 10 height 10
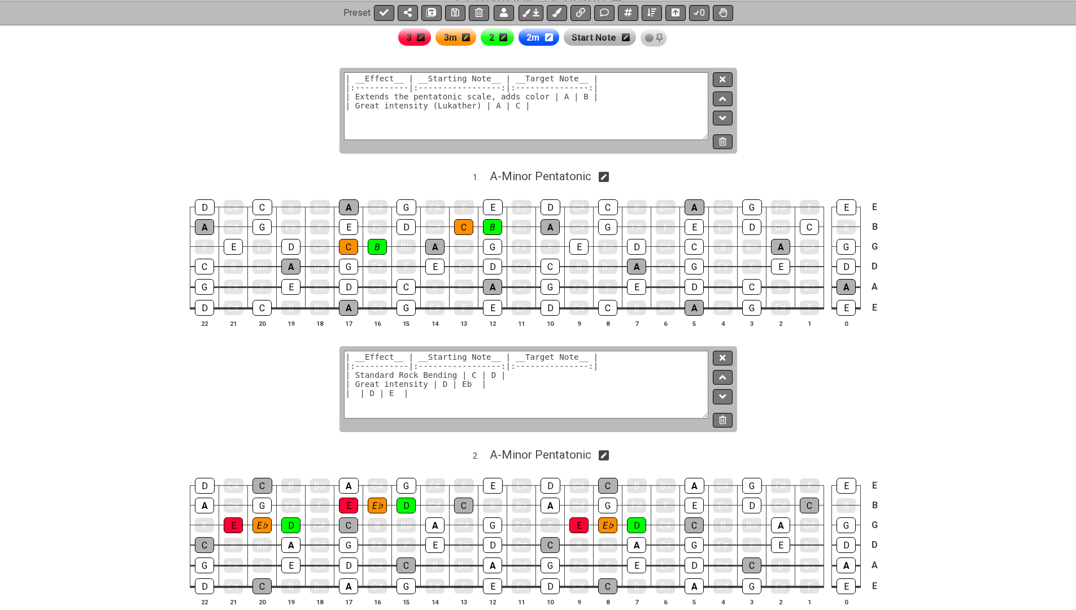
drag, startPoint x: 430, startPoint y: 107, endPoint x: 479, endPoint y: 107, distance: 49.7
click at [479, 107] on textarea "| __Effect__ | __Starting Note__ | __Target Note__ | |:-----------|:-----------…" at bounding box center [526, 106] width 365 height 68
type textarea "| __Effect__ | __Starting Note__ | __Target Note__ | |:-----------|:-----------…"
click at [722, 68] on div "| __Effect__ | __Starting Note__ | __Target Note__ | |:-----------|:-----------…" at bounding box center [538, 111] width 398 height 86
click at [723, 76] on icon at bounding box center [722, 79] width 6 height 8
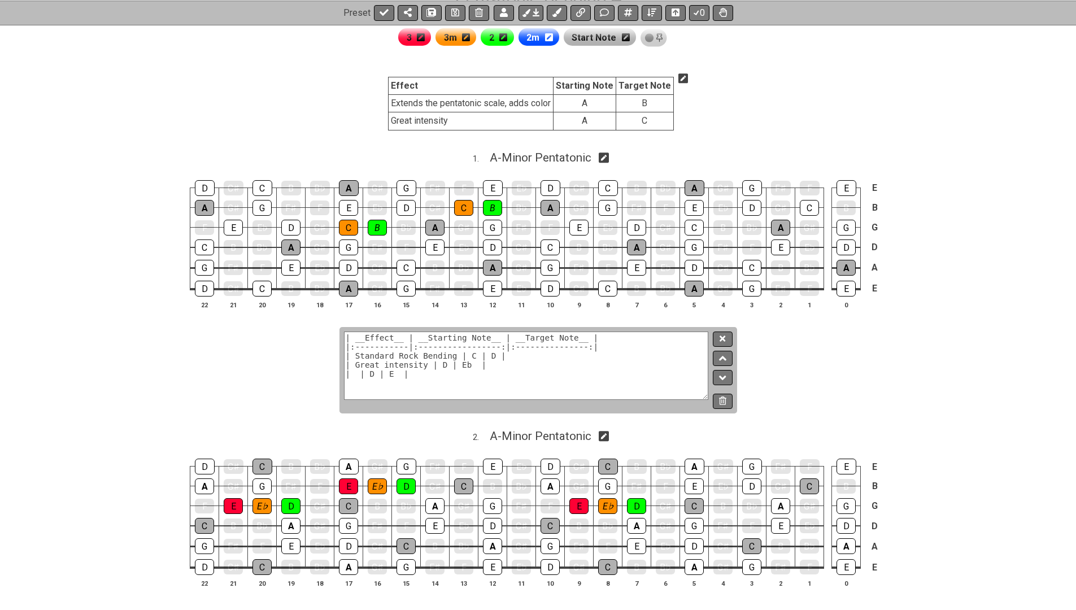
click at [385, 361] on textarea "| __Effect__ | __Starting Note__ | __Target Note__ | |:-----------|:-----------…" at bounding box center [526, 366] width 365 height 68
click at [397, 376] on textarea "| __Effect__ | __Starting Note__ | __Target Note__ | |:-----------|:-----------…" at bounding box center [526, 366] width 365 height 68
click at [447, 361] on textarea "| __Effect__ | __Starting Note__ | __Target Note__ | |:-----------|:-----------…" at bounding box center [526, 366] width 365 height 68
type textarea "| __Effect__ | __Starting Note__ | __Target Note__ | |:-----------|:-----------…"
click at [728, 335] on button at bounding box center [722, 339] width 19 height 15
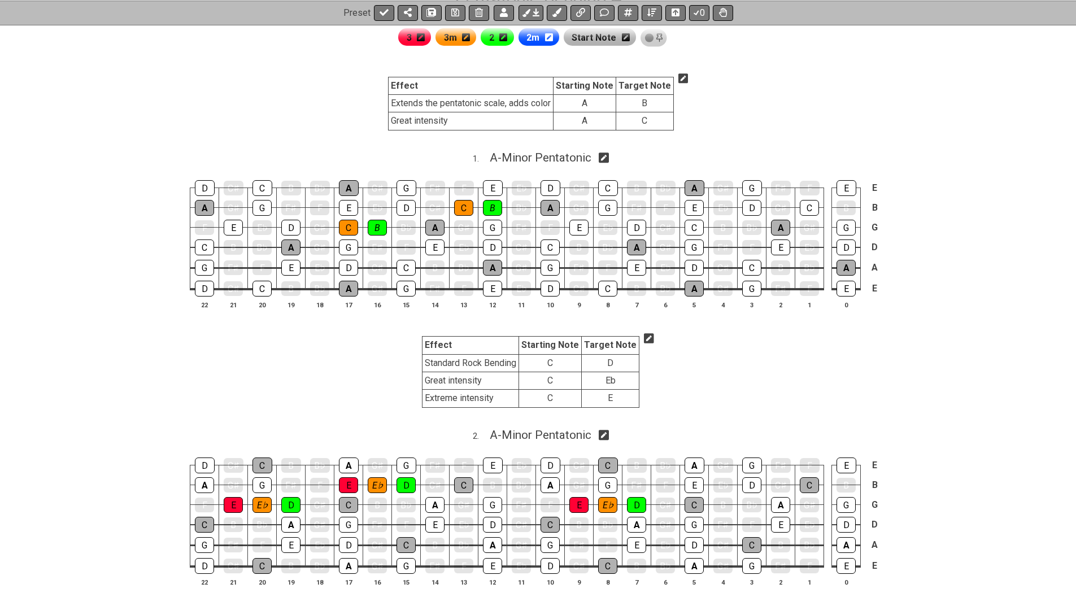
click at [370, 387] on section "Effect Starting Note Target Note Standard Rock Bending C D Great intensity C Eb…" at bounding box center [538, 374] width 1076 height 94
click at [644, 336] on icon at bounding box center [649, 338] width 10 height 11
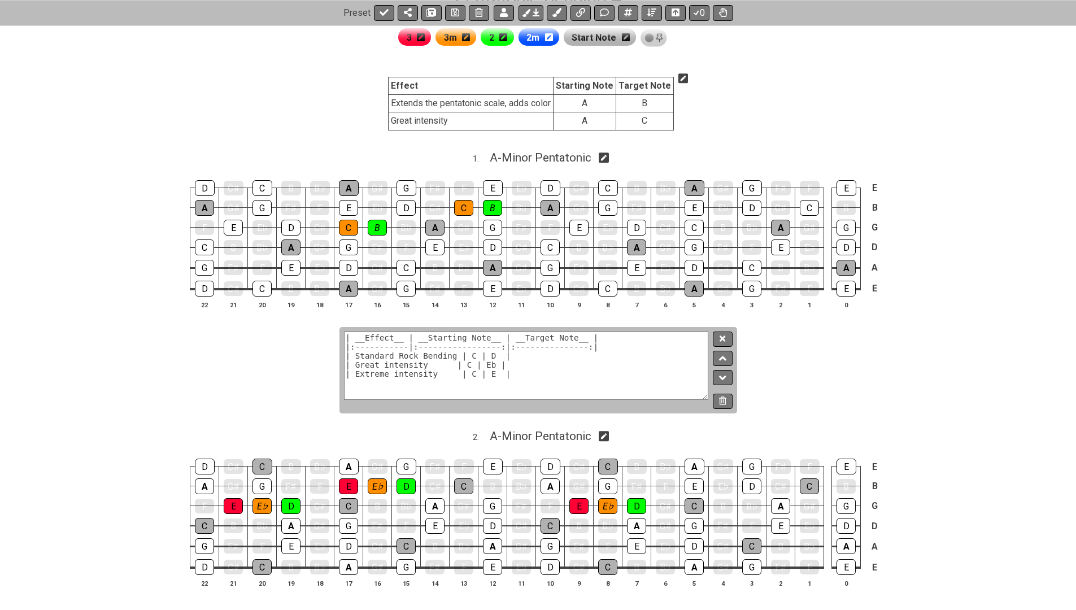
click at [404, 354] on textarea "| __Effect__ | __Starting Note__ | __Target Note__ | |:-----------|:-----------…" at bounding box center [526, 366] width 365 height 68
type textarea "| __Effect__ | __Starting Note__ | __Target Note__ | |:-----------|:-----------…"
click at [726, 335] on button at bounding box center [722, 339] width 19 height 15
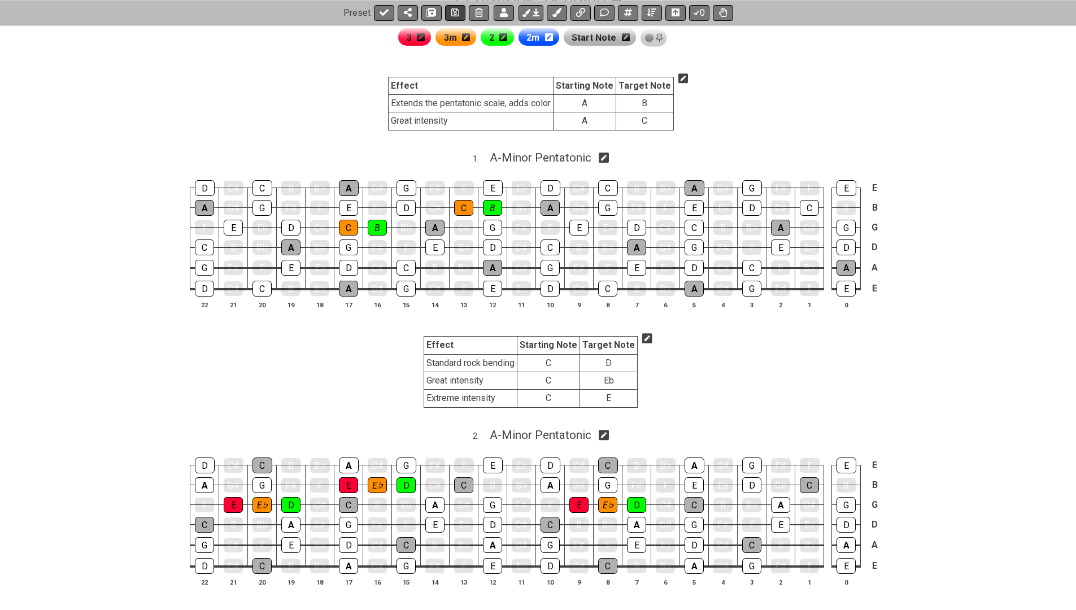
click at [456, 16] on button at bounding box center [455, 13] width 20 height 16
click at [383, 11] on icon at bounding box center [384, 12] width 9 height 7
select select "/024XGJQ5L"
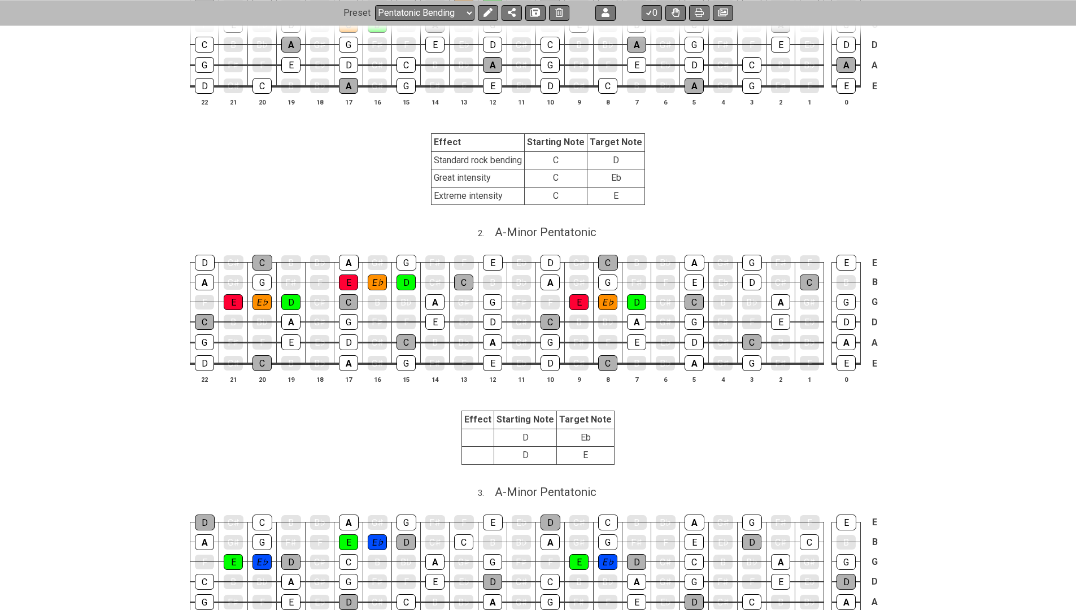
scroll to position [434, 0]
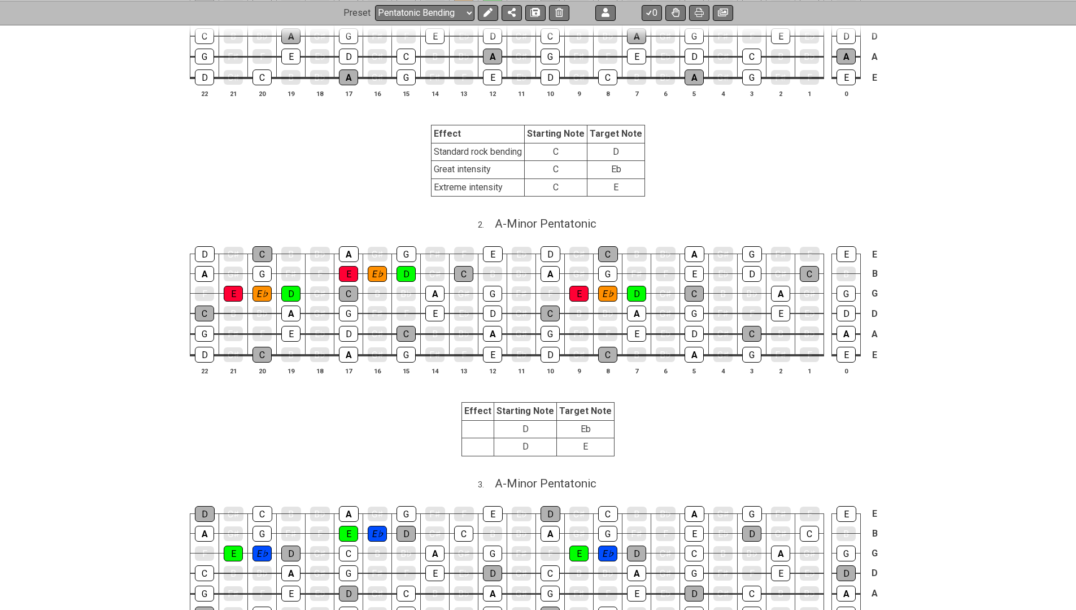
click at [590, 407] on strong "Target Note" at bounding box center [585, 410] width 53 height 11
click at [485, 9] on icon at bounding box center [487, 12] width 9 height 9
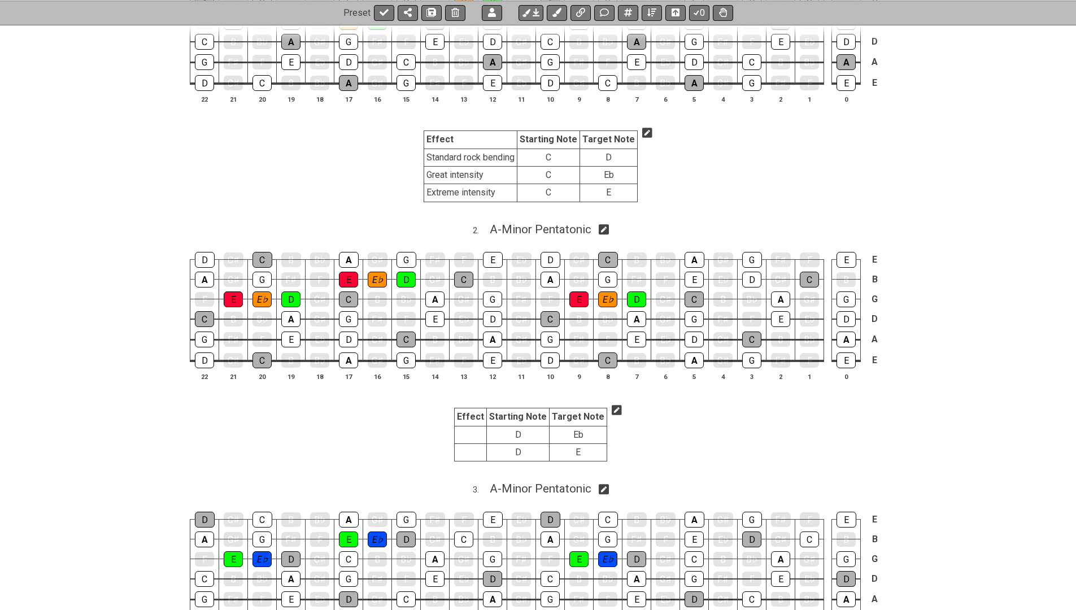
click at [615, 405] on icon at bounding box center [617, 410] width 10 height 10
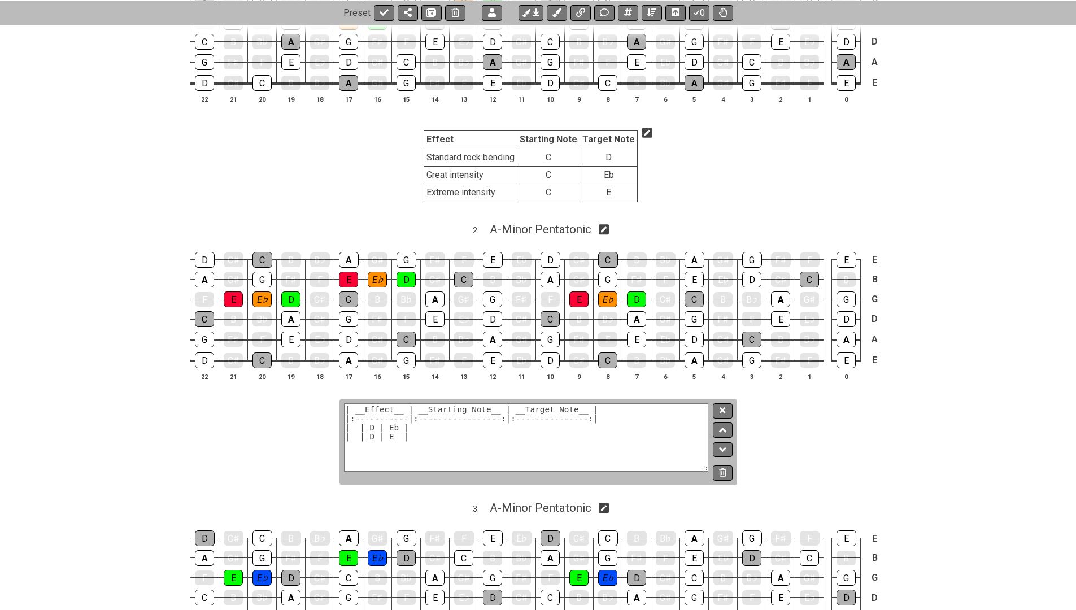
click at [597, 433] on textarea "| __Effect__ | __Starting Note__ | __Target Note__ | |:-----------|:-----------…" at bounding box center [526, 437] width 365 height 68
click at [717, 403] on button at bounding box center [722, 410] width 19 height 15
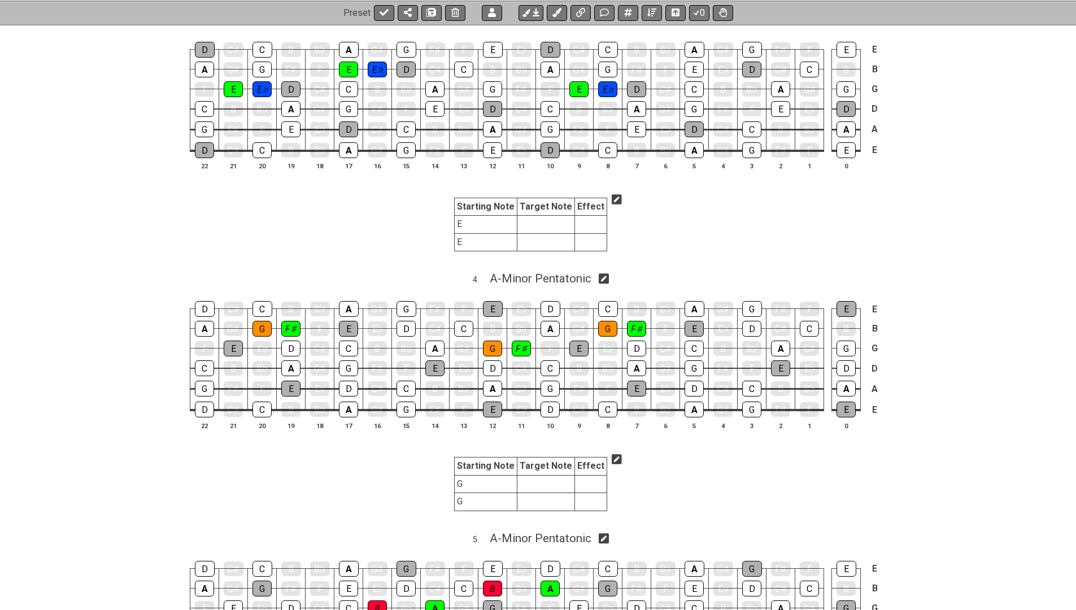
scroll to position [912, 0]
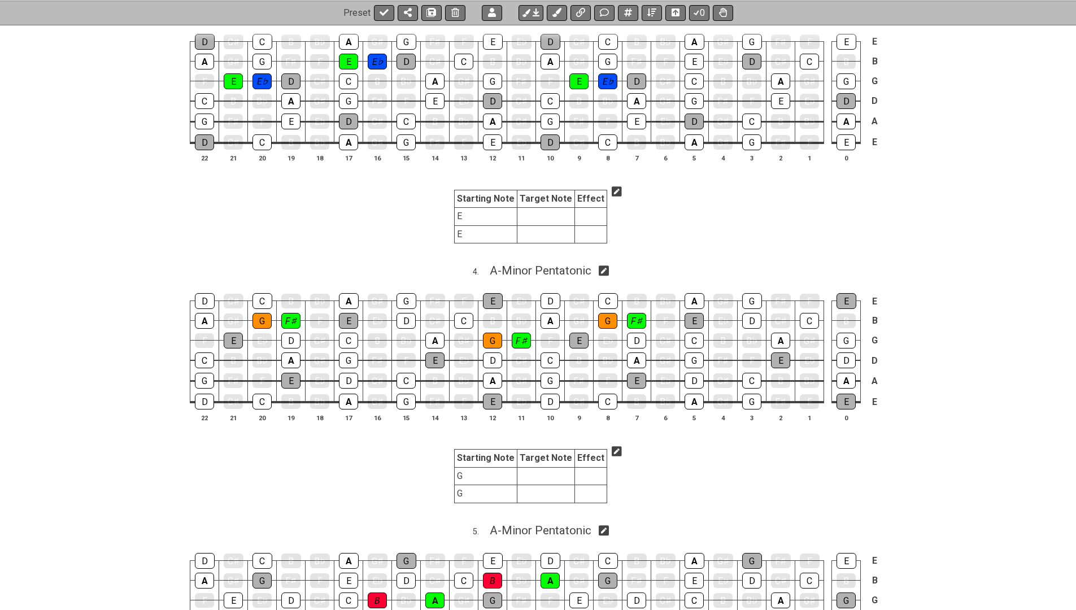
click at [612, 186] on icon at bounding box center [617, 191] width 10 height 10
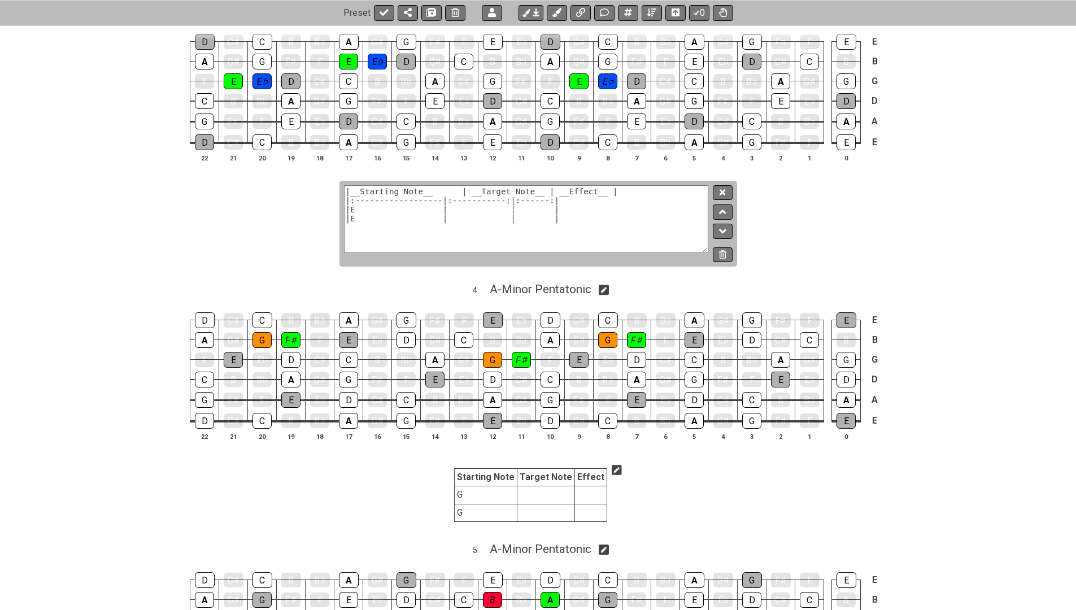
click at [583, 206] on textarea "|__Starting Note__ | __Target Note__ | __Effect__ | |:------------------|:-----…" at bounding box center [526, 219] width 365 height 68
click at [373, 201] on textarea "| __Effect__ | __Starting Note__ | __Target Note__ | |:-----------|:-----------…" at bounding box center [526, 219] width 365 height 68
type textarea "| __Effect__ | __Starting Note__ | __Target Note__ | |:-----------|:-----------…"
click at [665, 213] on textarea "| __Effect__ | __Starting Note__ | __Target Note__ | |:-----------|:-----------…" at bounding box center [526, 219] width 365 height 68
click at [726, 185] on button at bounding box center [722, 192] width 19 height 15
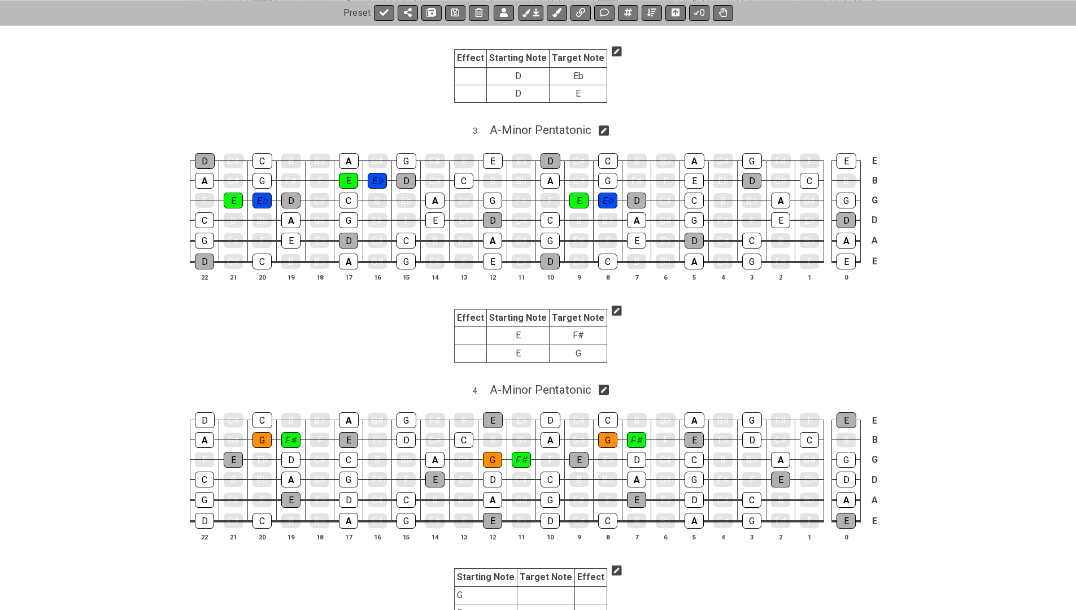
scroll to position [875, 0]
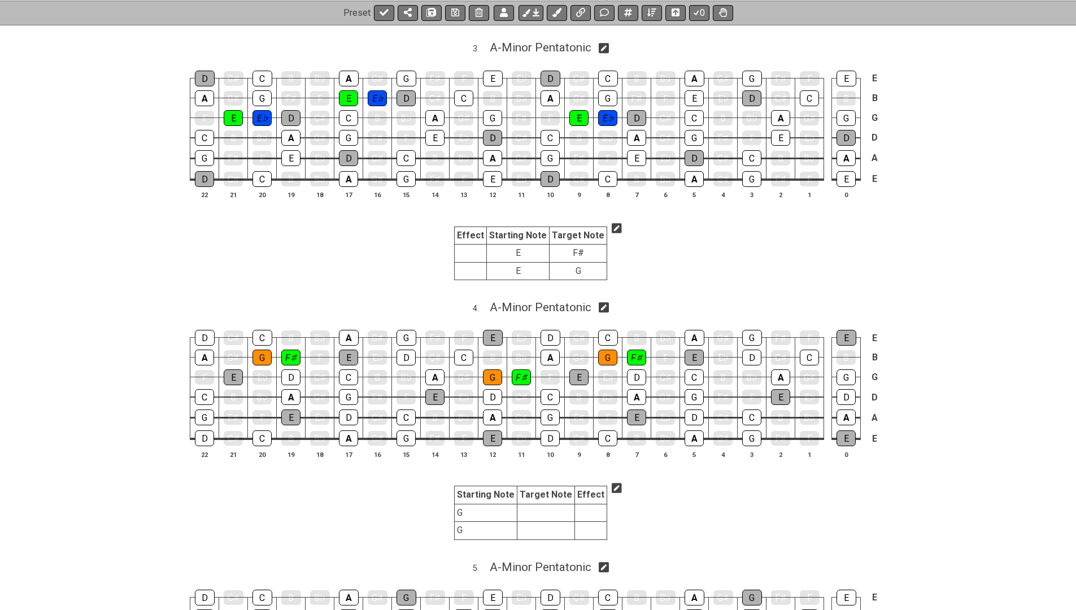
click at [612, 483] on icon at bounding box center [617, 488] width 10 height 10
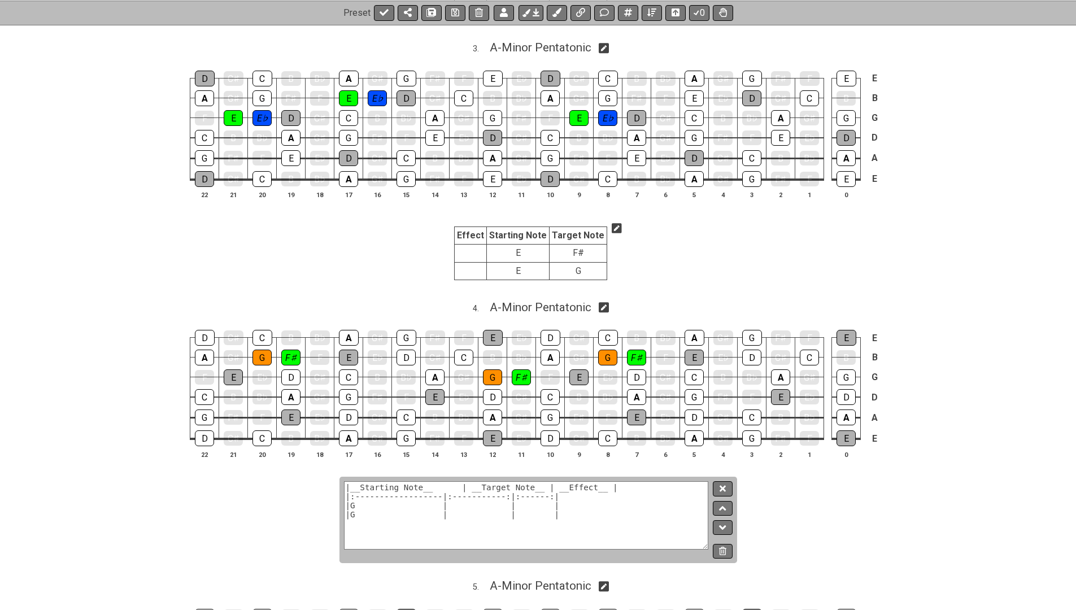
click at [587, 481] on textarea "|__Starting Note__ | __Target Note__ | __Effect__ | |:------------------|:-----…" at bounding box center [526, 515] width 365 height 68
paste textarea "__Effect__ | __Starting Note__ | __Target Note__ | |:-----------|:-------------…"
click at [376, 491] on textarea "| __Effect__ | __Starting Note__ | __Target Note__ | |:-----------|:-----------…" at bounding box center [526, 515] width 365 height 68
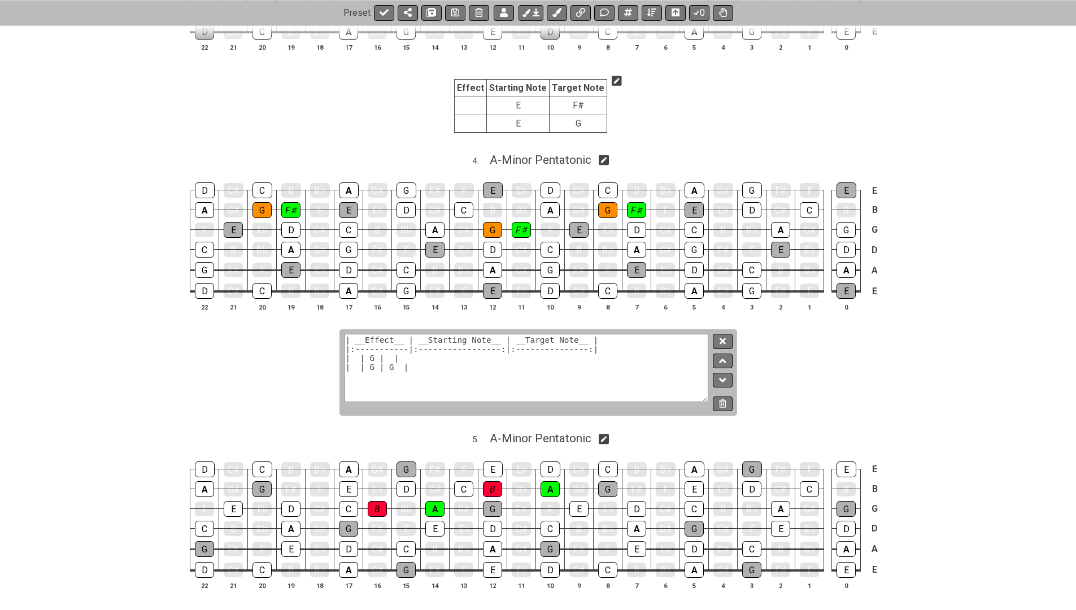
scroll to position [1069, 0]
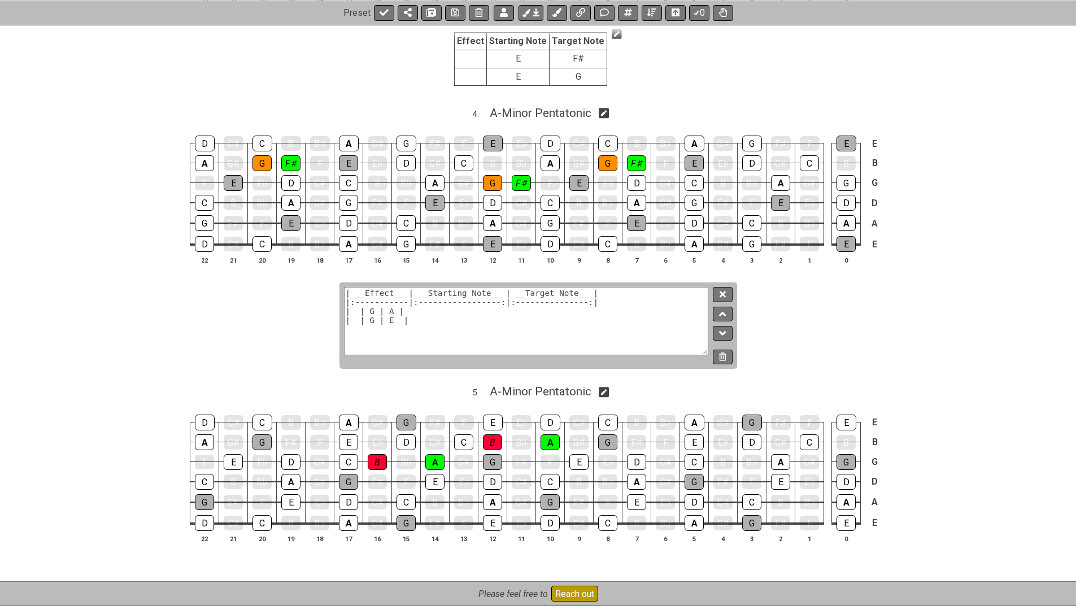
click at [403, 309] on textarea "| __Effect__ | __Starting Note__ | __Target Note__ | |:-----------|:-----------…" at bounding box center [526, 321] width 365 height 68
type textarea "| __Effect__ | __Starting Note__ | __Target Note__ | |:-----------|:-----------…"
click at [717, 287] on button at bounding box center [722, 294] width 19 height 15
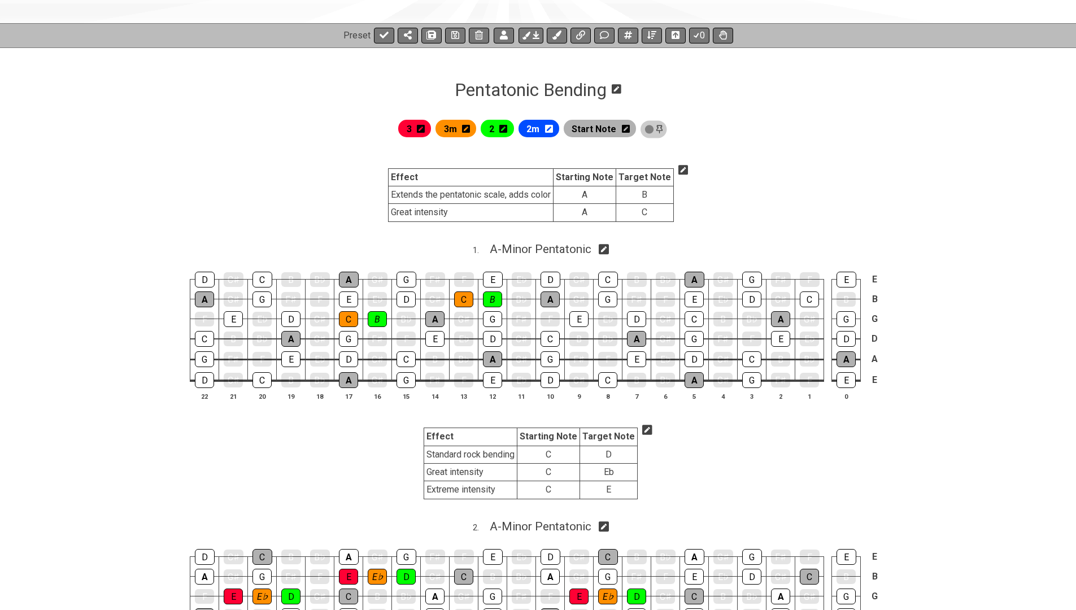
scroll to position [103, 0]
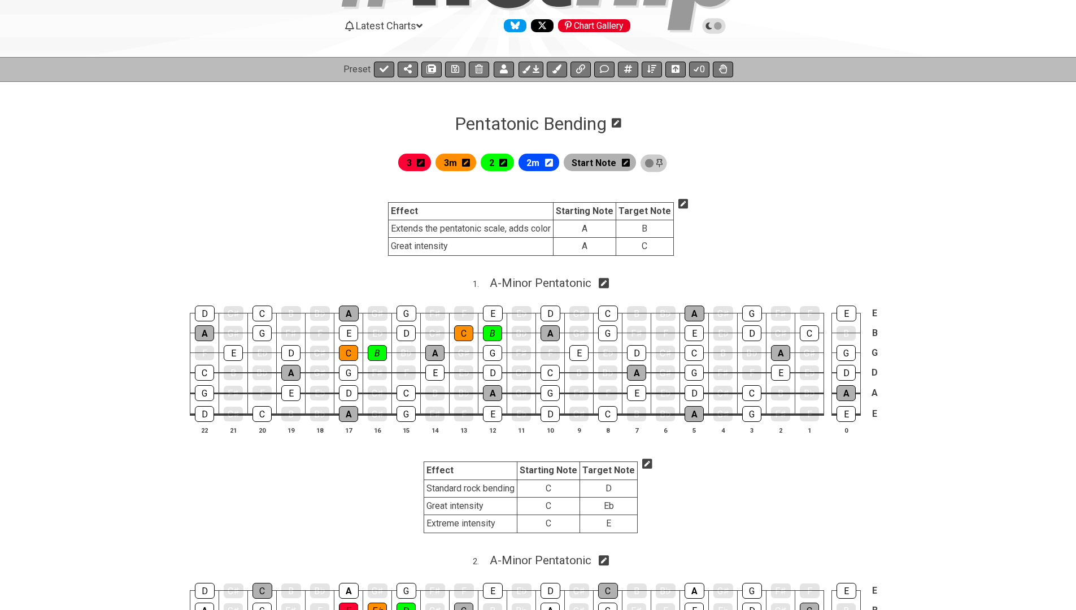
click at [683, 203] on icon at bounding box center [683, 203] width 10 height 11
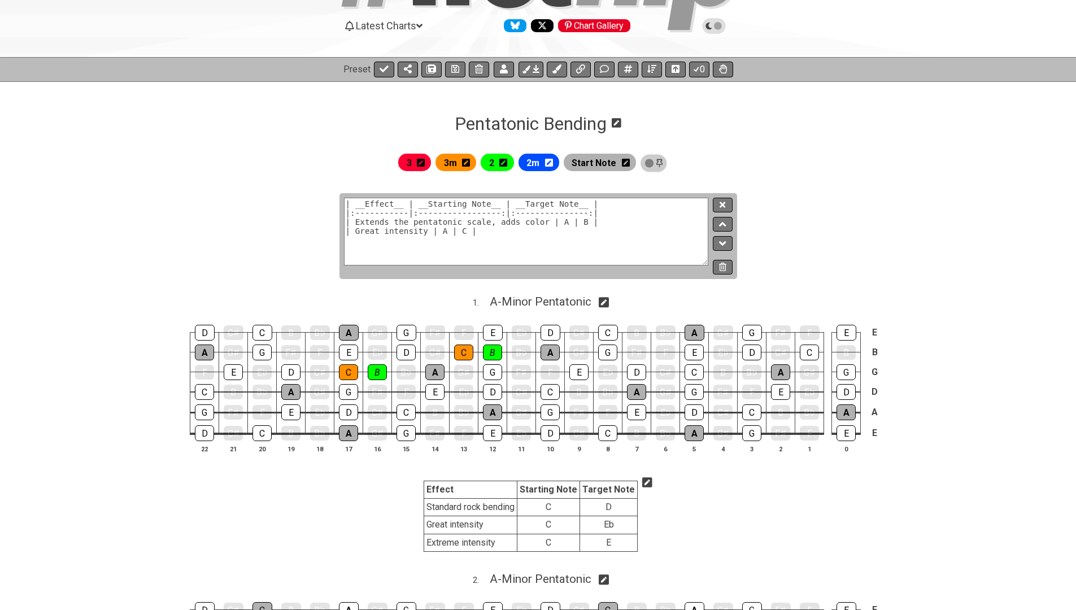
click at [355, 222] on textarea "| __Effect__ | __Starting Note__ | __Target Note__ | |:-----------|:-----------…" at bounding box center [526, 232] width 365 height 68
drag, startPoint x: 355, startPoint y: 222, endPoint x: 483, endPoint y: 223, distance: 127.6
click at [483, 223] on textarea "| __Effect__ | __Starting Note__ | __Target Note__ | |:-----------|:-----------…" at bounding box center [526, 232] width 365 height 68
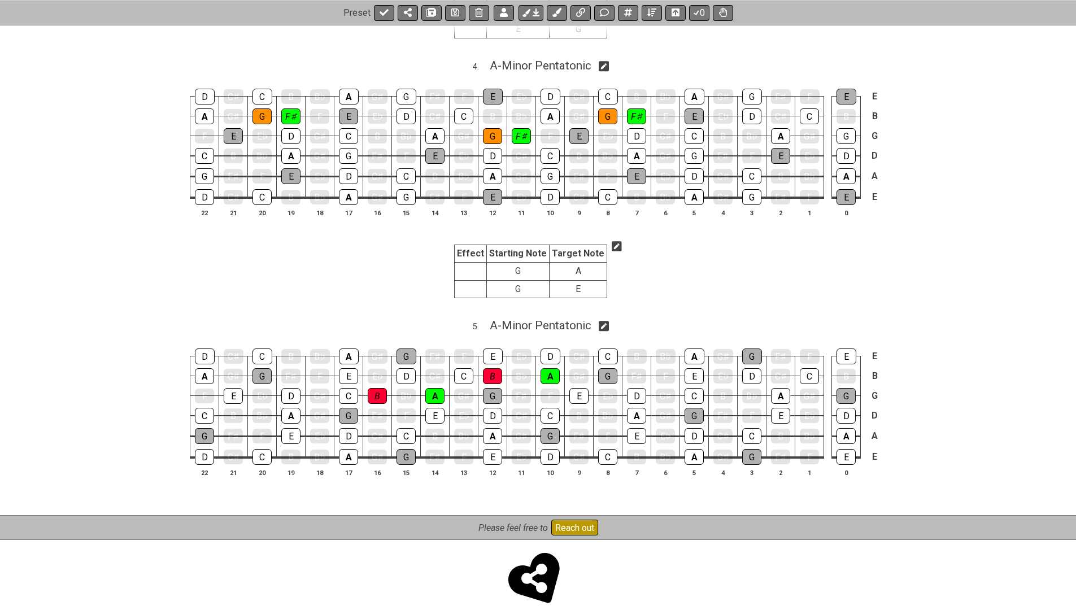
scroll to position [1134, 0]
click at [612, 313] on div "5 . A - Minor Pentatonic" at bounding box center [538, 323] width 1076 height 21
select select "A"
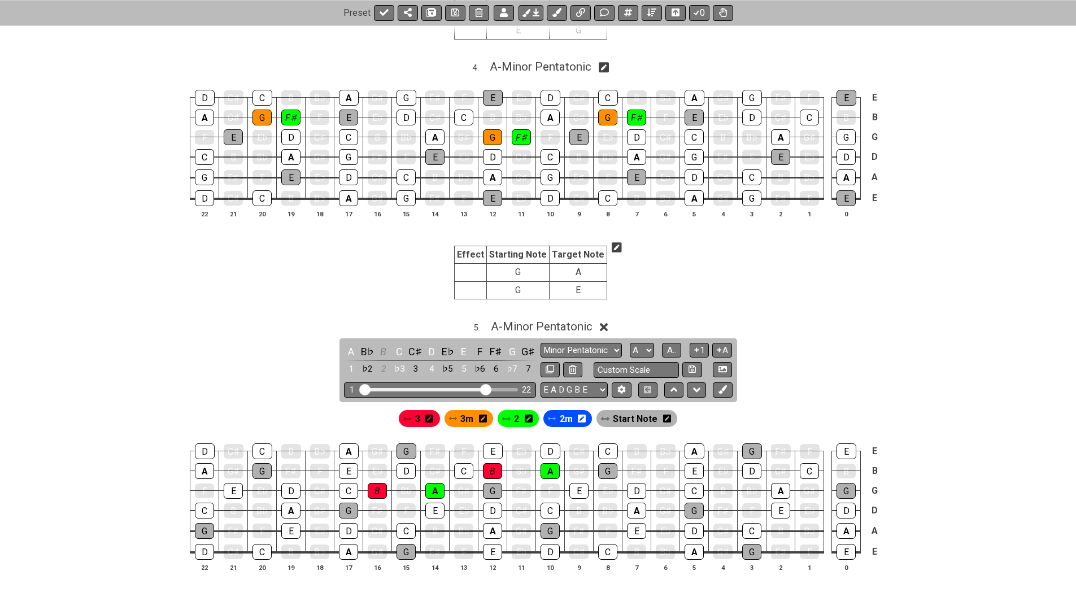
click at [613, 243] on icon at bounding box center [617, 248] width 10 height 10
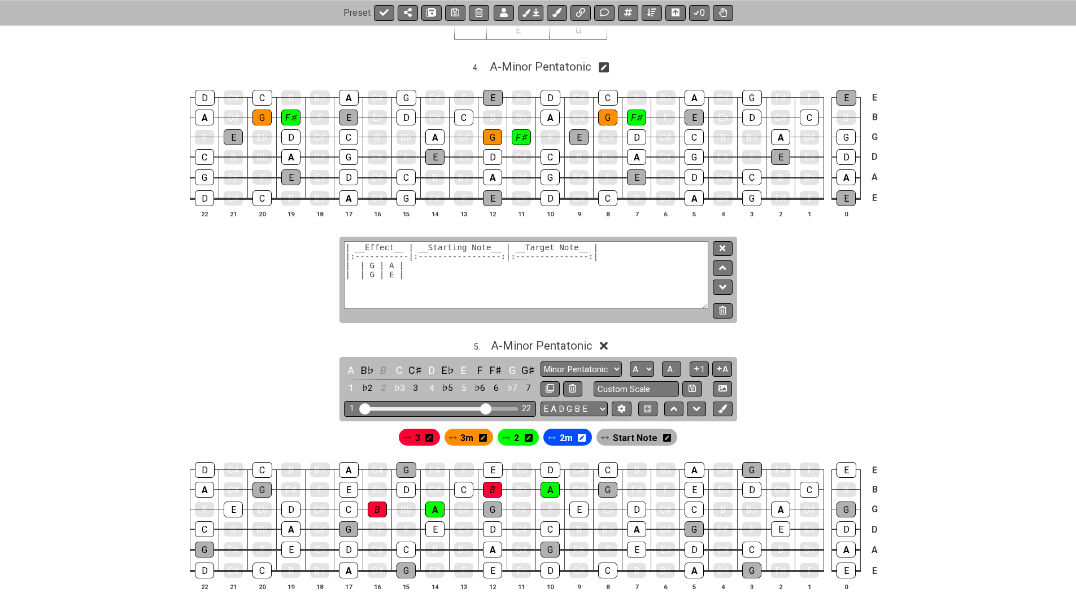
click at [355, 261] on textarea "| __Effect__ | __Starting Note__ | __Target Note__ | |:-----------|:-----------…" at bounding box center [526, 275] width 365 height 68
paste textarea "Extends the pentatonic scale"
type textarea "| __Effect__ | __Starting Note__ | __Target Note__ | |:-----------|:-----------…"
click at [718, 241] on button at bounding box center [722, 248] width 19 height 15
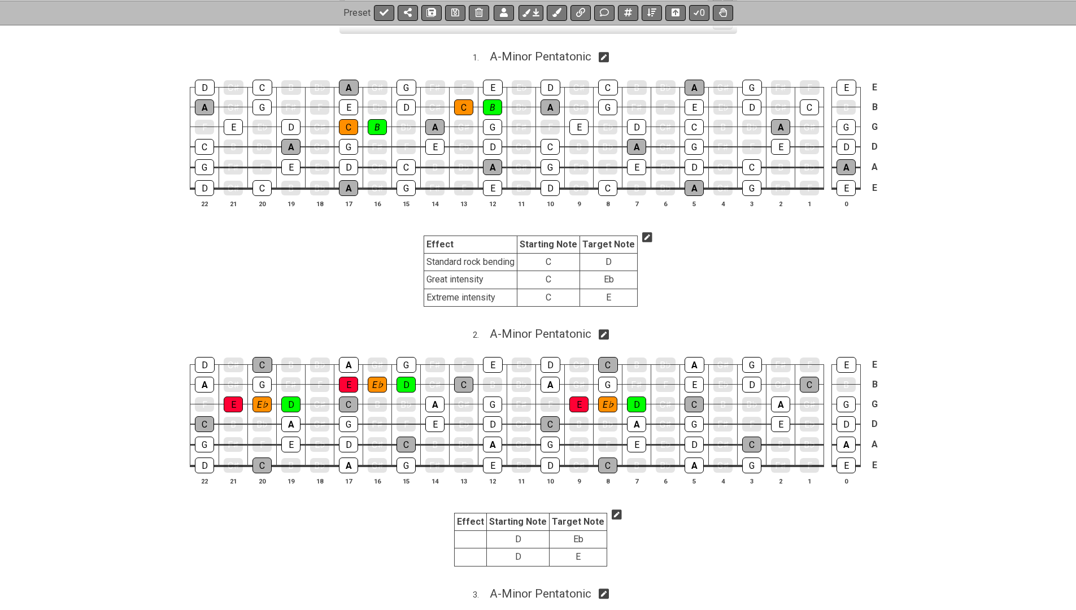
scroll to position [343, 0]
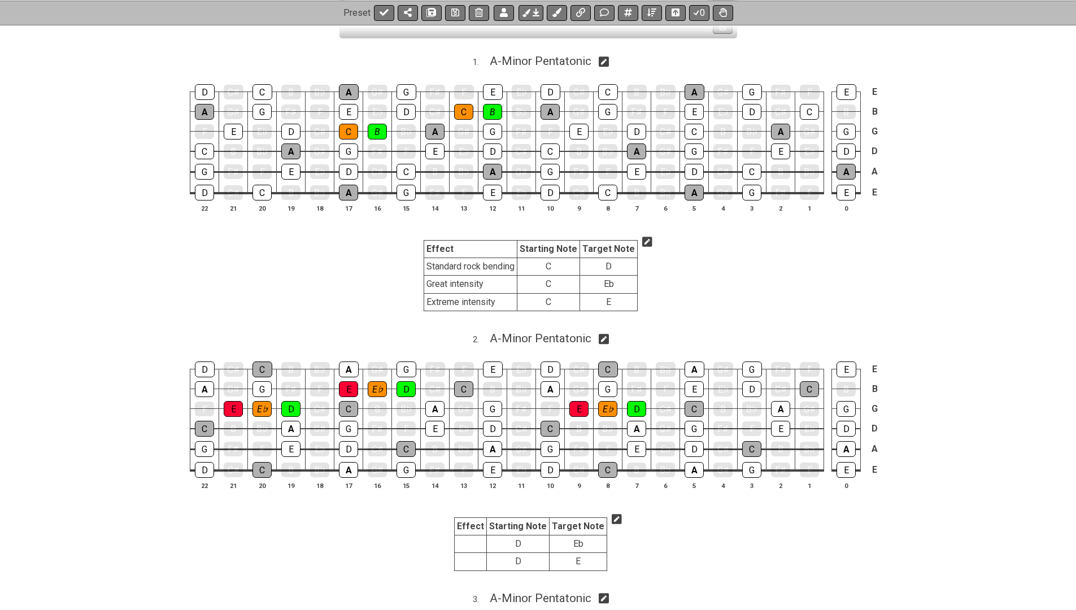
click at [644, 238] on icon at bounding box center [647, 241] width 10 height 11
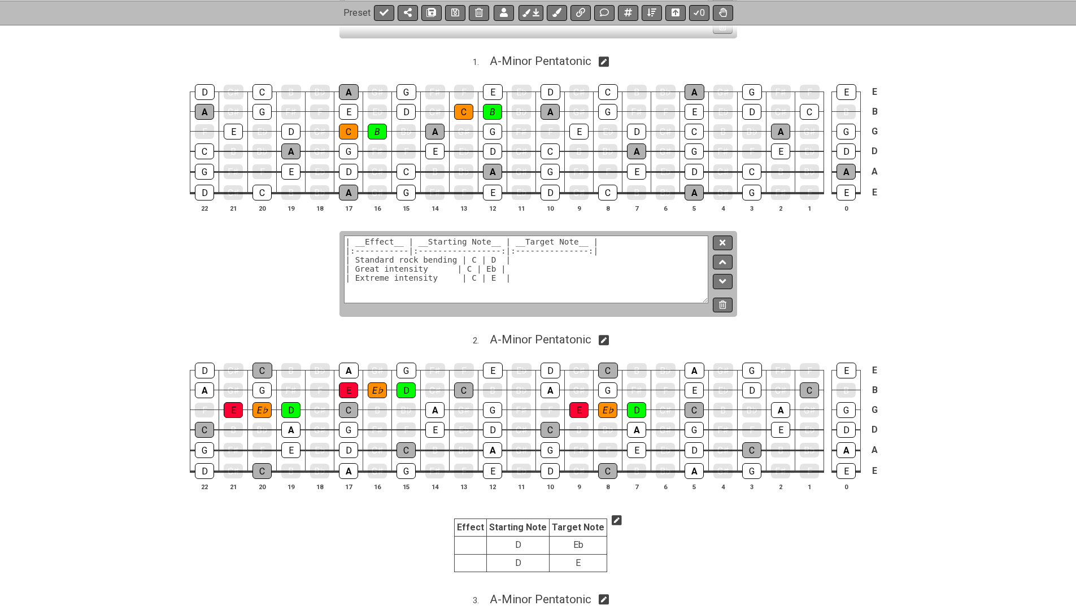
click at [452, 268] on textarea "| __Effect__ | __Starting Note__ | __Target Note__ | |:-----------|:-----------…" at bounding box center [526, 270] width 365 height 68
type textarea "| __Effect__ | __Starting Note__ | __Target Note__ | |:-----------|:-----------…"
drag, startPoint x: 355, startPoint y: 254, endPoint x: 515, endPoint y: 280, distance: 162.0
click at [515, 280] on textarea "| __Effect__ | __Starting Note__ | __Target Note__ | |:-----------|:-----------…" at bounding box center [526, 270] width 365 height 68
click at [719, 237] on button at bounding box center [722, 243] width 19 height 15
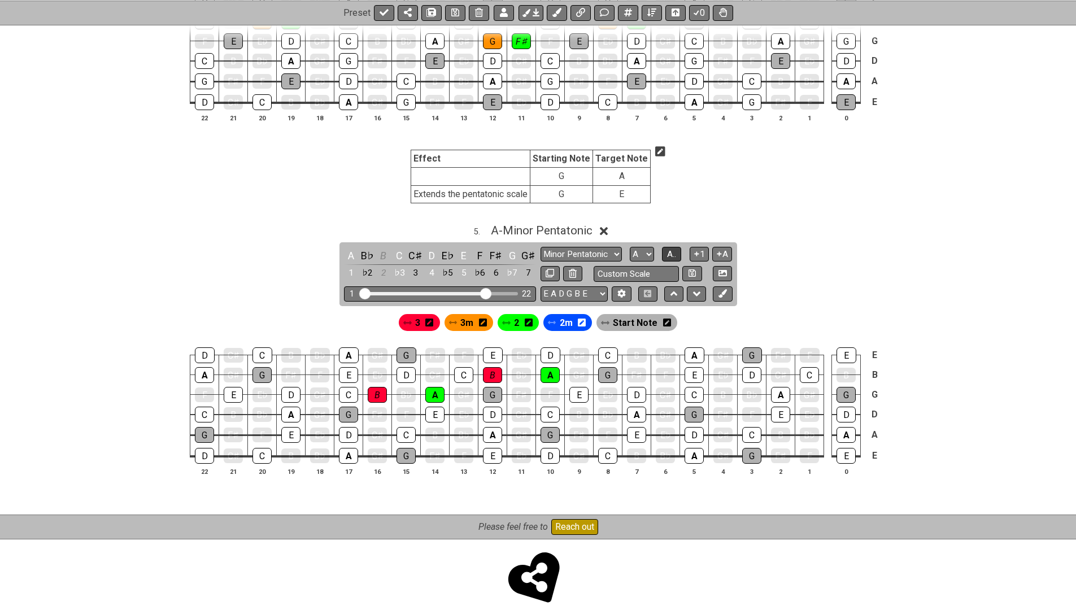
scroll to position [1228, 0]
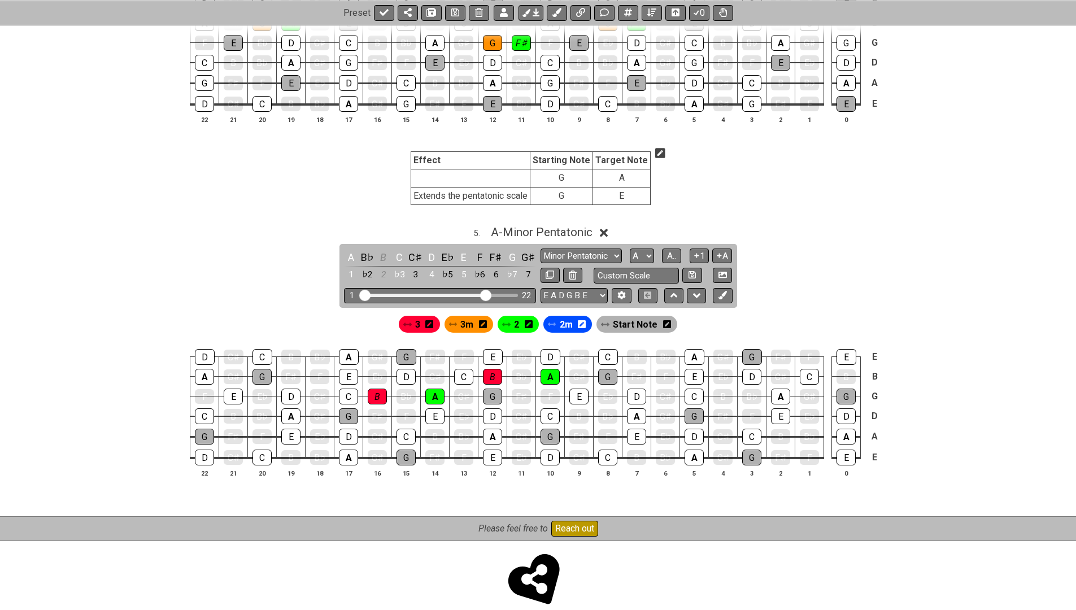
click at [655, 149] on icon at bounding box center [660, 154] width 10 height 10
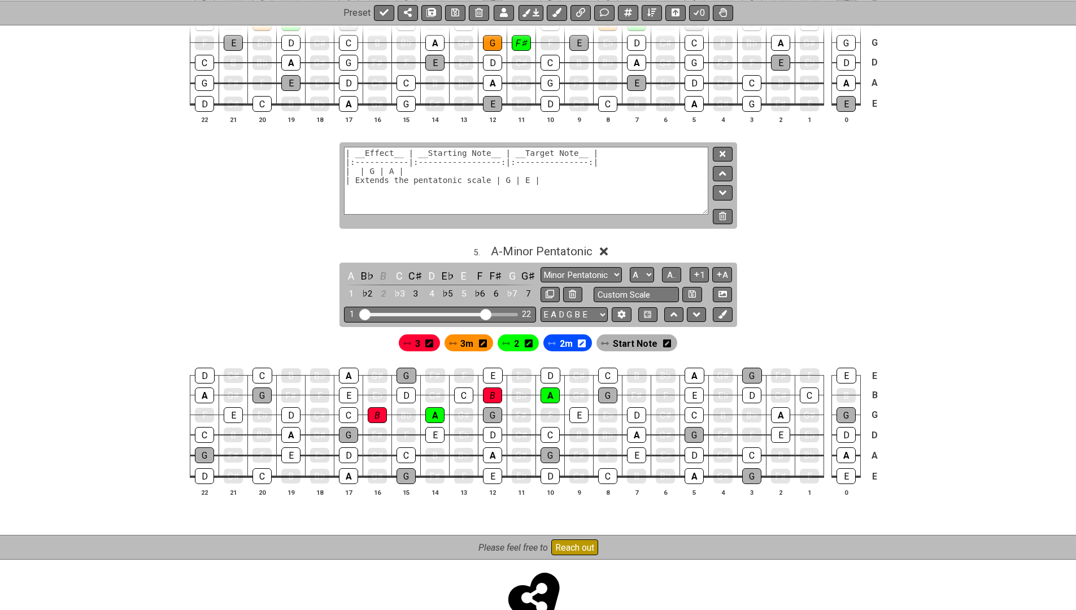
click at [508, 190] on textarea "| __Effect__ | __Starting Note__ | __Target Note__ | |:-----------|:-----------…" at bounding box center [526, 181] width 365 height 68
paste textarea "Standard rock bending | C | D | | Great intensity | C | Eb | | Extreme intensit…"
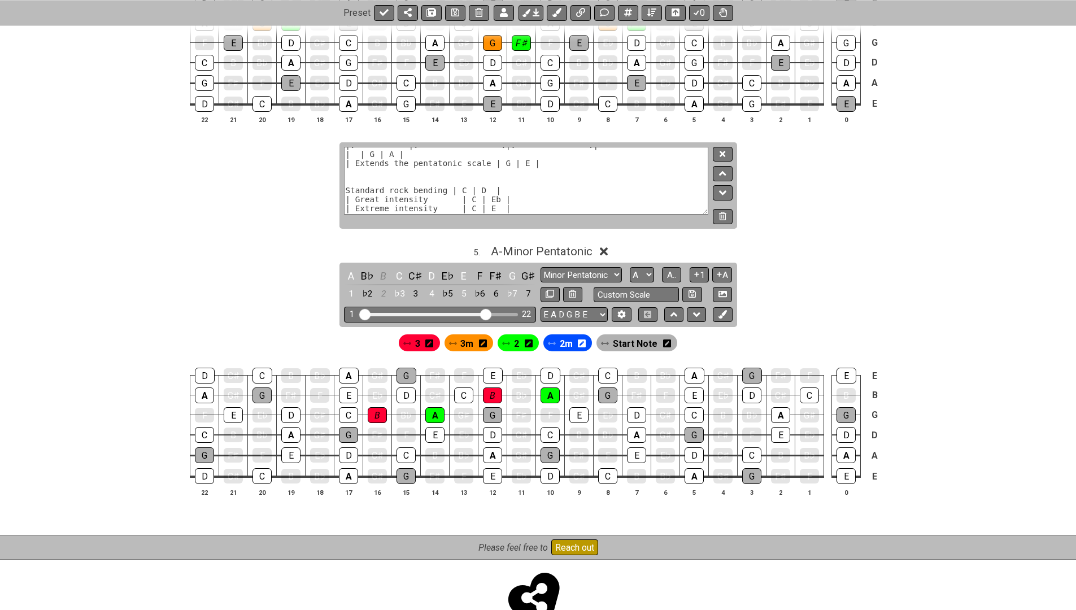
drag, startPoint x: 443, startPoint y: 168, endPoint x: 346, endPoint y: 169, distance: 97.1
click at [346, 169] on textarea "| __Effect__ | __Starting Note__ | __Target Note__ | |:-----------|:-----------…" at bounding box center [526, 181] width 365 height 68
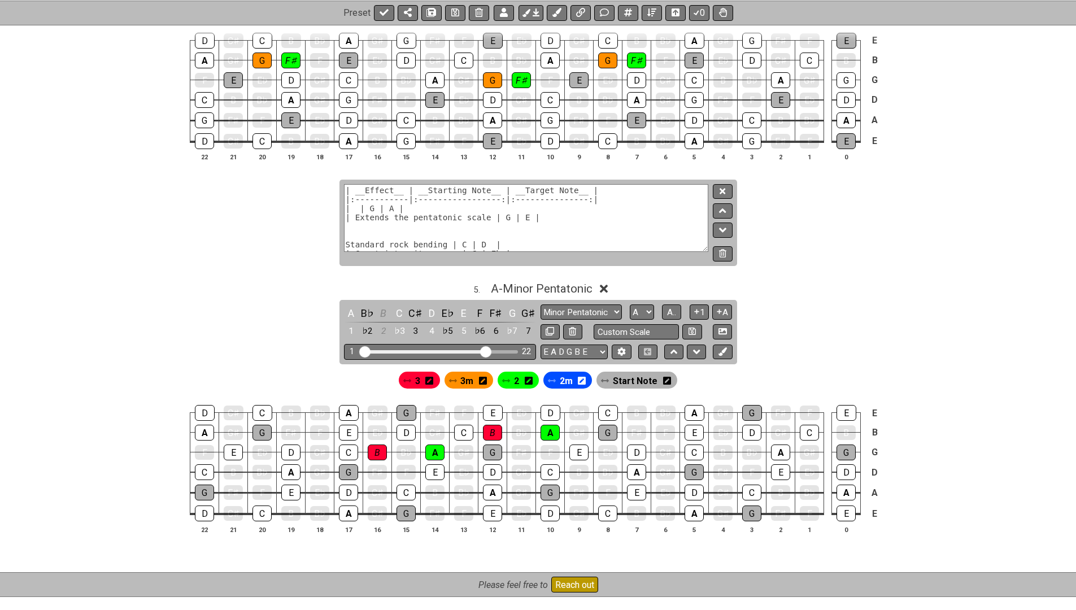
scroll to position [1181, 0]
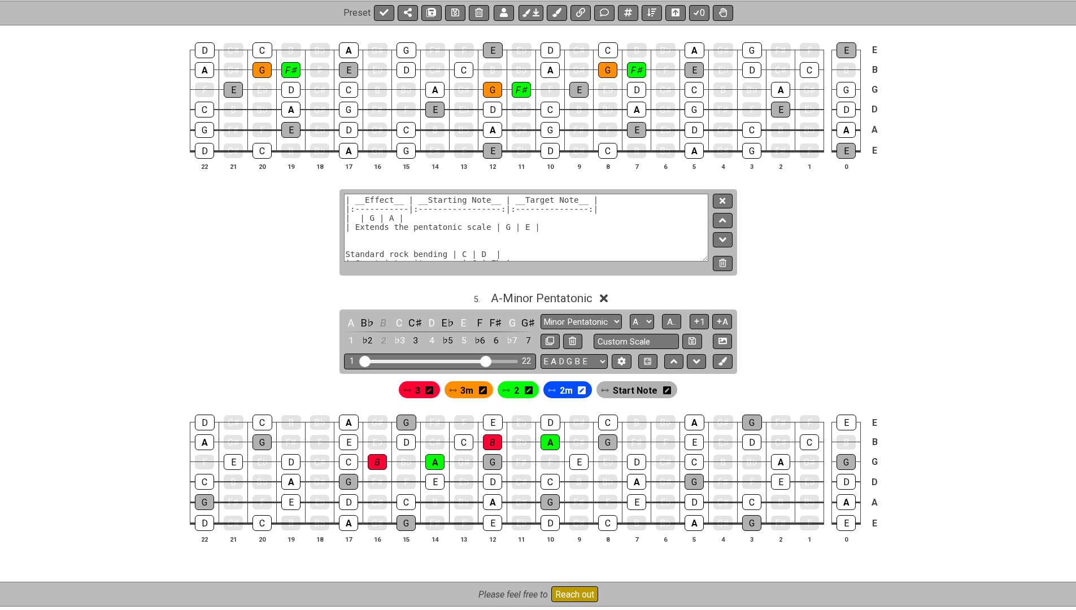
click at [357, 204] on textarea "| __Effect__ | __Starting Note__ | __Target Note__ | |:-----------|:-----------…" at bounding box center [526, 228] width 365 height 68
paste textarea "Standard rock bending"
drag, startPoint x: 346, startPoint y: 225, endPoint x: 396, endPoint y: 285, distance: 78.2
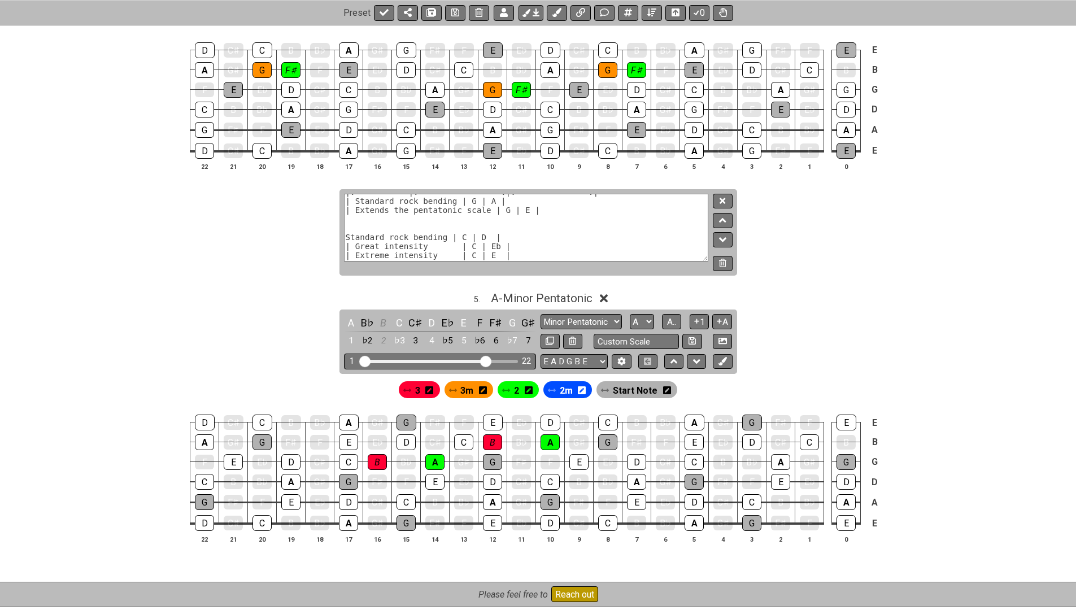
type textarea "| __Effect__ | __Starting Note__ | __Target Note__ | |:-----------|:-----------…"
click at [717, 194] on button at bounding box center [722, 201] width 19 height 15
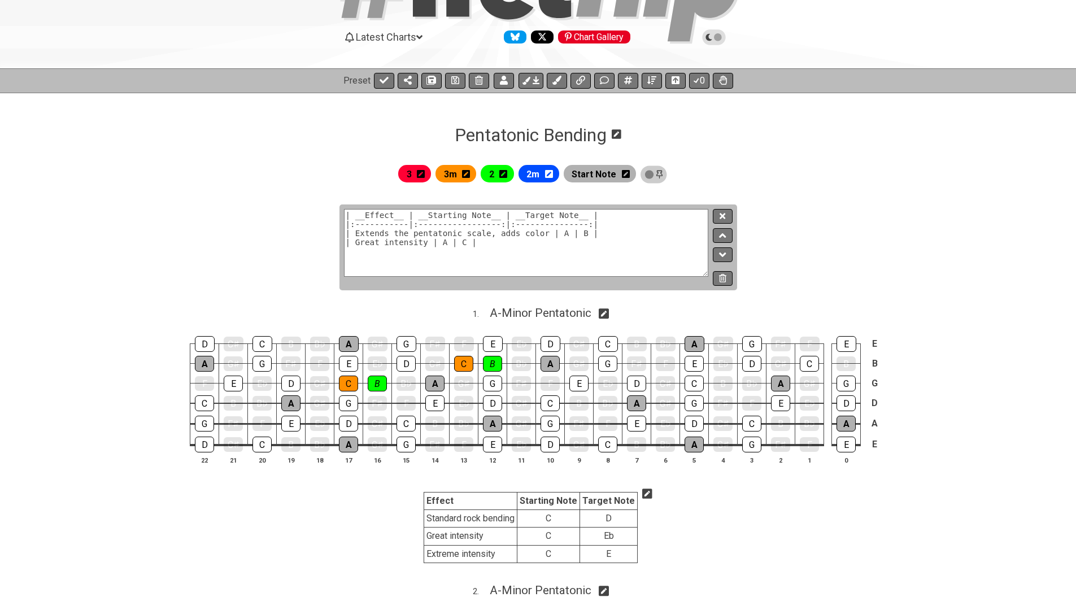
scroll to position [93, 0]
click at [718, 212] on button at bounding box center [722, 215] width 19 height 15
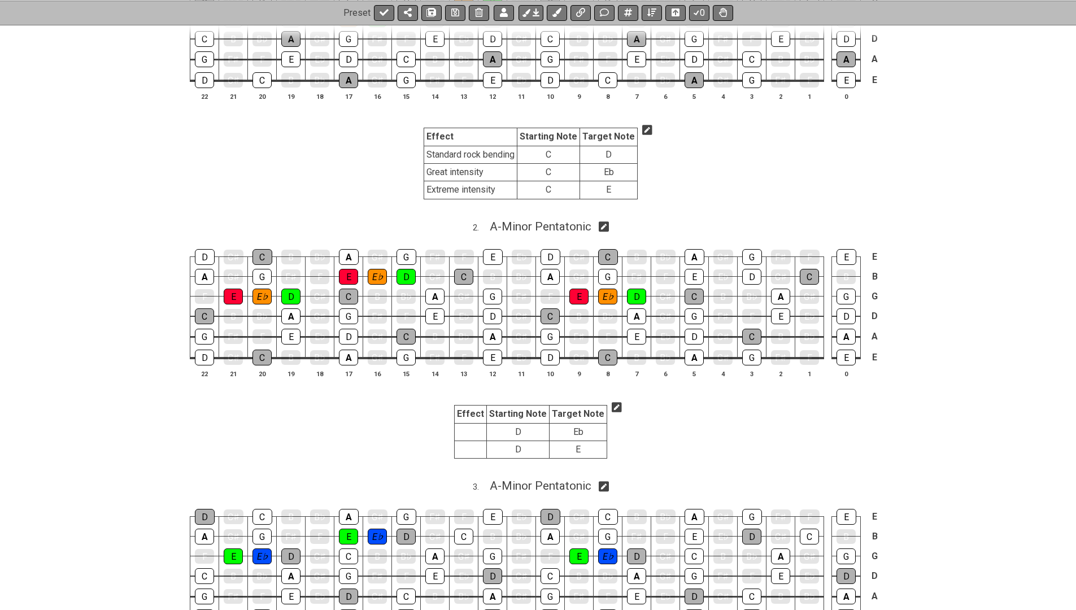
scroll to position [455, 0]
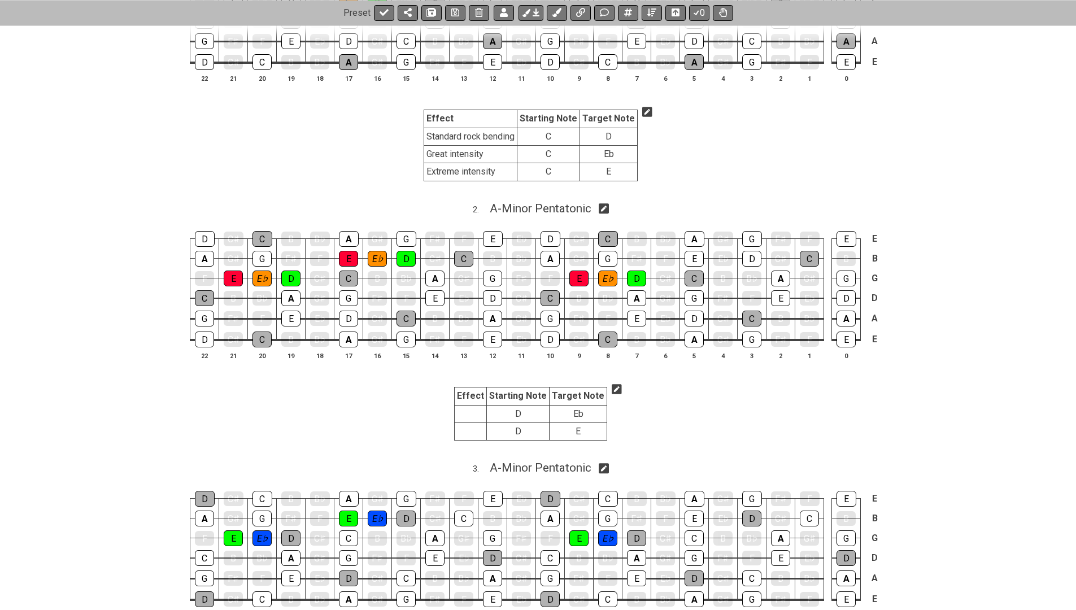
click at [612, 385] on icon at bounding box center [617, 389] width 10 height 10
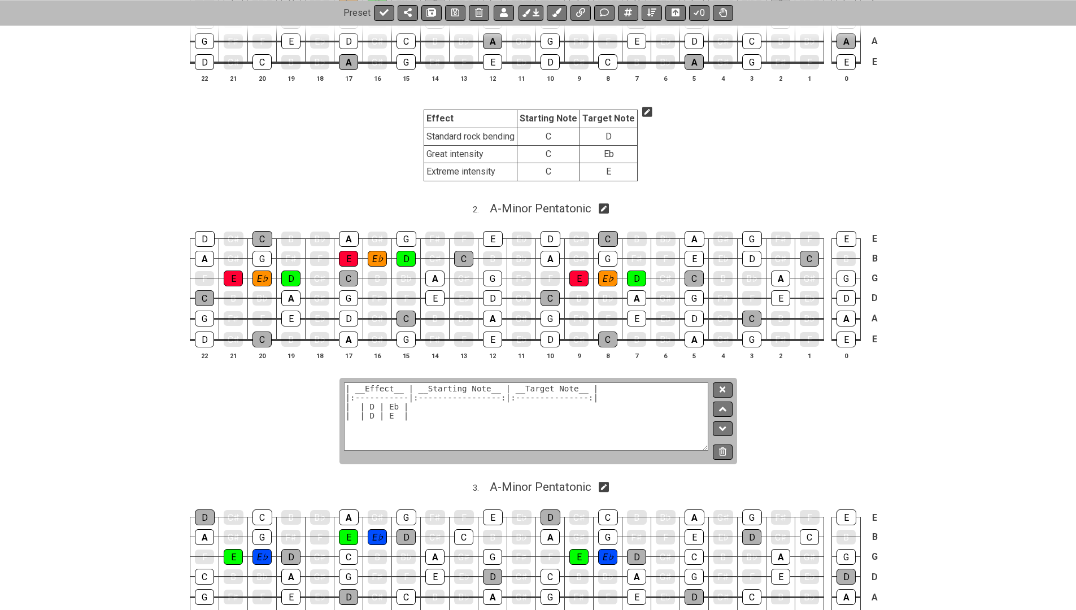
click at [356, 402] on textarea "| __Effect__ | __Starting Note__ | __Target Note__ | |:-----------|:-----------…" at bounding box center [526, 416] width 365 height 68
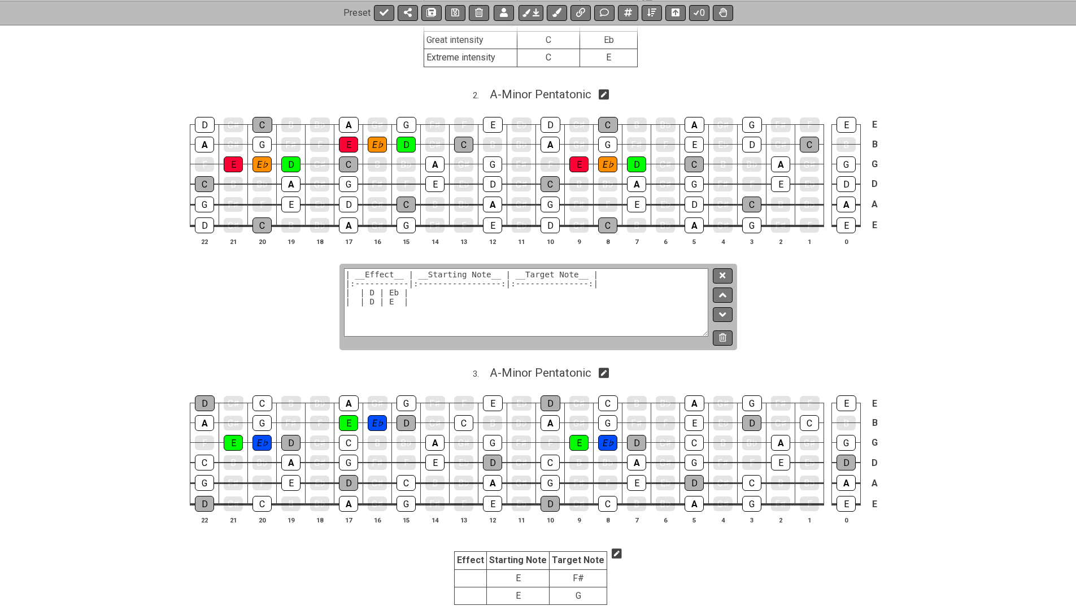
scroll to position [570, 0]
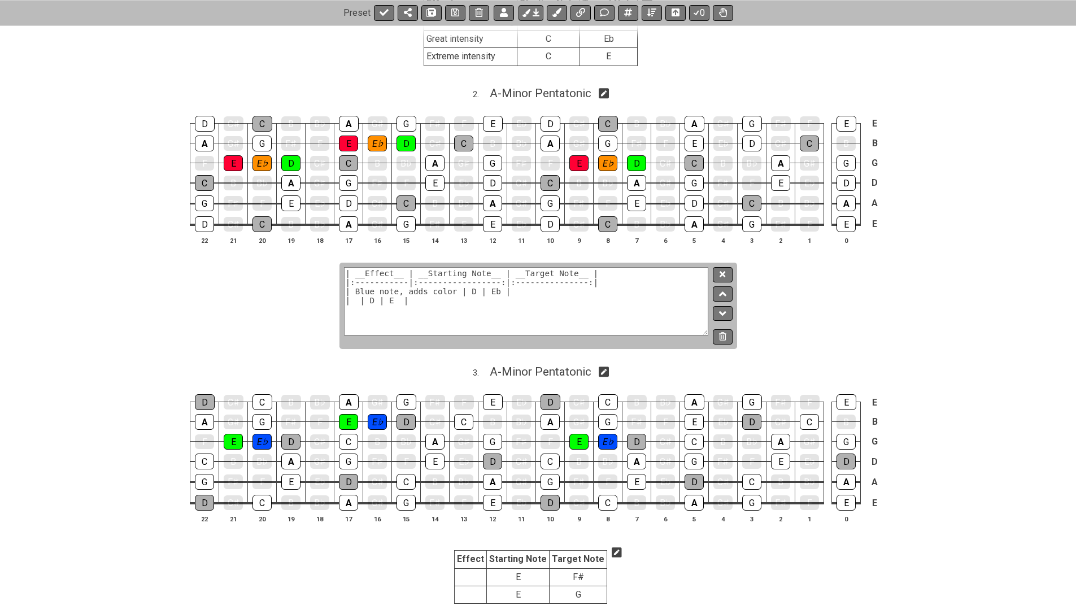
click at [356, 291] on textarea "| __Effect__ | __Starting Note__ | __Target Note__ | |:-----------|:-----------…" at bounding box center [526, 301] width 365 height 68
type textarea "| __Effect__ | __Starting Note__ | __Target Note__ | |:-----------|:-----------…"
click at [721, 272] on icon at bounding box center [722, 275] width 6 height 6
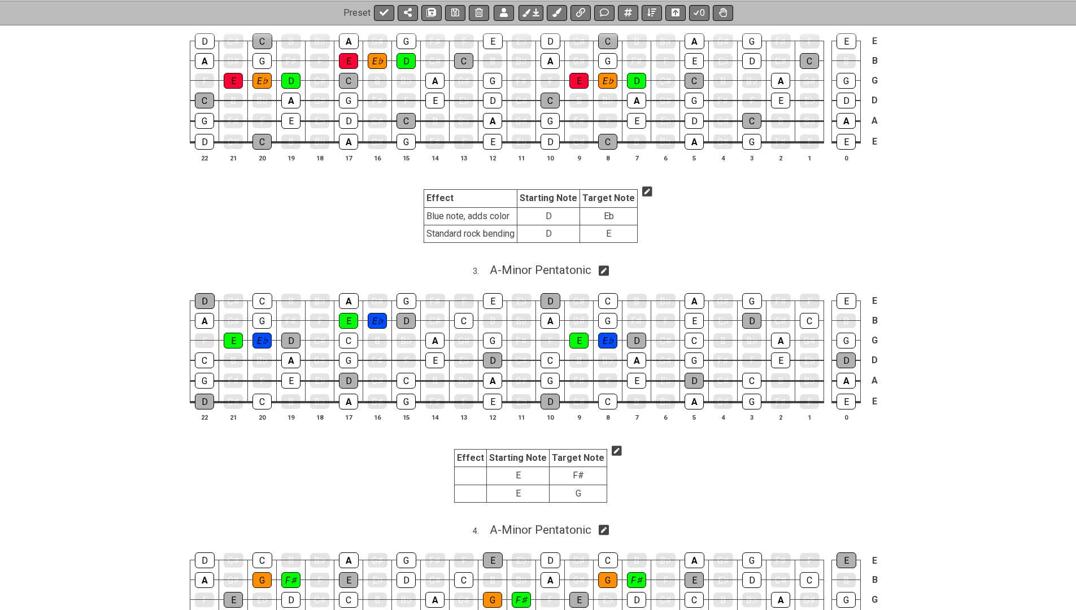
scroll to position [668, 0]
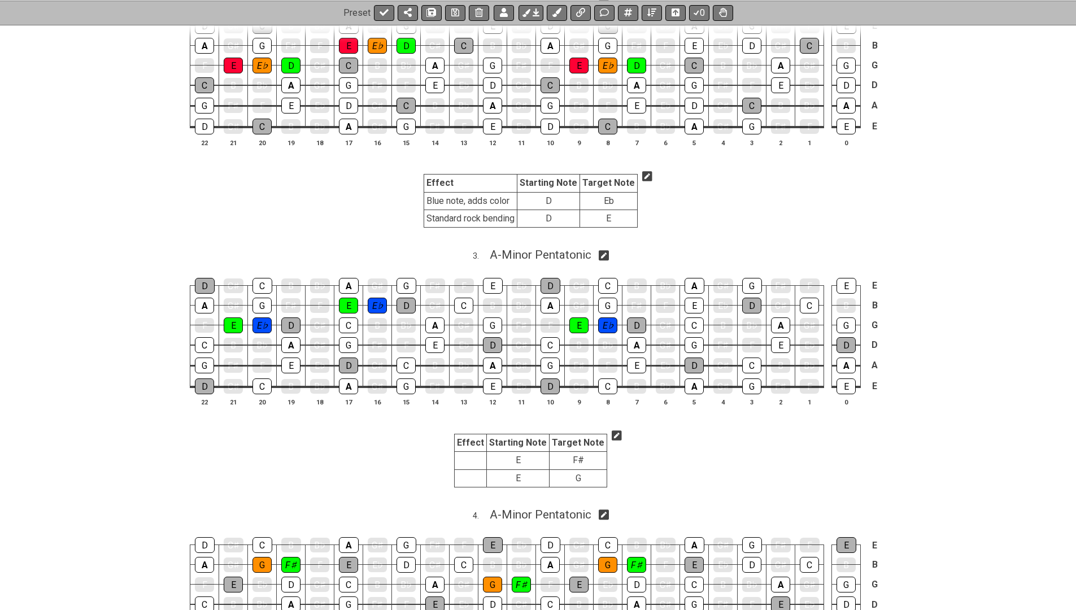
click at [612, 430] on icon at bounding box center [617, 435] width 10 height 10
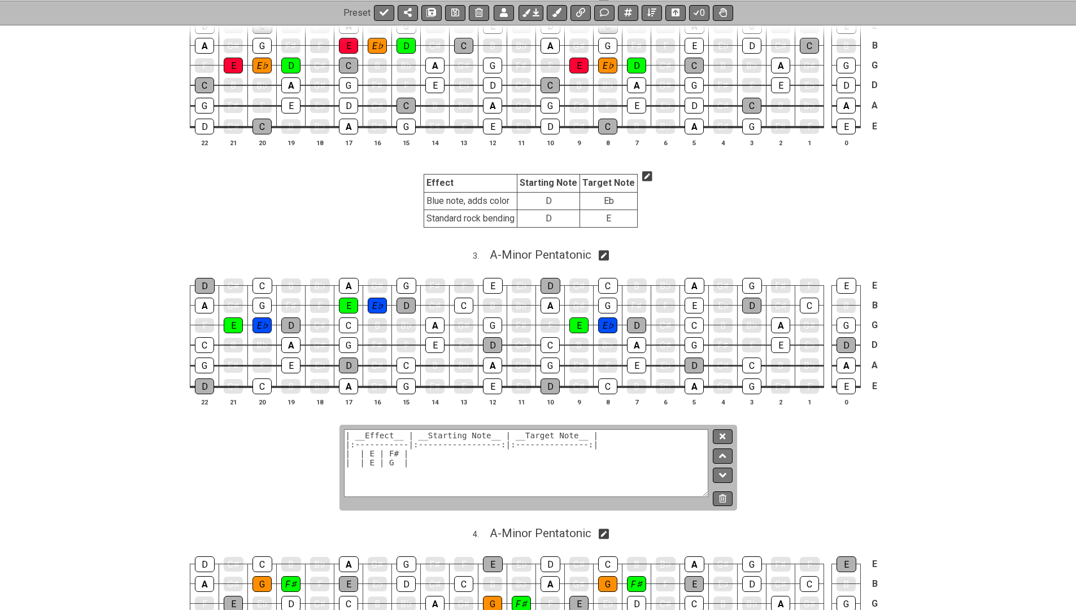
click at [352, 441] on textarea "| __Effect__ | __Starting Note__ | __Target Note__ | |:-----------|:-----------…" at bounding box center [526, 463] width 365 height 68
click at [413, 451] on textarea "| __Effect__ | __Starting Note__ | __Target Note__ | |:-----------|:-----------…" at bounding box center [526, 463] width 365 height 68
paste textarea "Standard rock bending | C | D | | Great intensity | C | Eb | | Extreme intensit…"
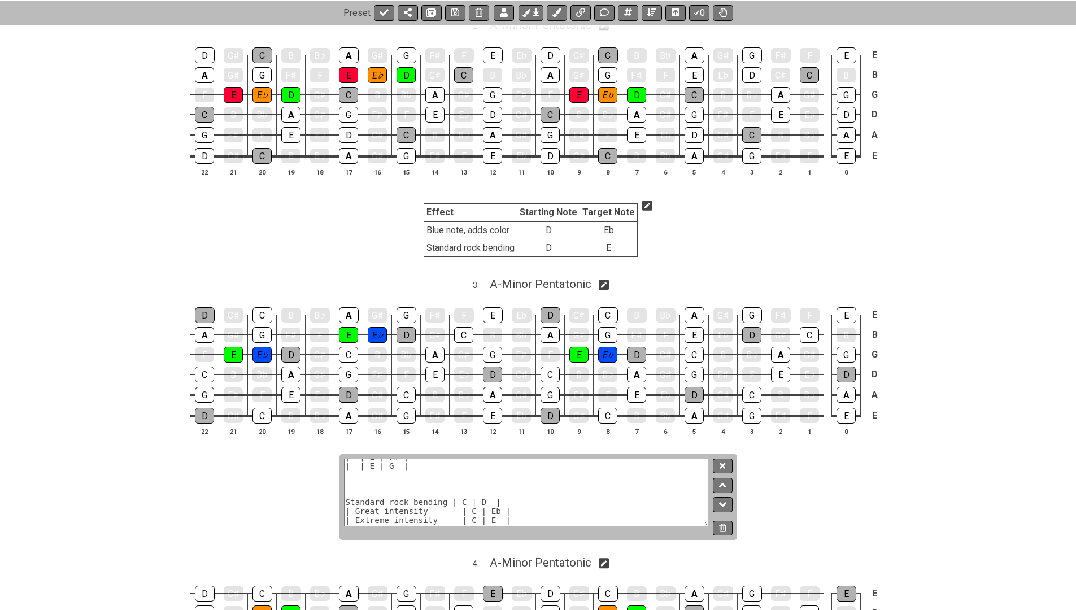
scroll to position [743, 0]
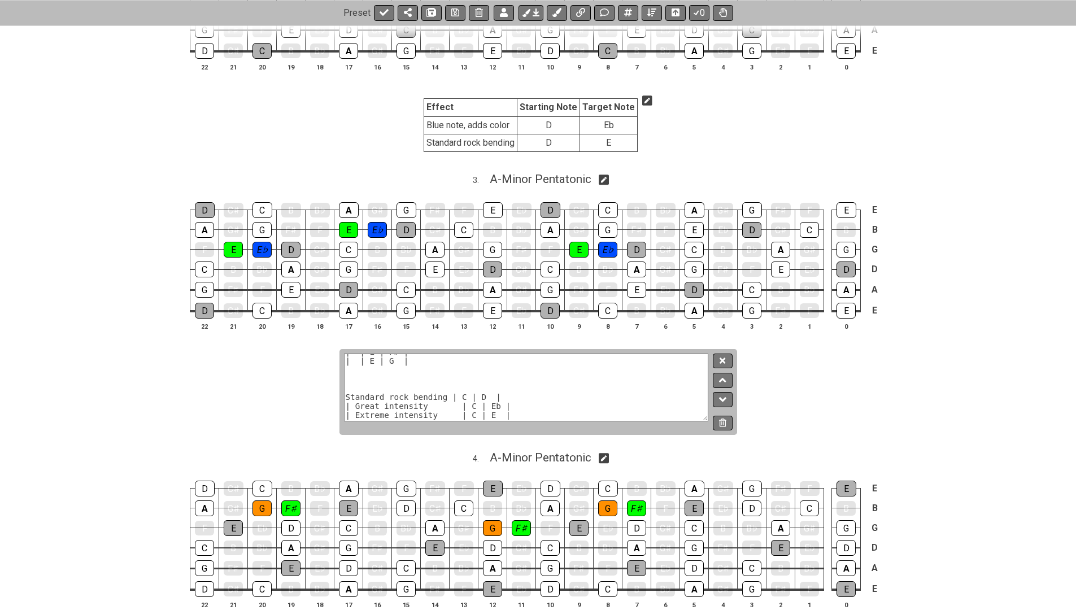
click at [361, 365] on textarea "| __Effect__ | __Starting Note__ | __Target Note__ | |:-----------|:-----------…" at bounding box center [526, 388] width 365 height 68
click at [356, 376] on textarea "| __Effect__ | __Starting Note__ | __Target Note__ | |:-----------|:-----------…" at bounding box center [526, 388] width 365 height 68
click at [357, 365] on textarea "| __Effect__ | __Starting Note__ | __Target Note__ | |:-----------|:-----------…" at bounding box center [526, 388] width 365 height 68
click at [356, 365] on textarea "| __Effect__ | __Starting Note__ | __Target Note__ | |:-----------|:-----------…" at bounding box center [526, 388] width 365 height 68
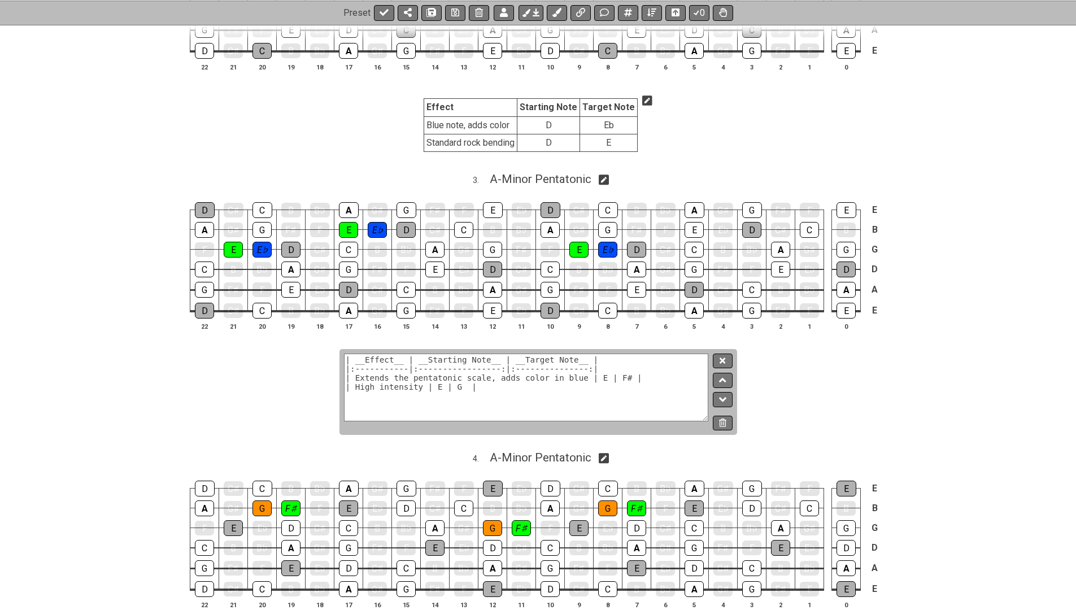
type textarea "| __Effect__ | __Starting Note__ | __Target Note__ | |:-----------|:-----------…"
click at [718, 354] on button at bounding box center [722, 361] width 19 height 15
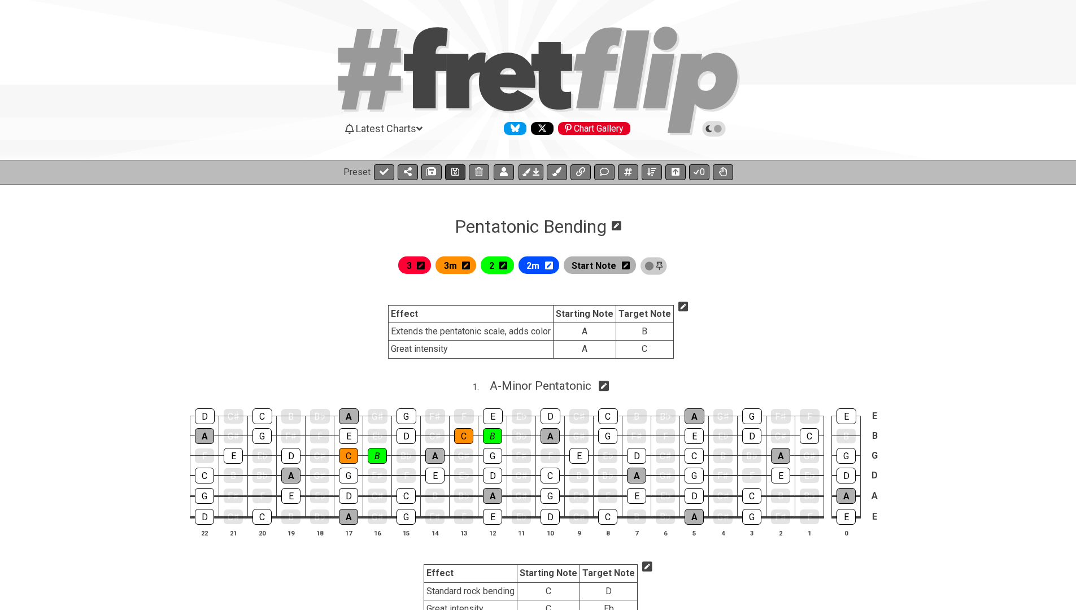
click at [451, 169] on icon at bounding box center [455, 172] width 8 height 8
click at [387, 173] on button at bounding box center [384, 172] width 20 height 16
select select "/024XGJQ5L"
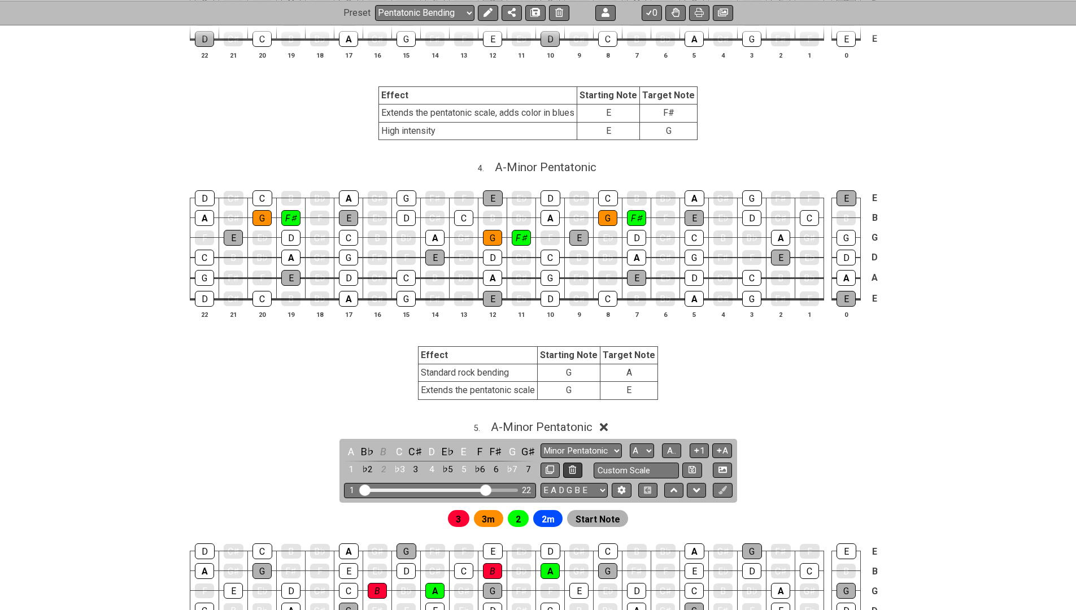
scroll to position [1009, 0]
click at [485, 12] on icon at bounding box center [487, 12] width 9 height 9
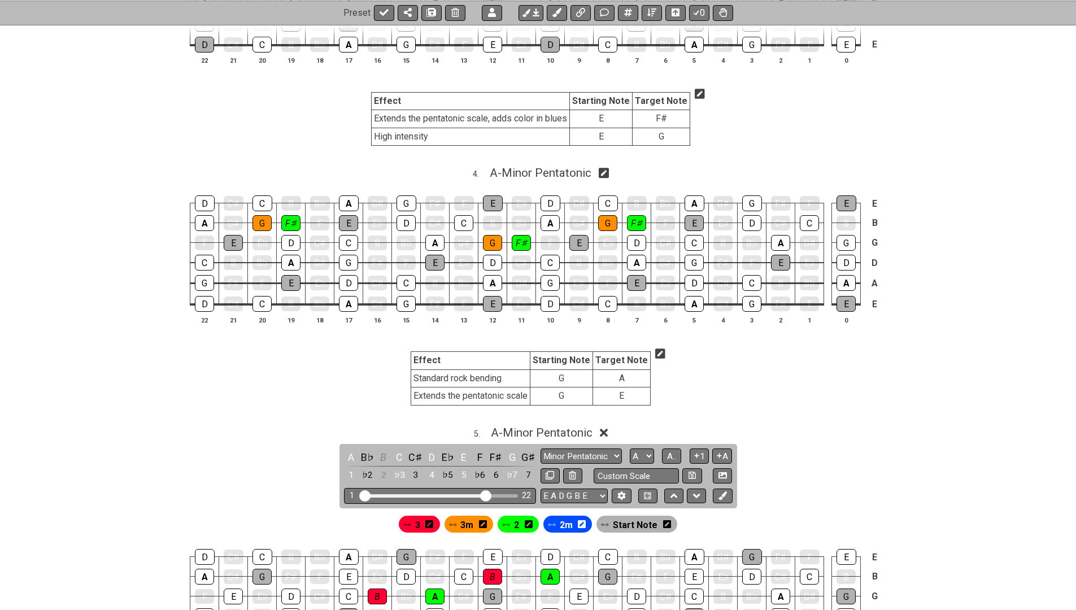
click at [661, 348] on icon at bounding box center [660, 353] width 10 height 10
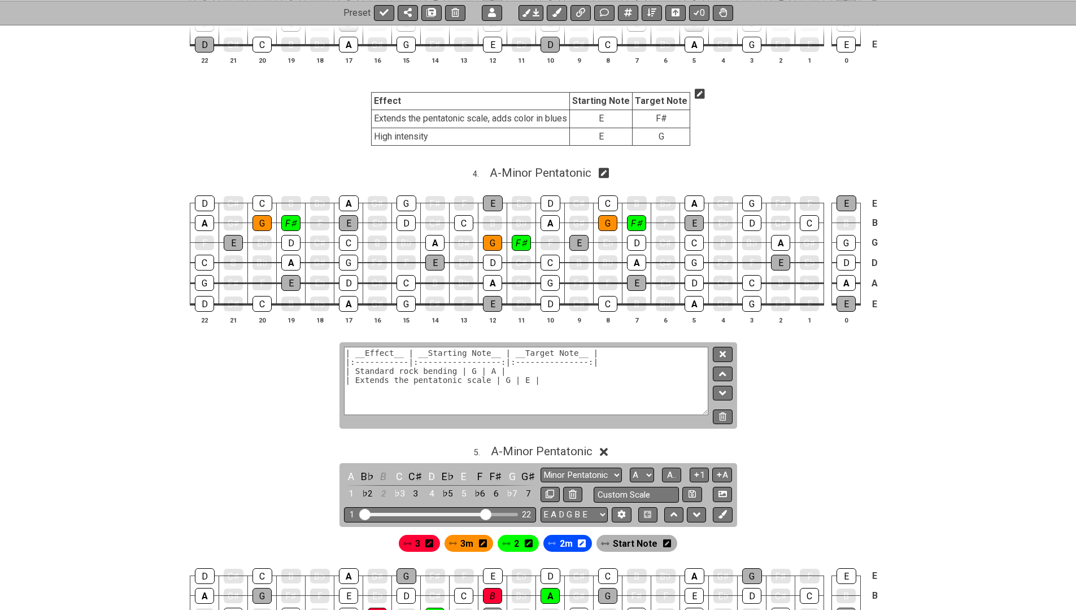
click at [485, 369] on textarea "| __Effect__ | __Starting Note__ | __Target Note__ | |:-----------|:-----------…" at bounding box center [526, 381] width 365 height 68
type textarea "| __Effect__ | __Starting Note__ | __Target Note__ | |:-----------|:-----------…"
click at [719, 347] on button at bounding box center [722, 354] width 19 height 15
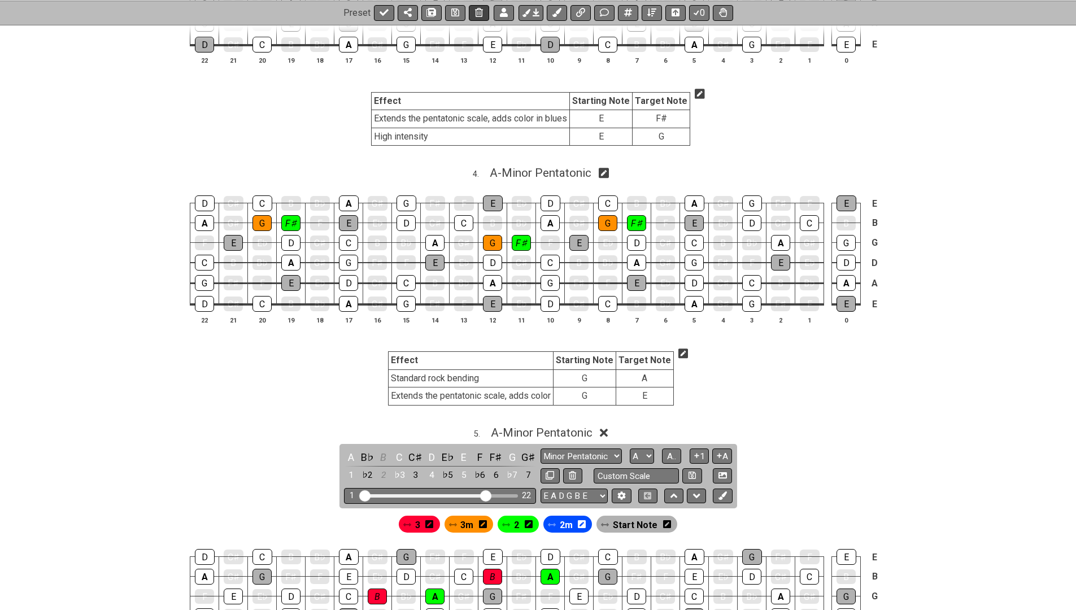
click at [458, 12] on button at bounding box center [455, 13] width 20 height 16
click at [382, 10] on icon at bounding box center [384, 12] width 9 height 9
select select "/024XGJQ5L"
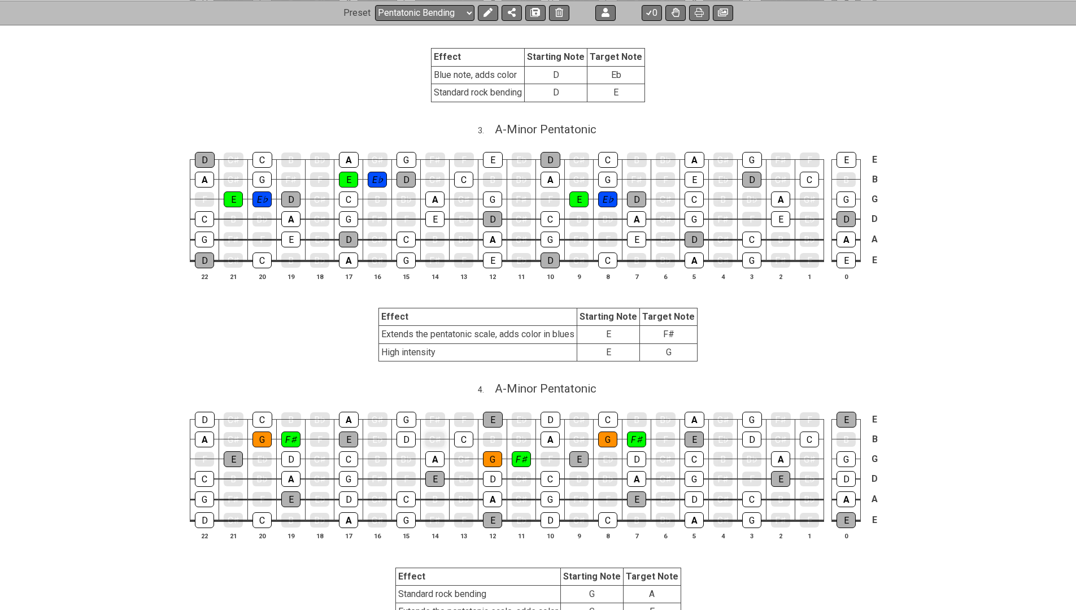
scroll to position [1013, 0]
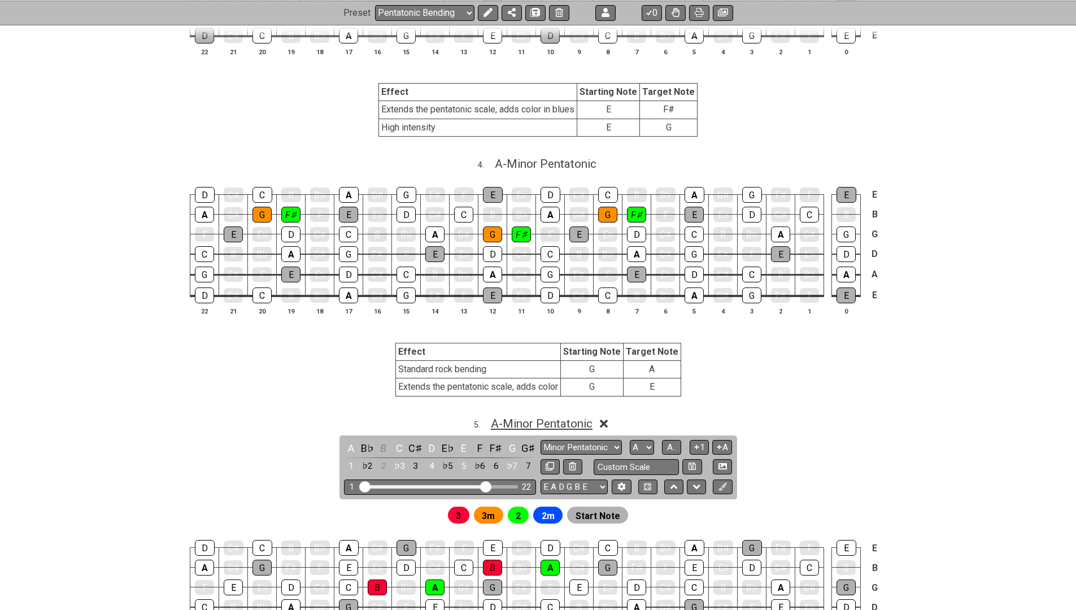
click at [524, 417] on span "A - Minor Pentatonic" at bounding box center [542, 424] width 102 height 14
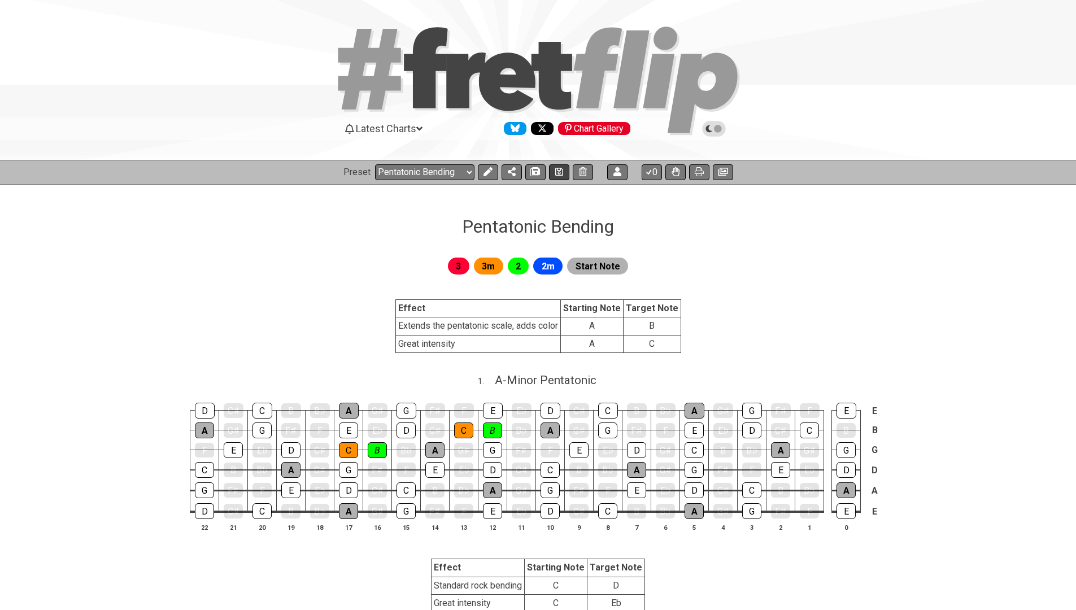
click at [564, 173] on button at bounding box center [559, 172] width 20 height 16
click at [725, 173] on icon at bounding box center [723, 172] width 10 height 8
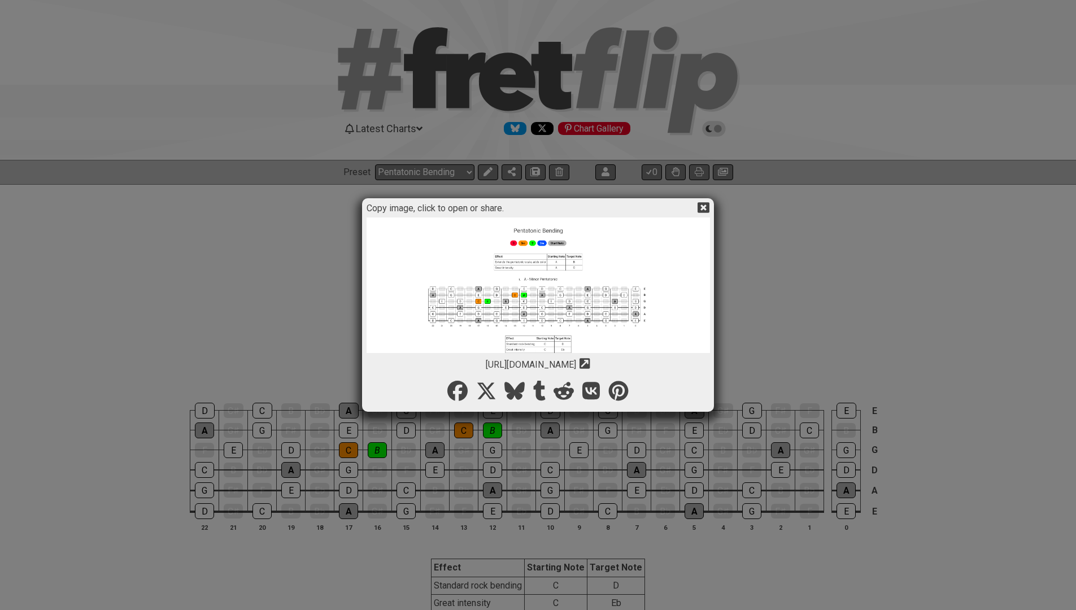
click at [537, 316] on img at bounding box center [538, 444] width 343 height 455
click at [703, 206] on icon at bounding box center [703, 208] width 12 height 12
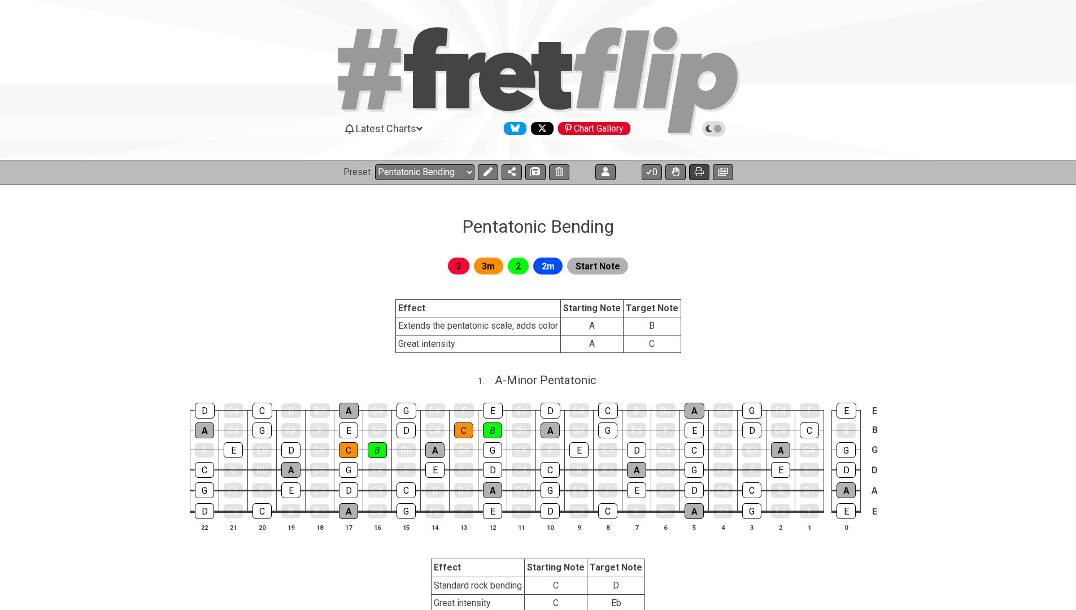
click at [694, 172] on button at bounding box center [699, 172] width 20 height 16
